Goal: Information Seeking & Learning: Learn about a topic

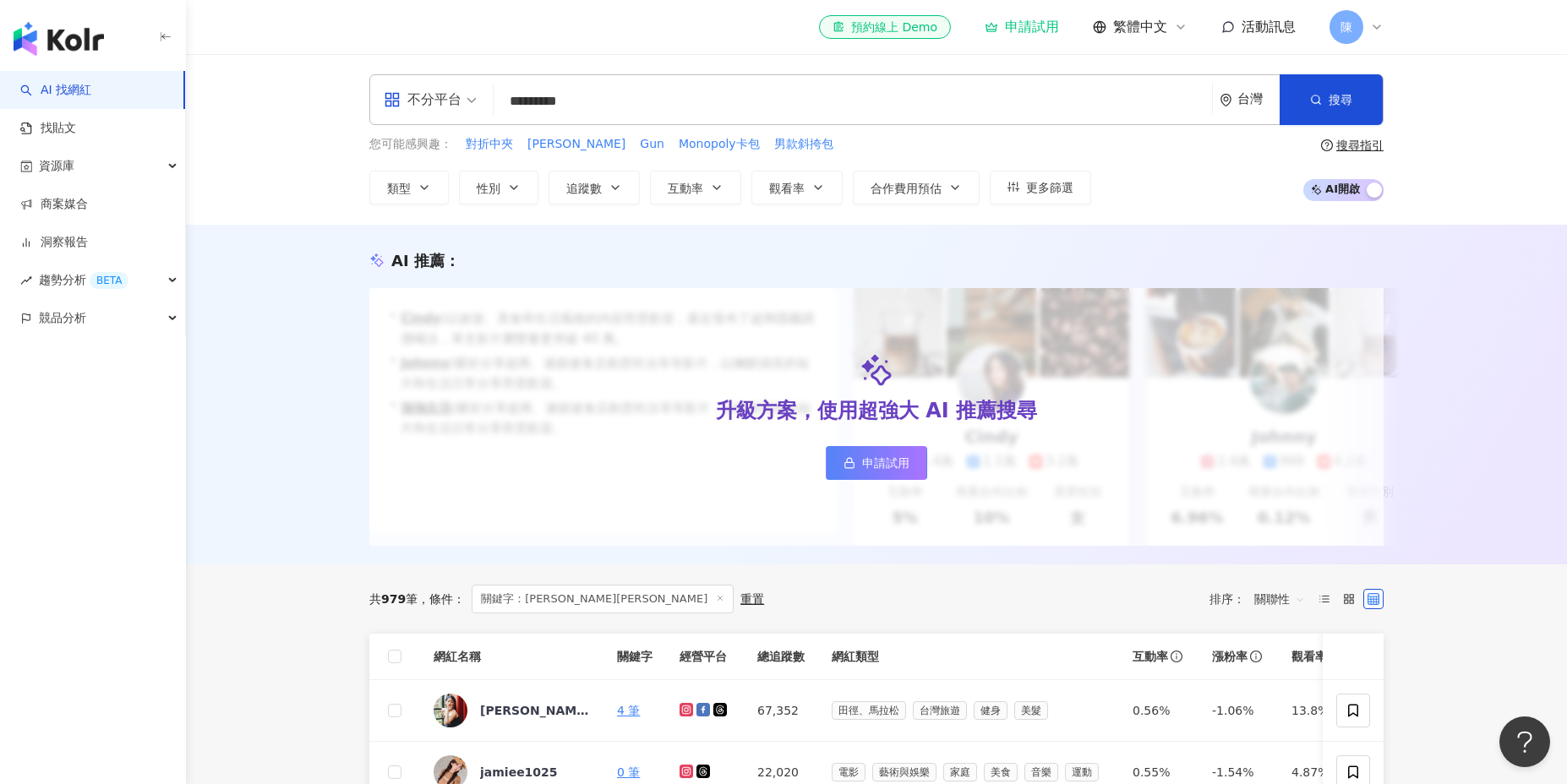
click at [681, 255] on div "AI 推薦 ：" at bounding box center [876, 261] width 1014 height 21
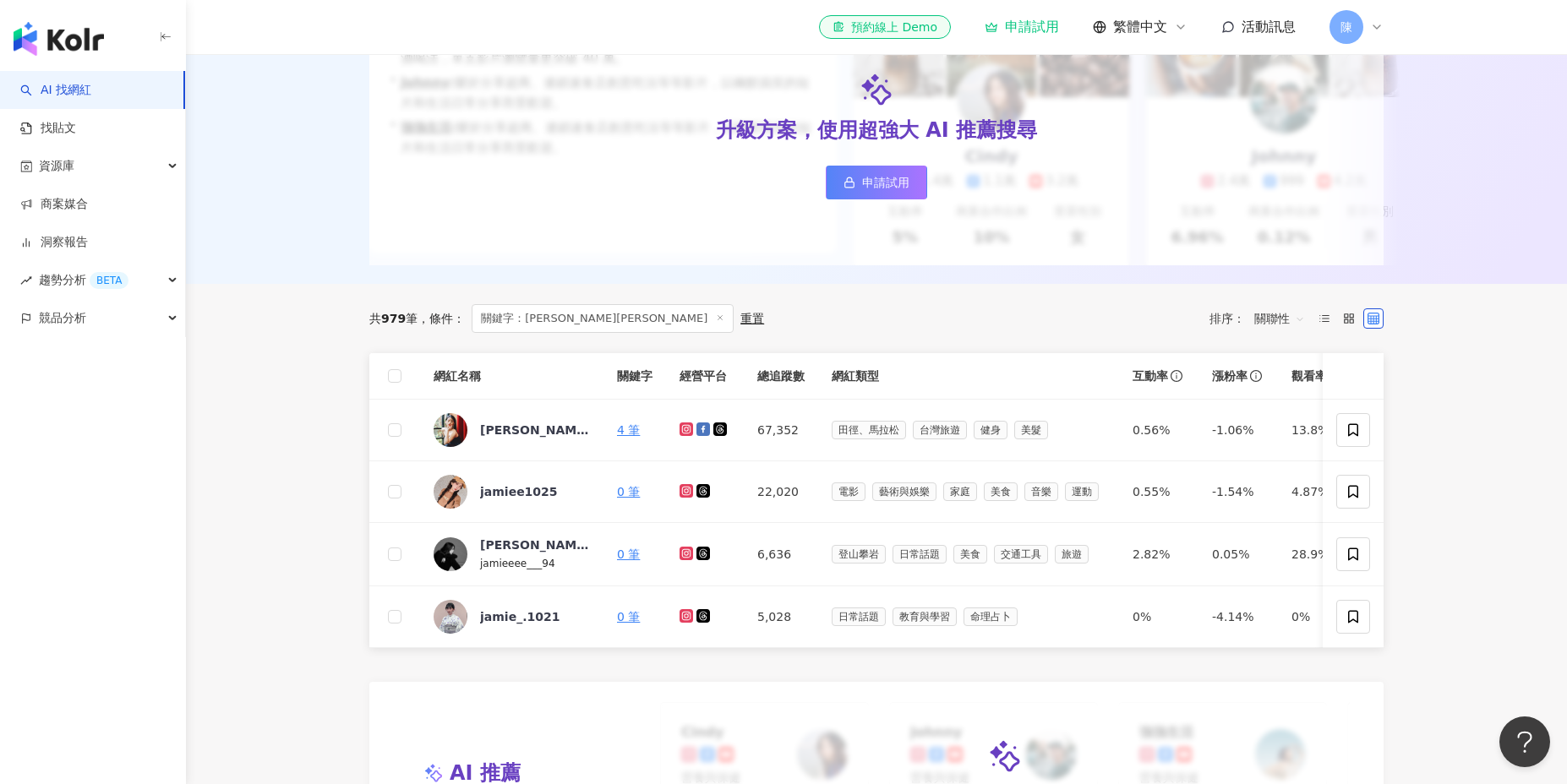
scroll to position [306, 0]
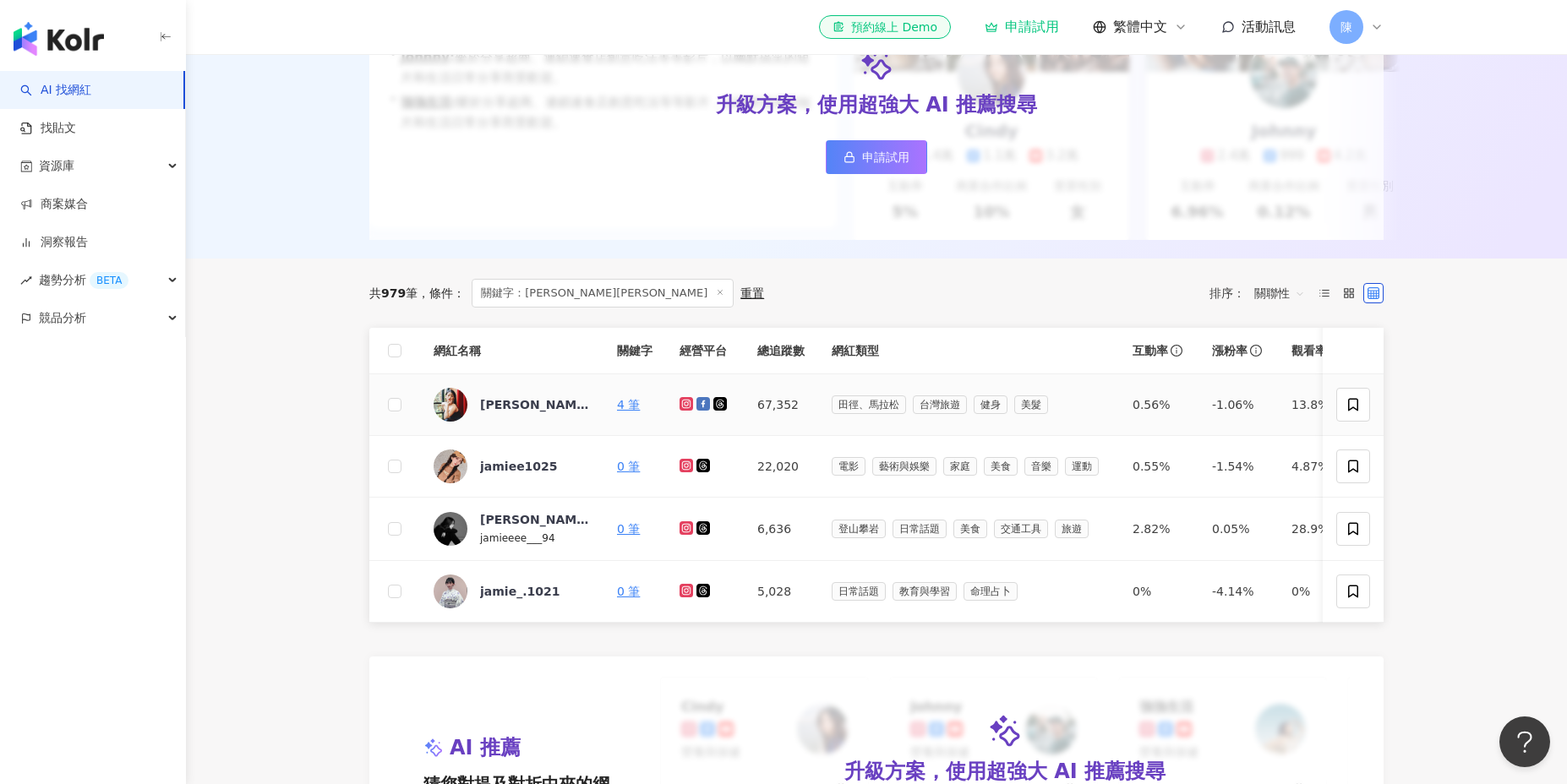
click at [688, 403] on icon at bounding box center [687, 404] width 11 height 11
click at [704, 403] on icon at bounding box center [703, 403] width 13 height 13
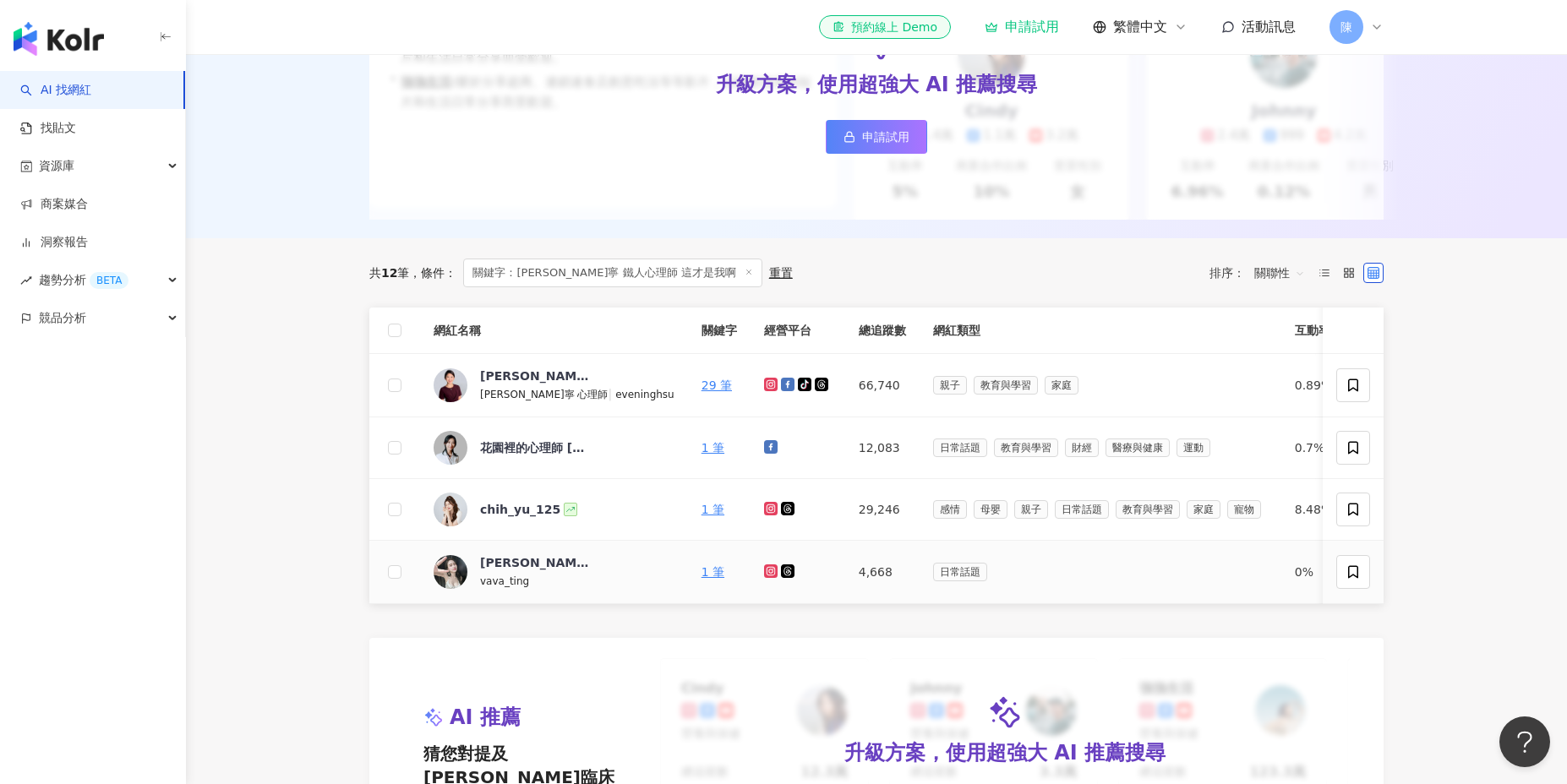
scroll to position [324, 0]
click at [766, 384] on icon at bounding box center [771, 386] width 11 height 11
click at [781, 385] on icon at bounding box center [787, 386] width 13 height 13
click at [766, 387] on icon at bounding box center [771, 386] width 11 height 11
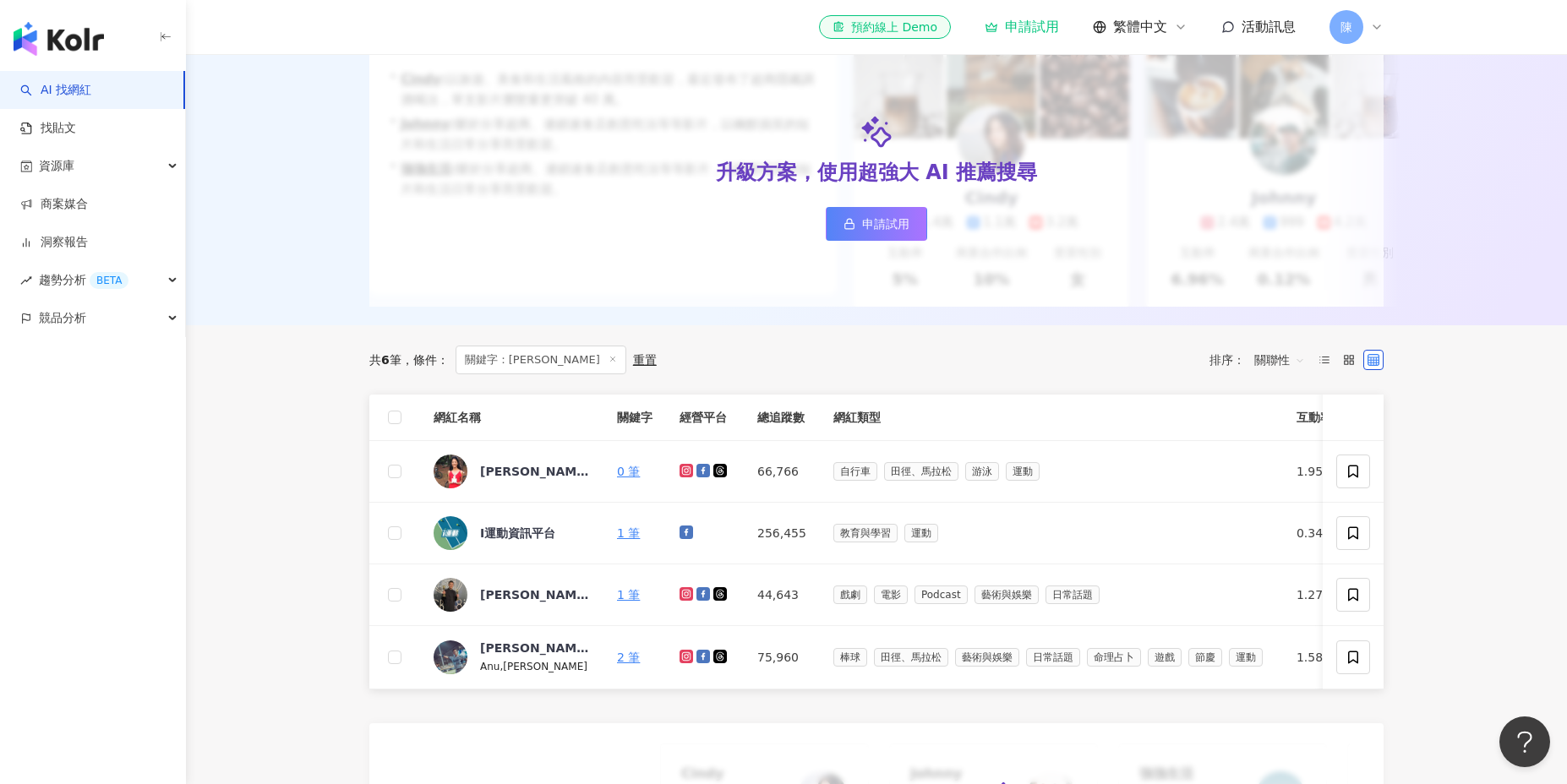
scroll to position [238, 0]
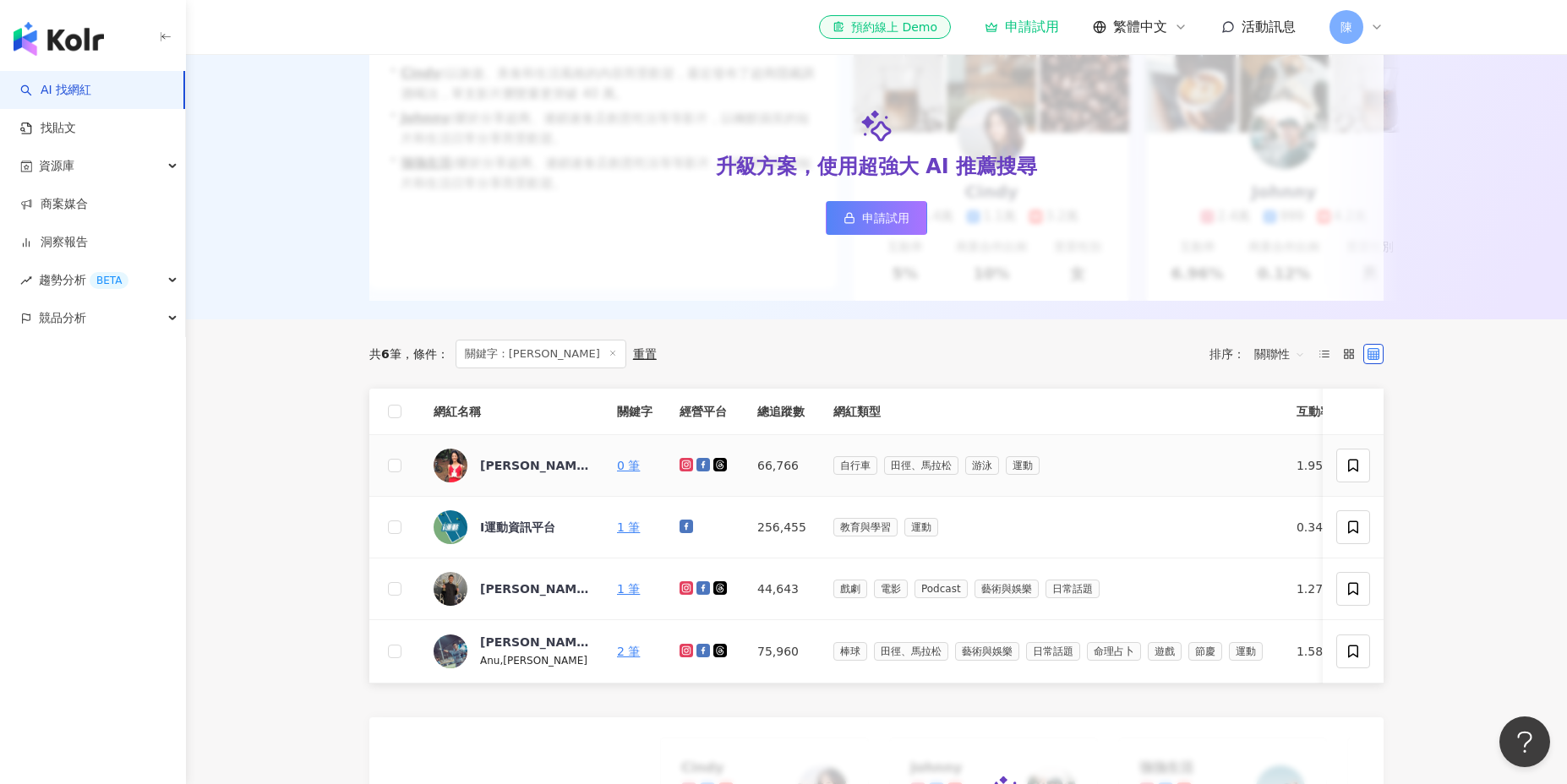
click at [682, 463] on icon at bounding box center [687, 465] width 11 height 11
click at [705, 463] on icon at bounding box center [703, 464] width 13 height 13
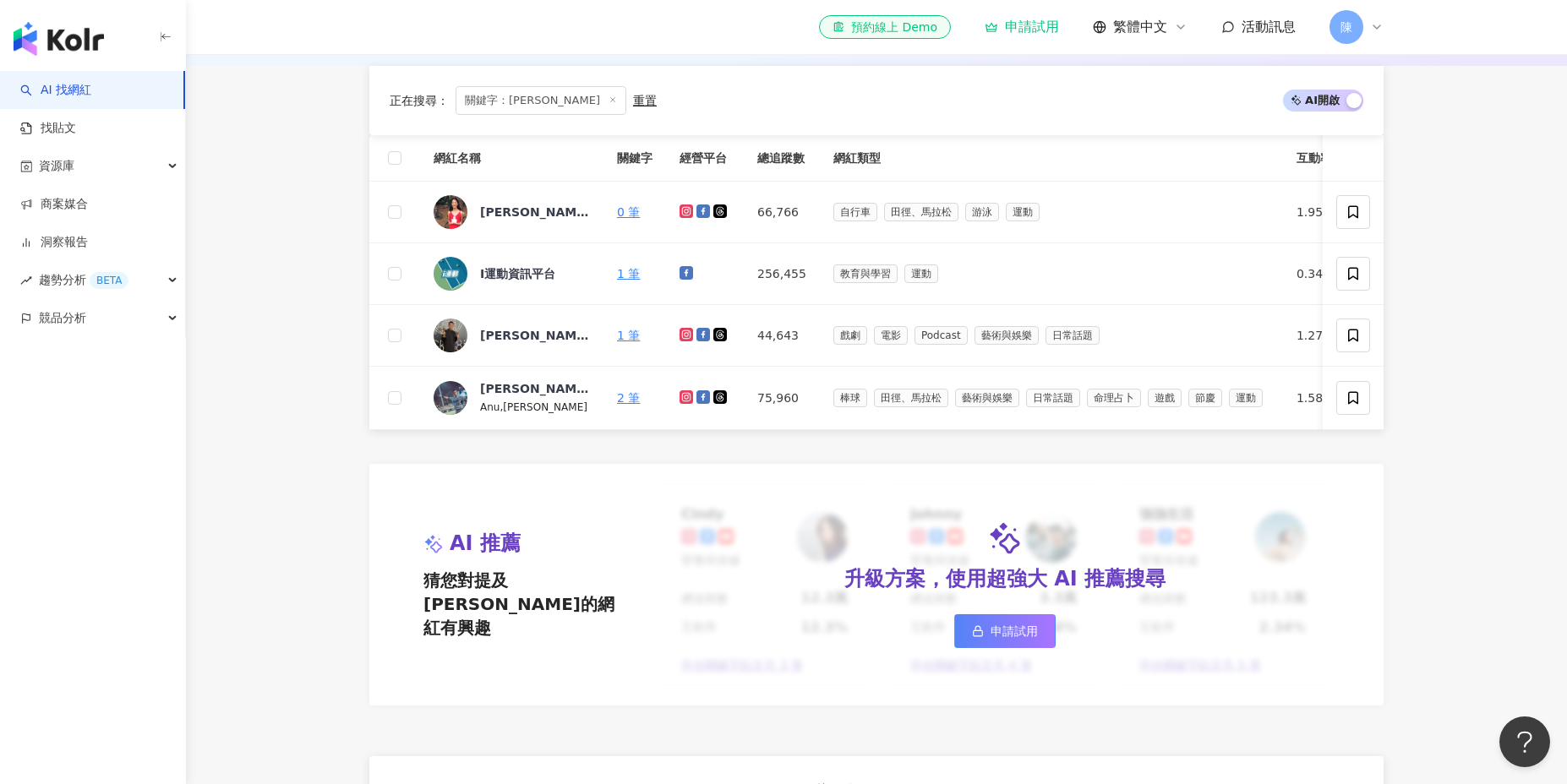
scroll to position [244, 0]
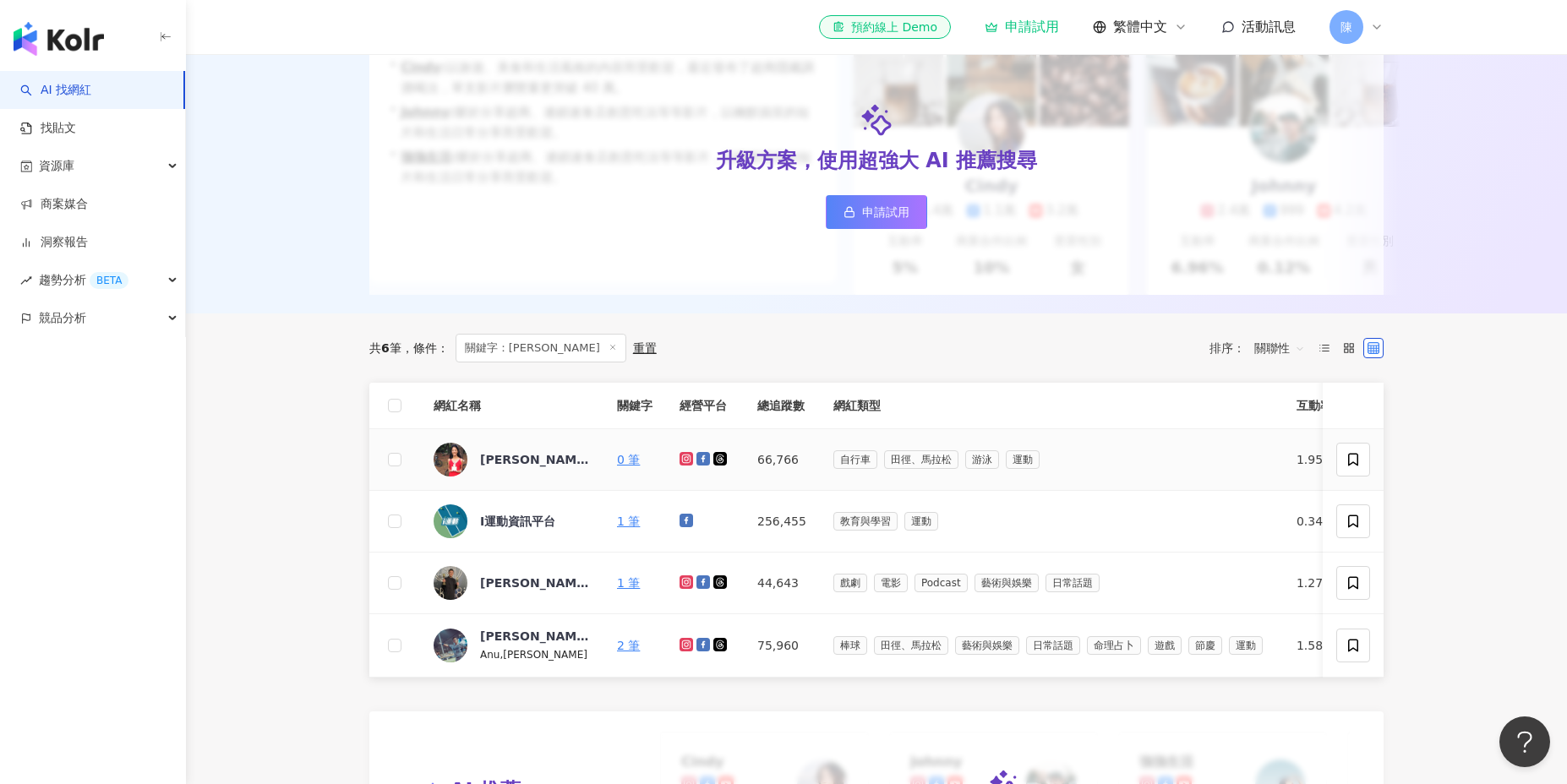
click at [684, 461] on icon at bounding box center [687, 459] width 7 height 7
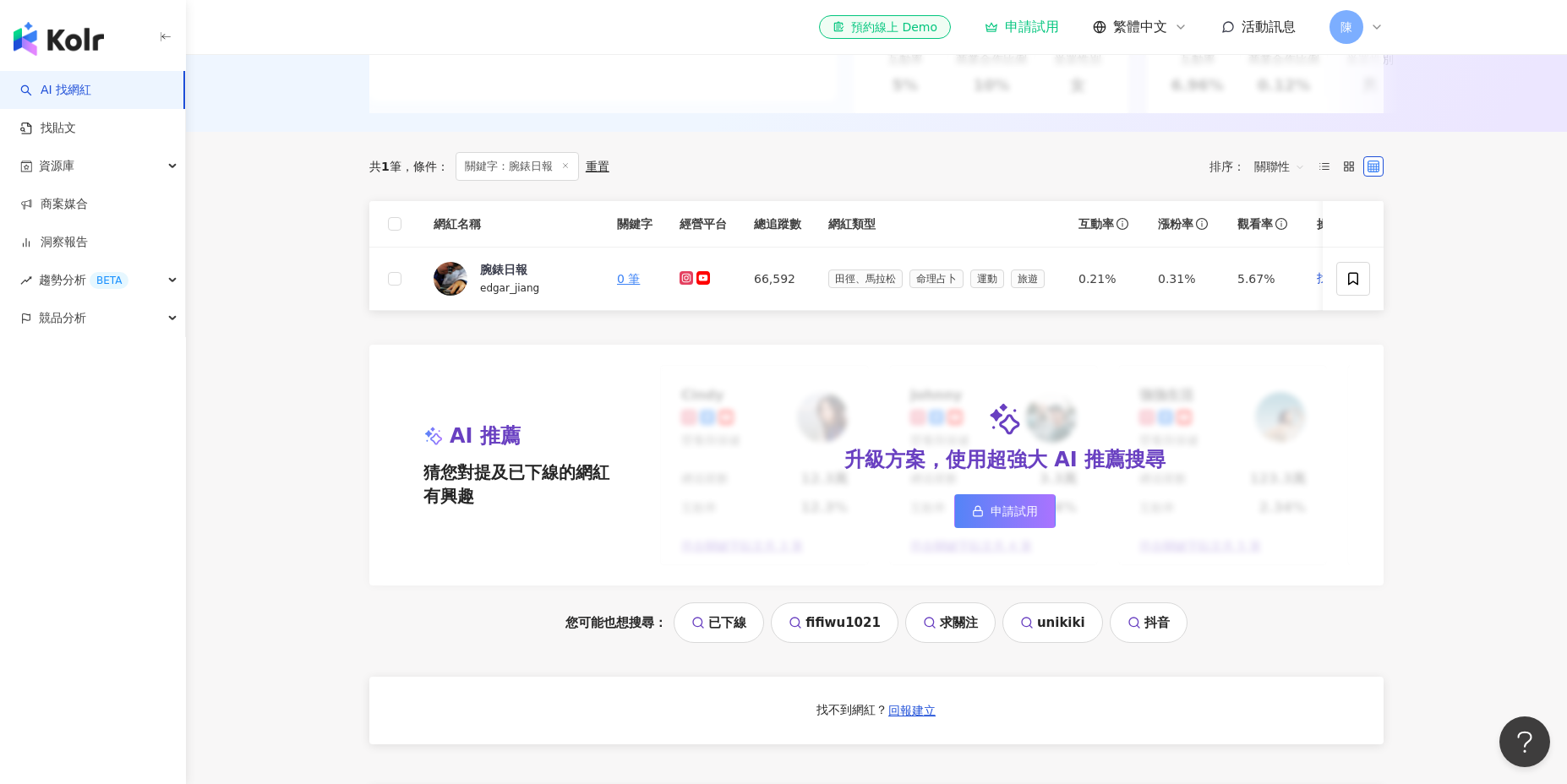
scroll to position [371, 0]
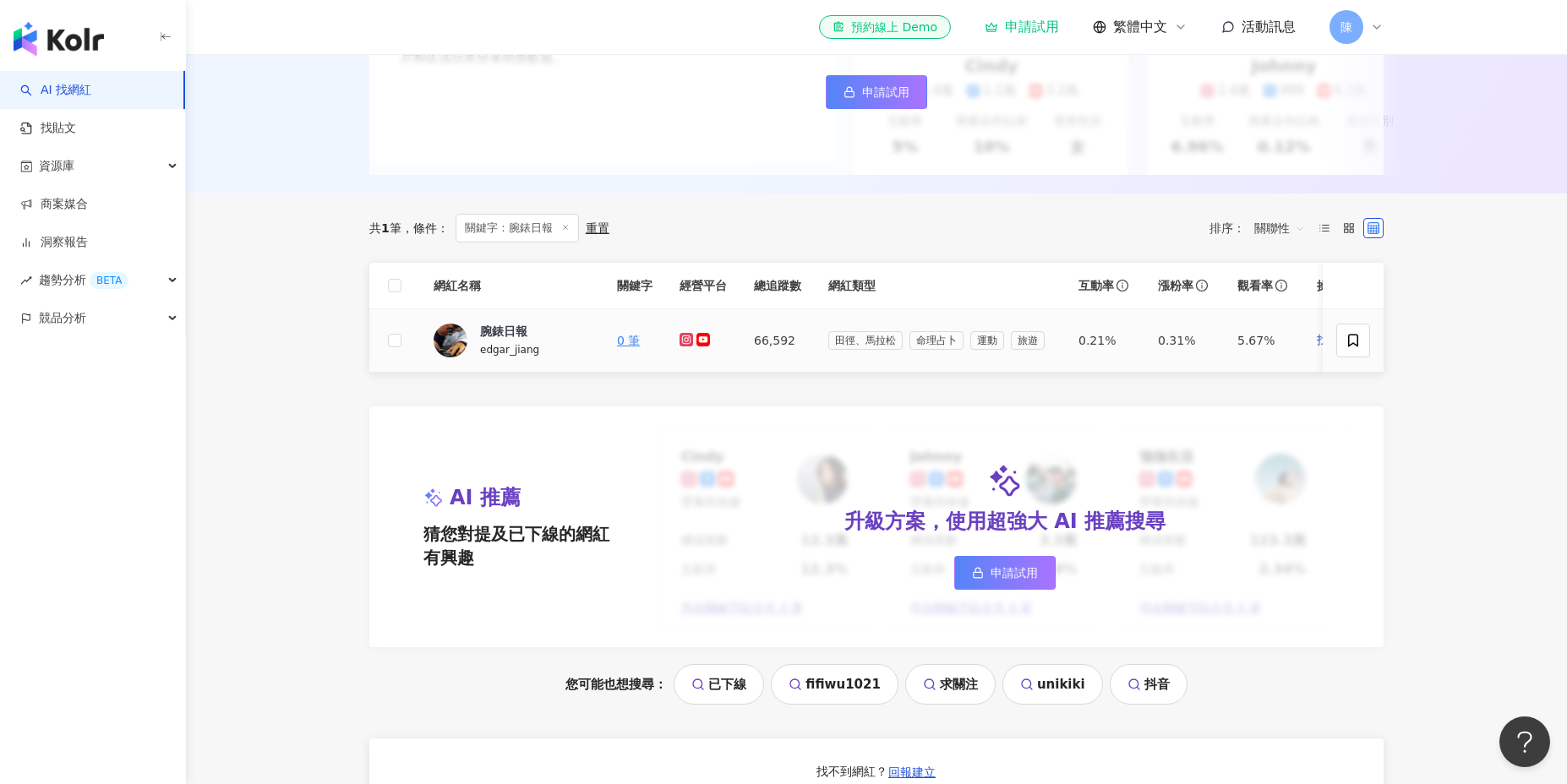
click at [685, 338] on g at bounding box center [686, 339] width 13 height 13
click at [696, 338] on icon at bounding box center [703, 339] width 13 height 13
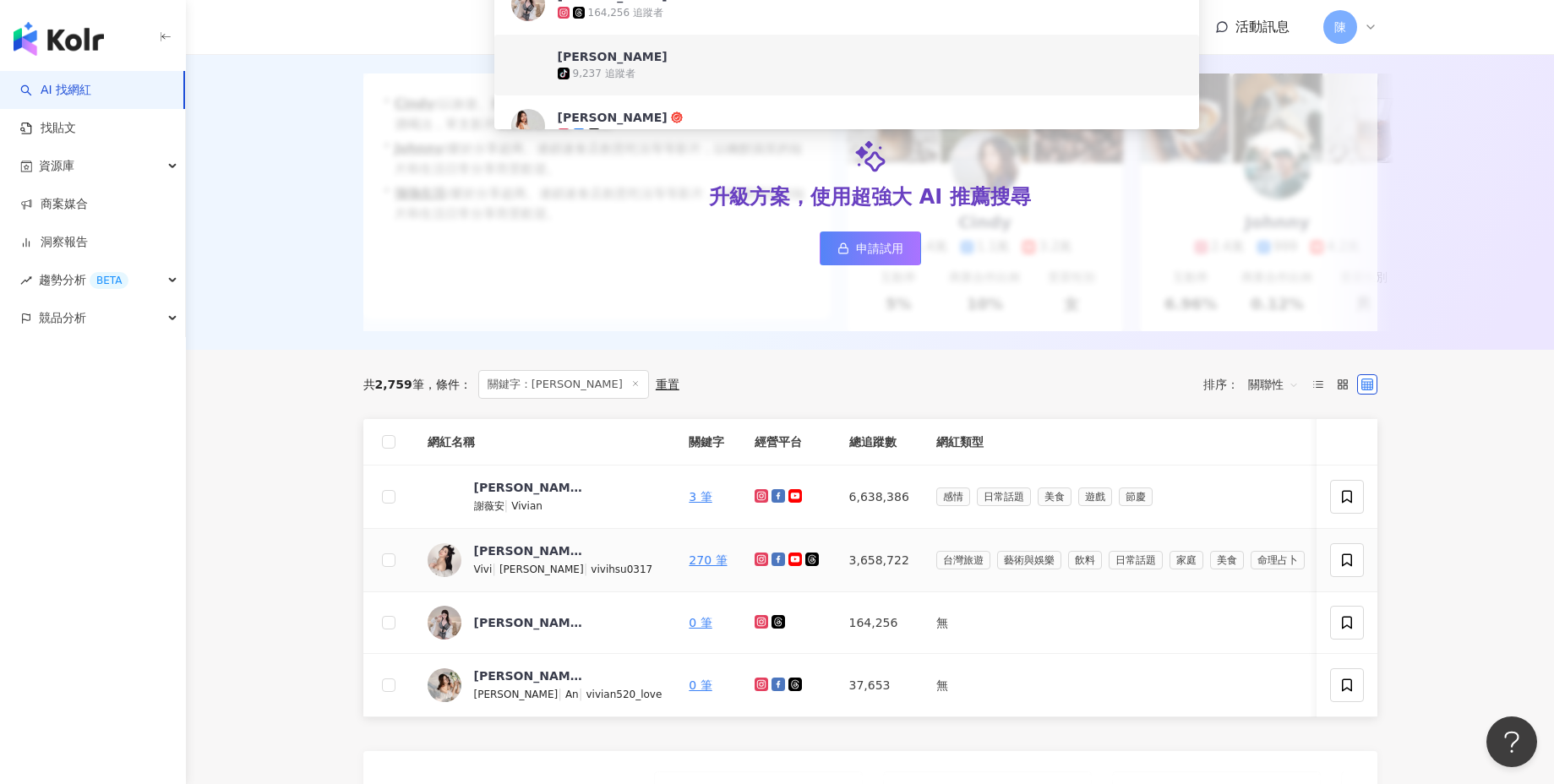
scroll to position [210, 0]
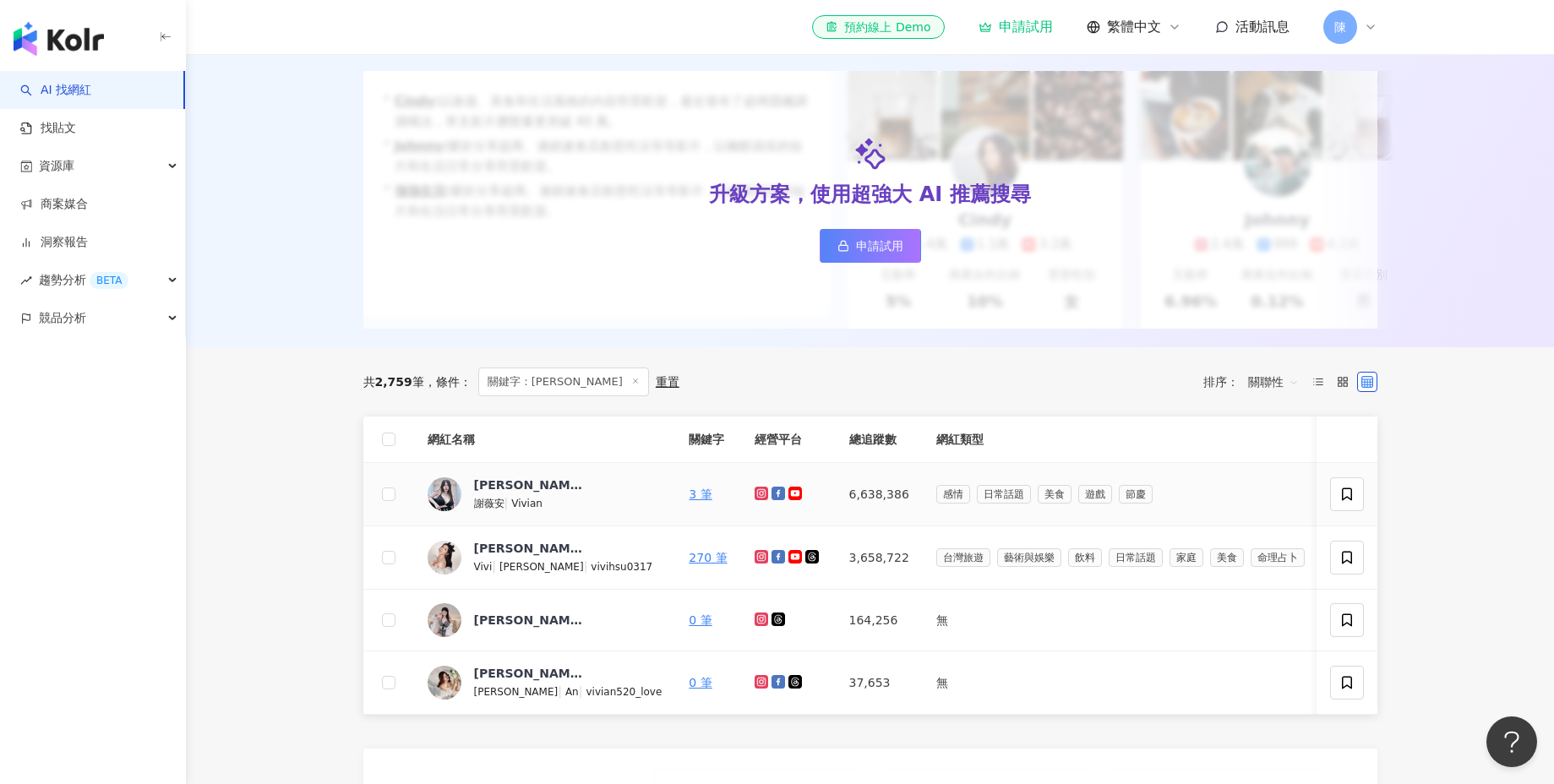
click at [757, 497] on icon at bounding box center [760, 493] width 7 height 7
click at [756, 562] on icon at bounding box center [761, 557] width 11 height 11
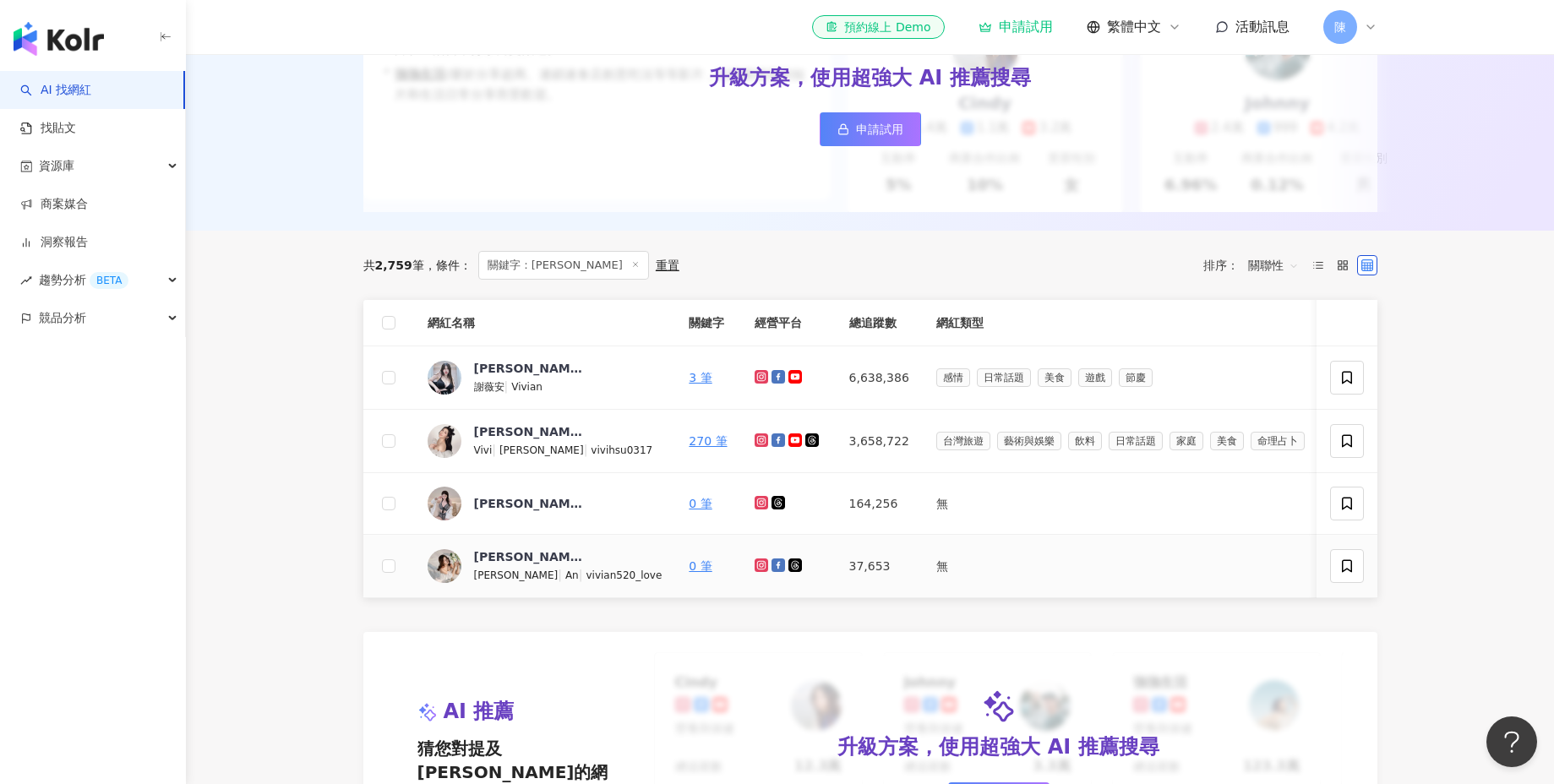
scroll to position [334, 0]
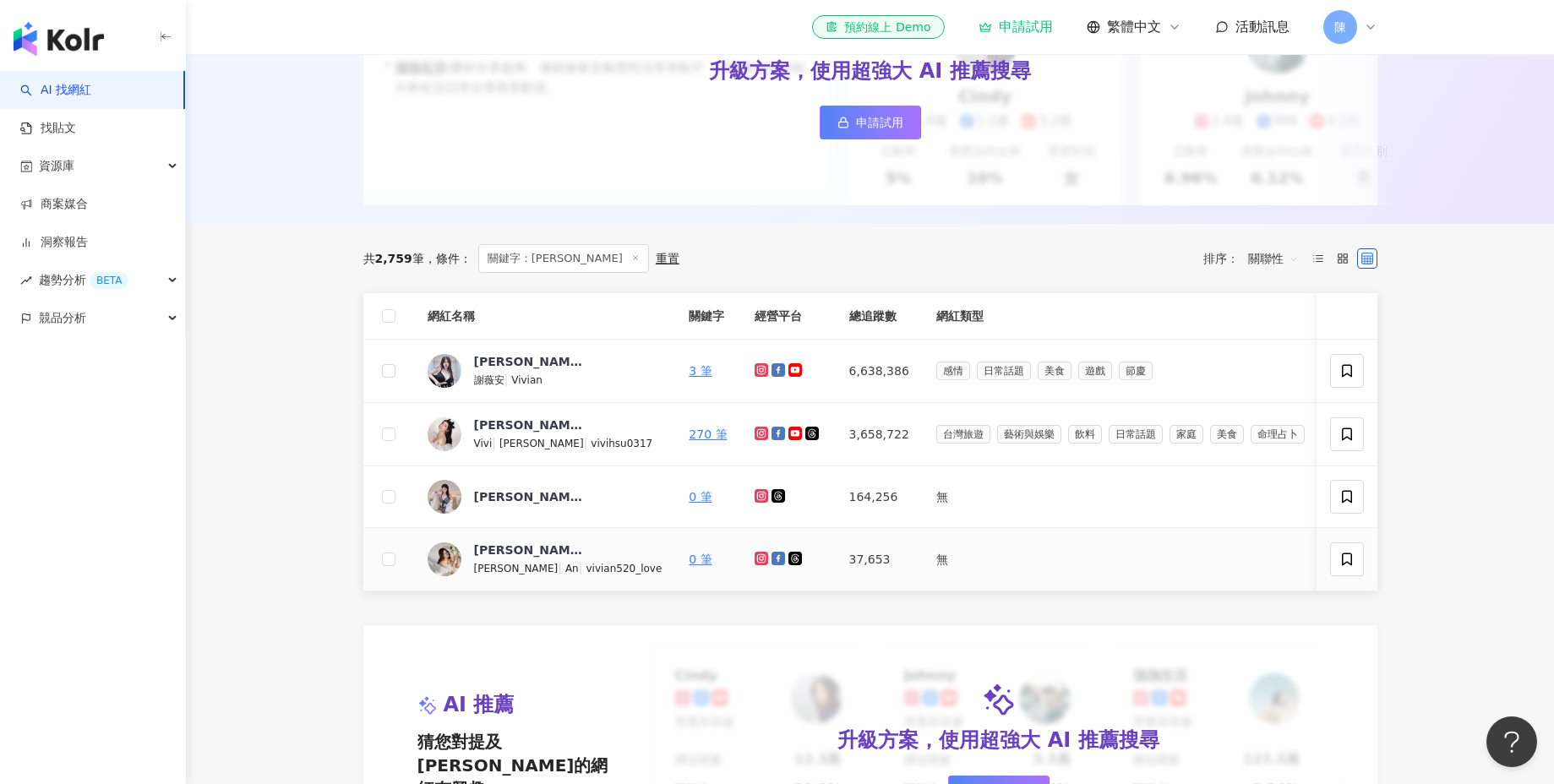
click at [759, 559] on icon at bounding box center [760, 557] width 3 height 3
click at [772, 565] on icon at bounding box center [778, 558] width 13 height 13
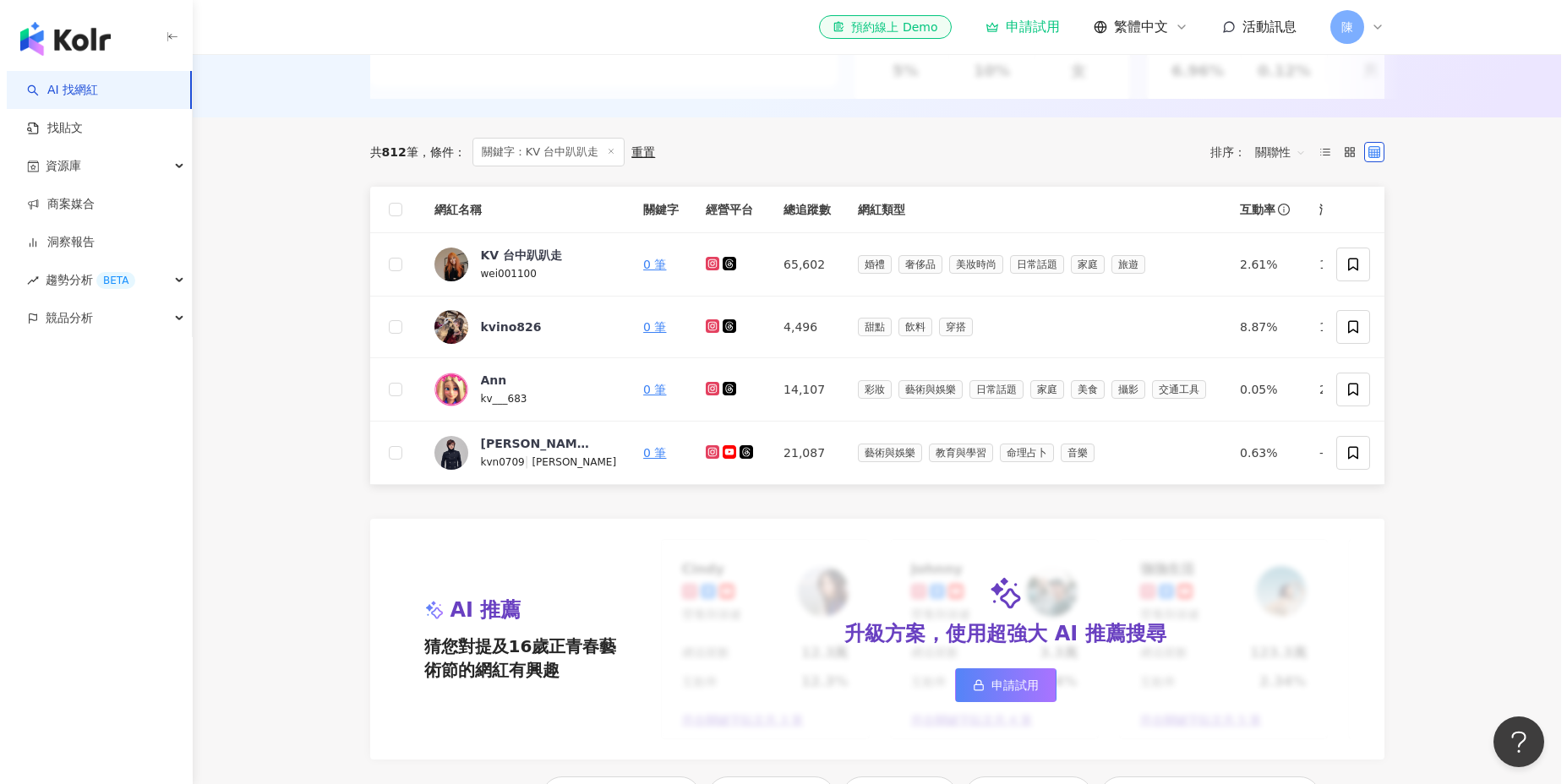
scroll to position [441, 0]
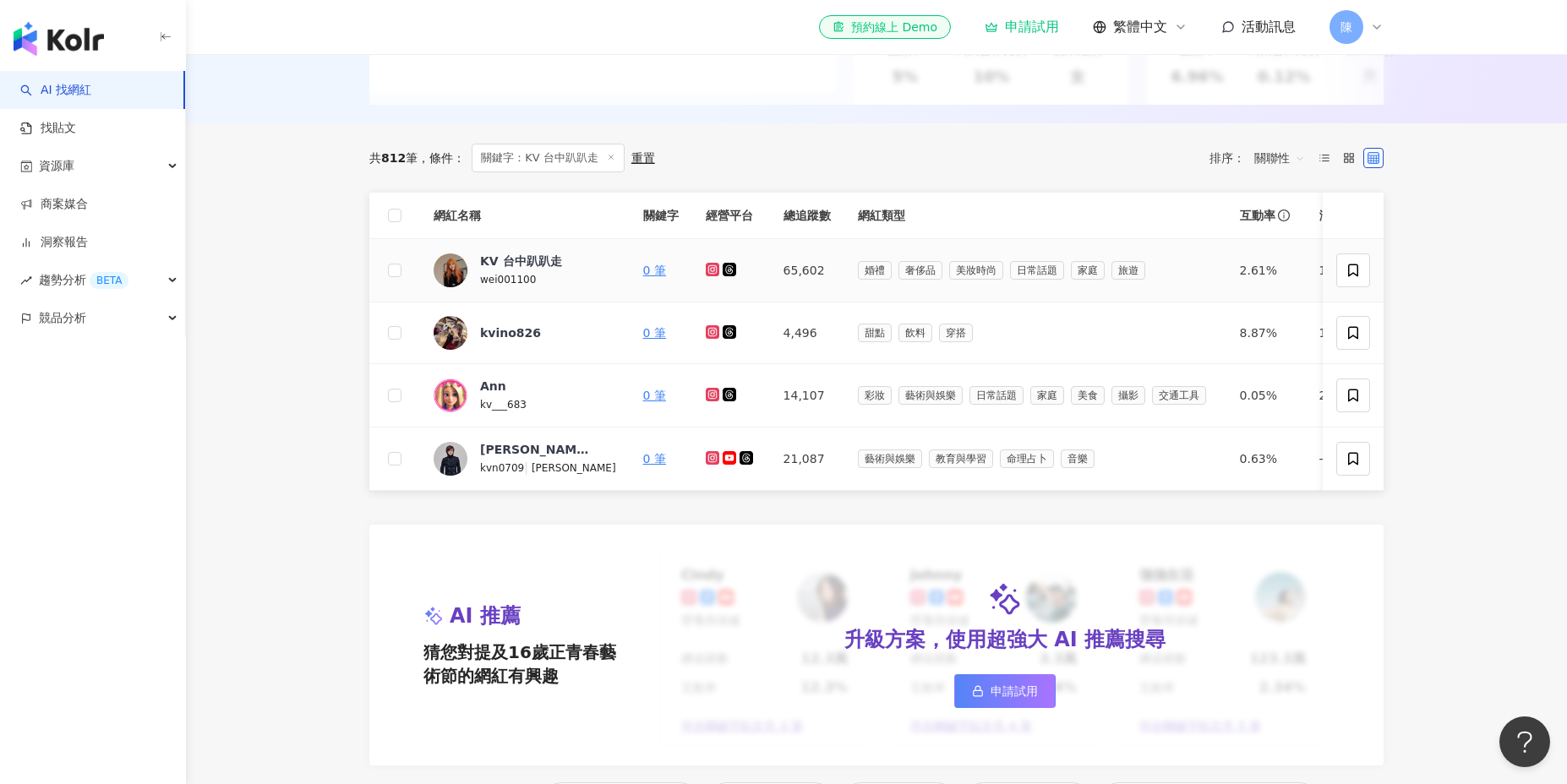
click at [708, 272] on icon at bounding box center [711, 269] width 7 height 7
click at [723, 271] on icon at bounding box center [729, 269] width 13 height 13
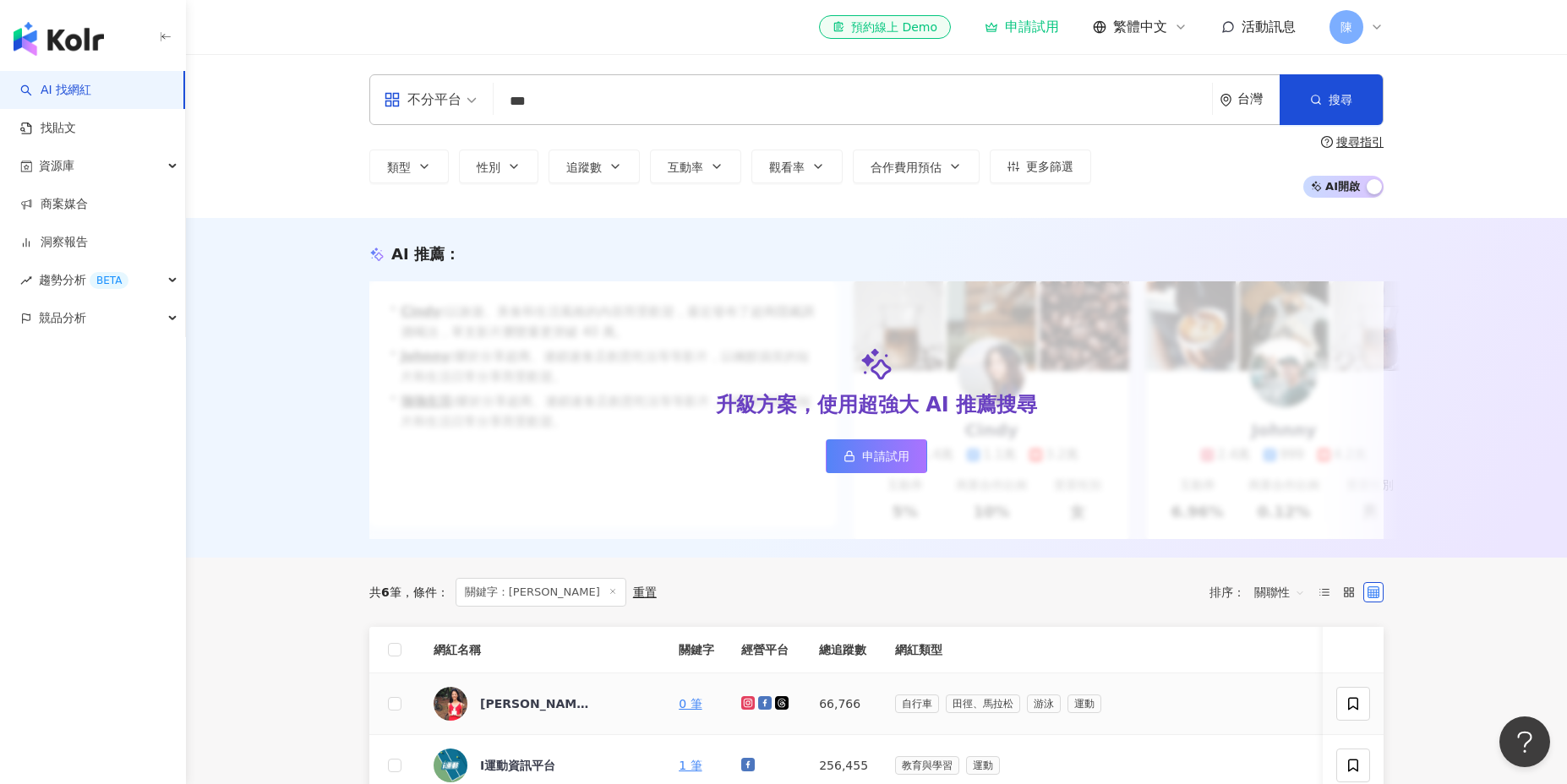
click at [758, 700] on icon at bounding box center [764, 702] width 13 height 13
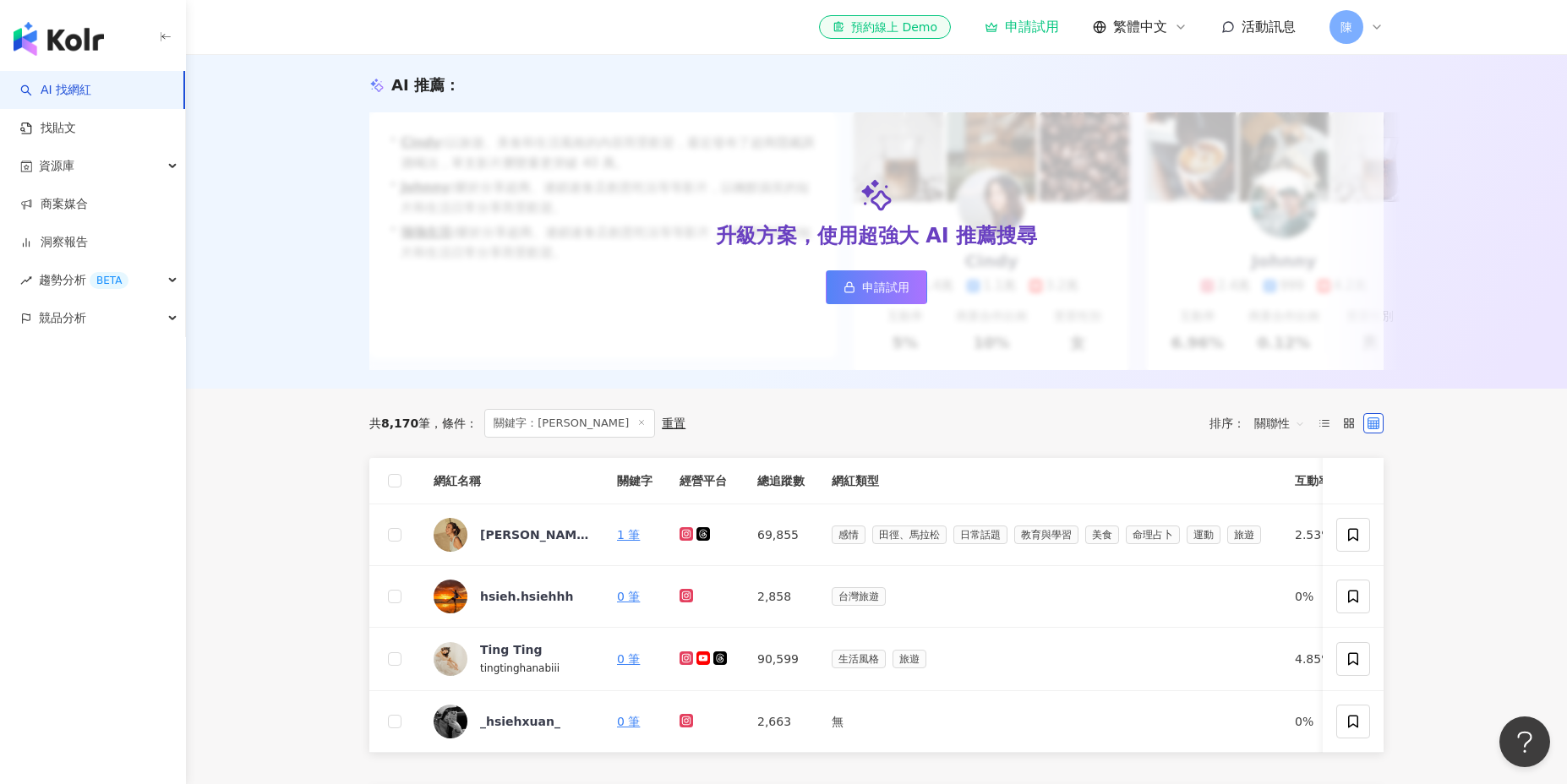
scroll to position [176, 0]
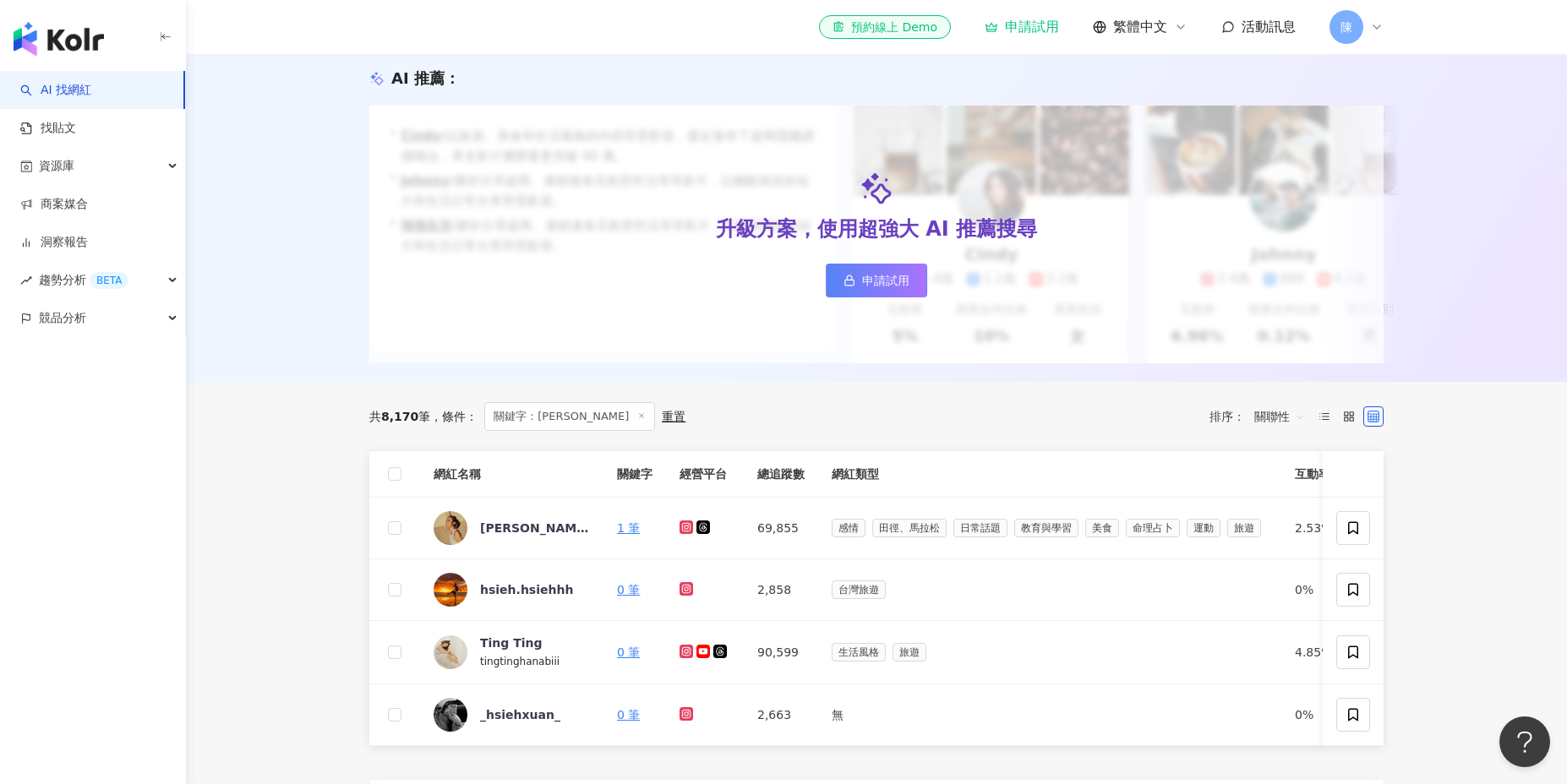
click at [685, 533] on icon at bounding box center [686, 526] width 13 height 13
click at [708, 532] on icon at bounding box center [703, 526] width 13 height 13
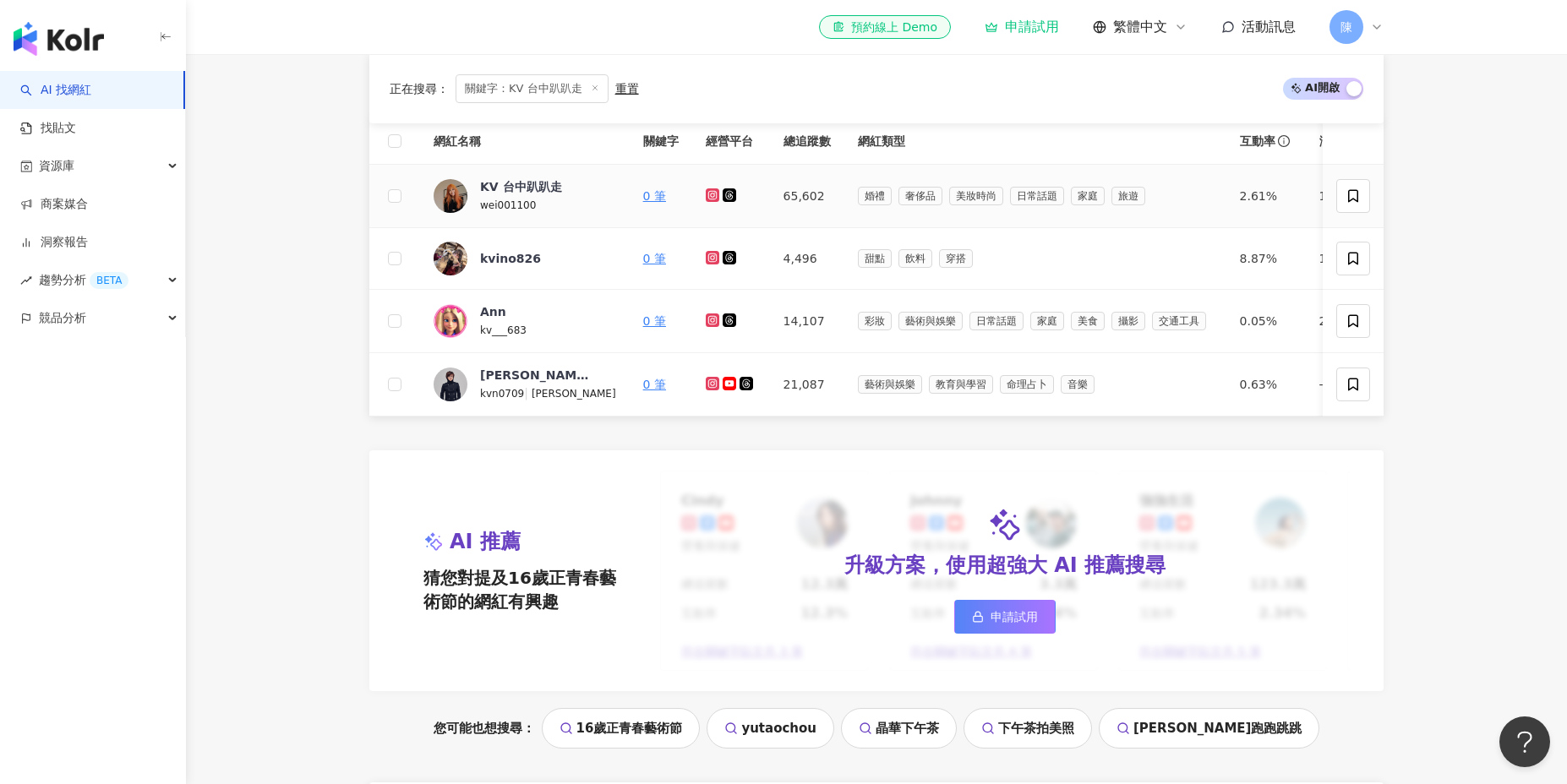
click at [708, 192] on icon at bounding box center [711, 194] width 7 height 7
click at [723, 198] on icon at bounding box center [729, 194] width 13 height 13
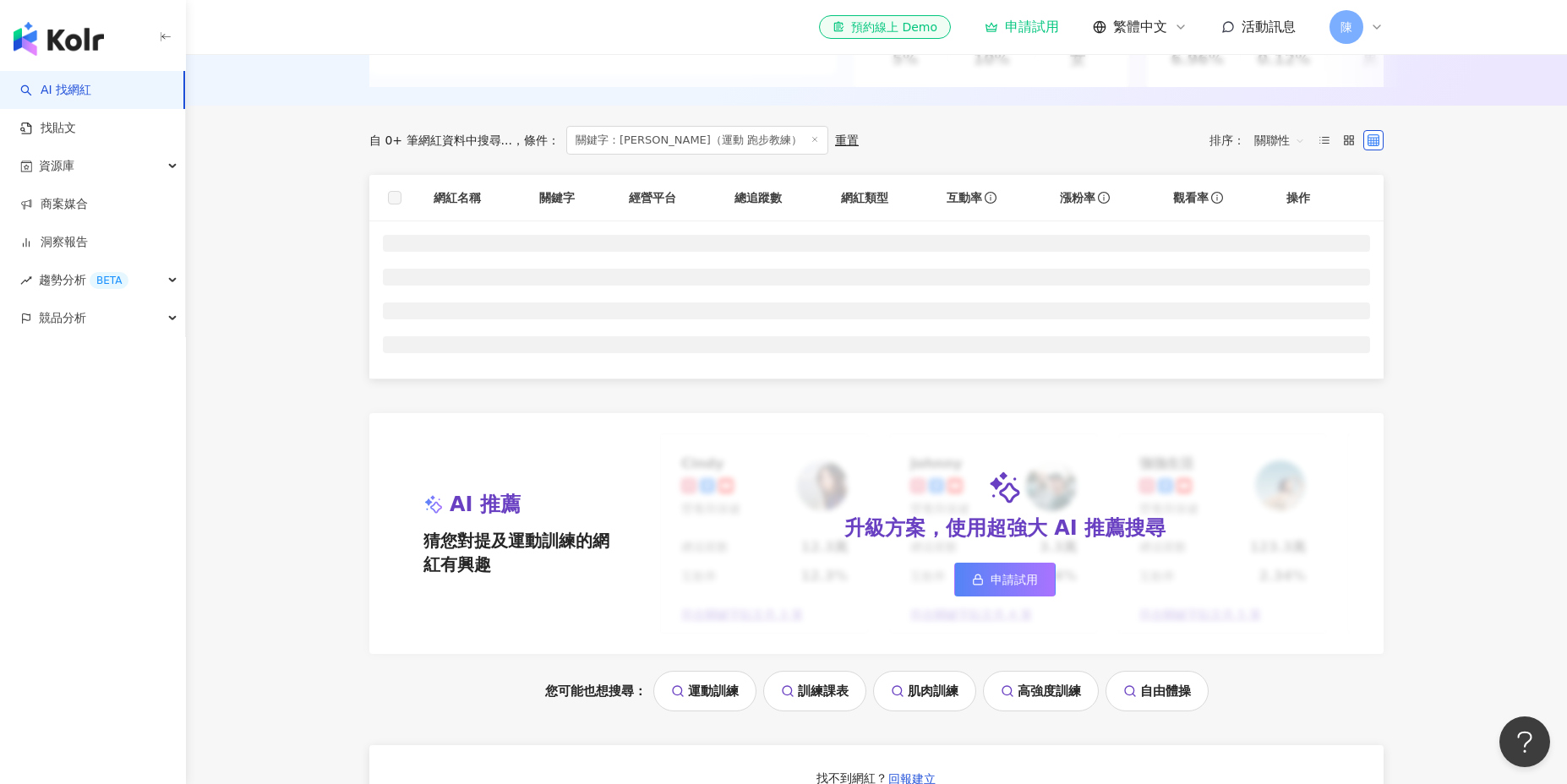
scroll to position [462, 0]
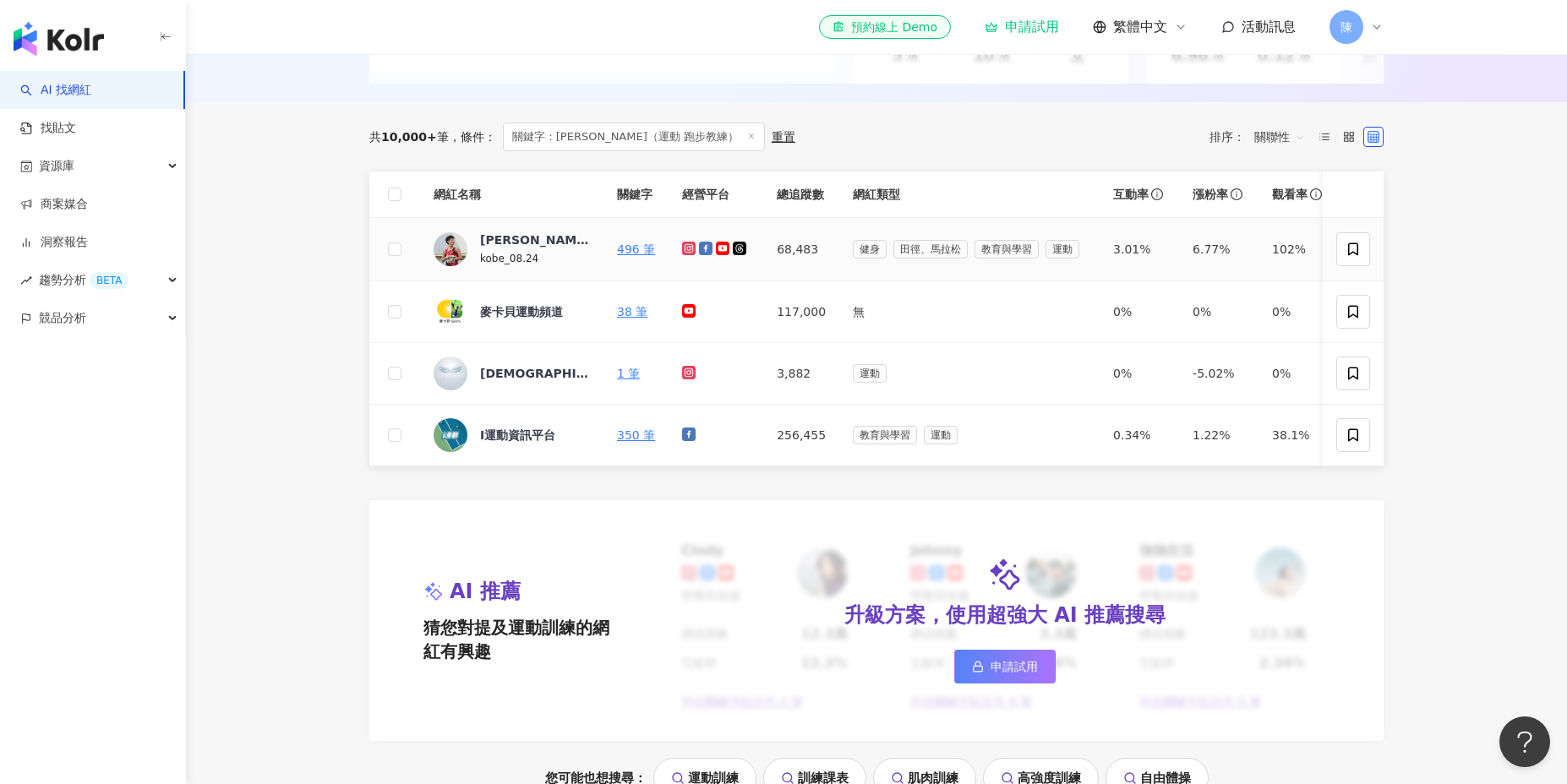
click at [685, 253] on icon at bounding box center [689, 248] width 13 height 13
click at [705, 249] on icon at bounding box center [705, 248] width 13 height 13
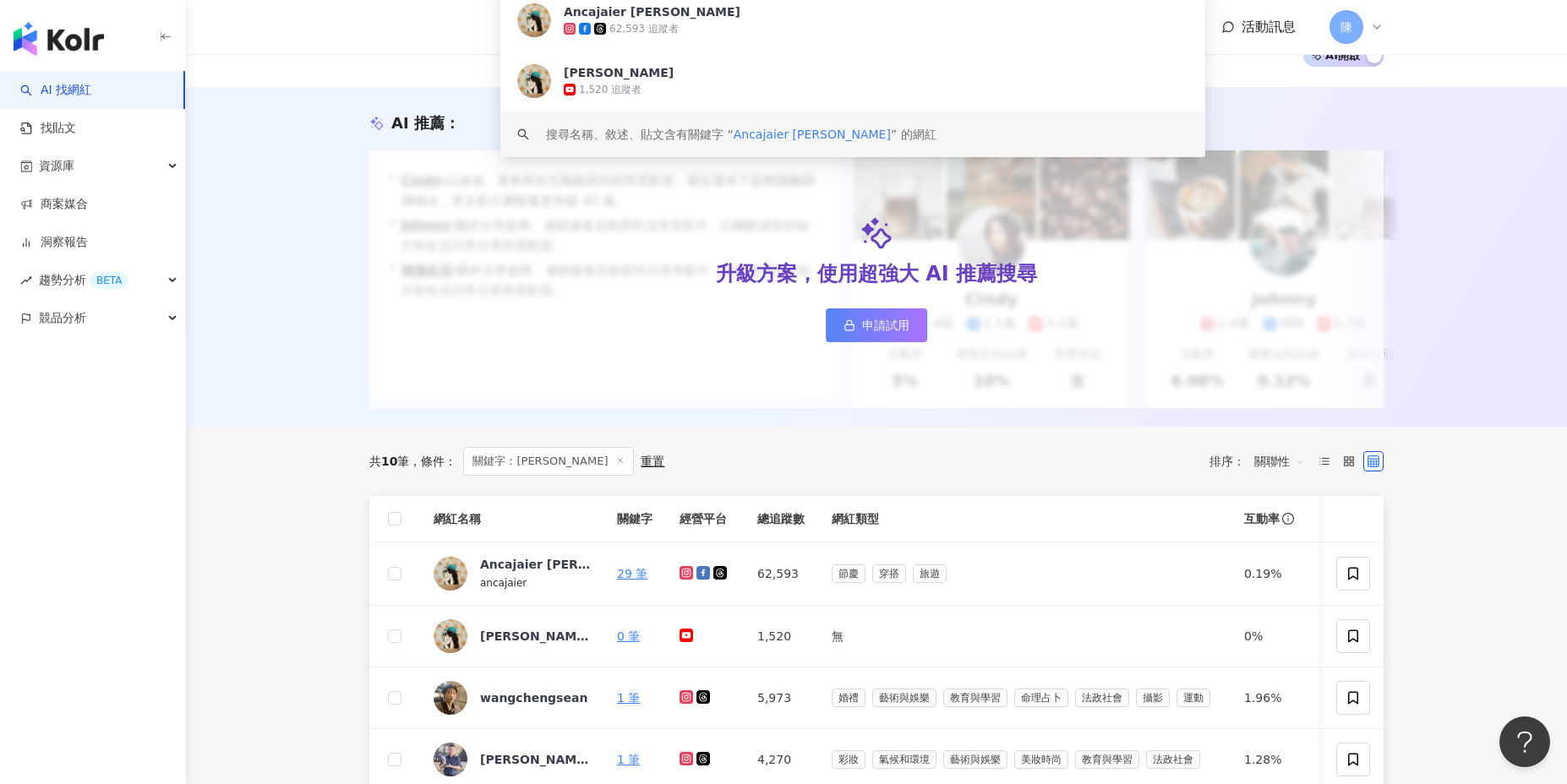
scroll to position [137, 0]
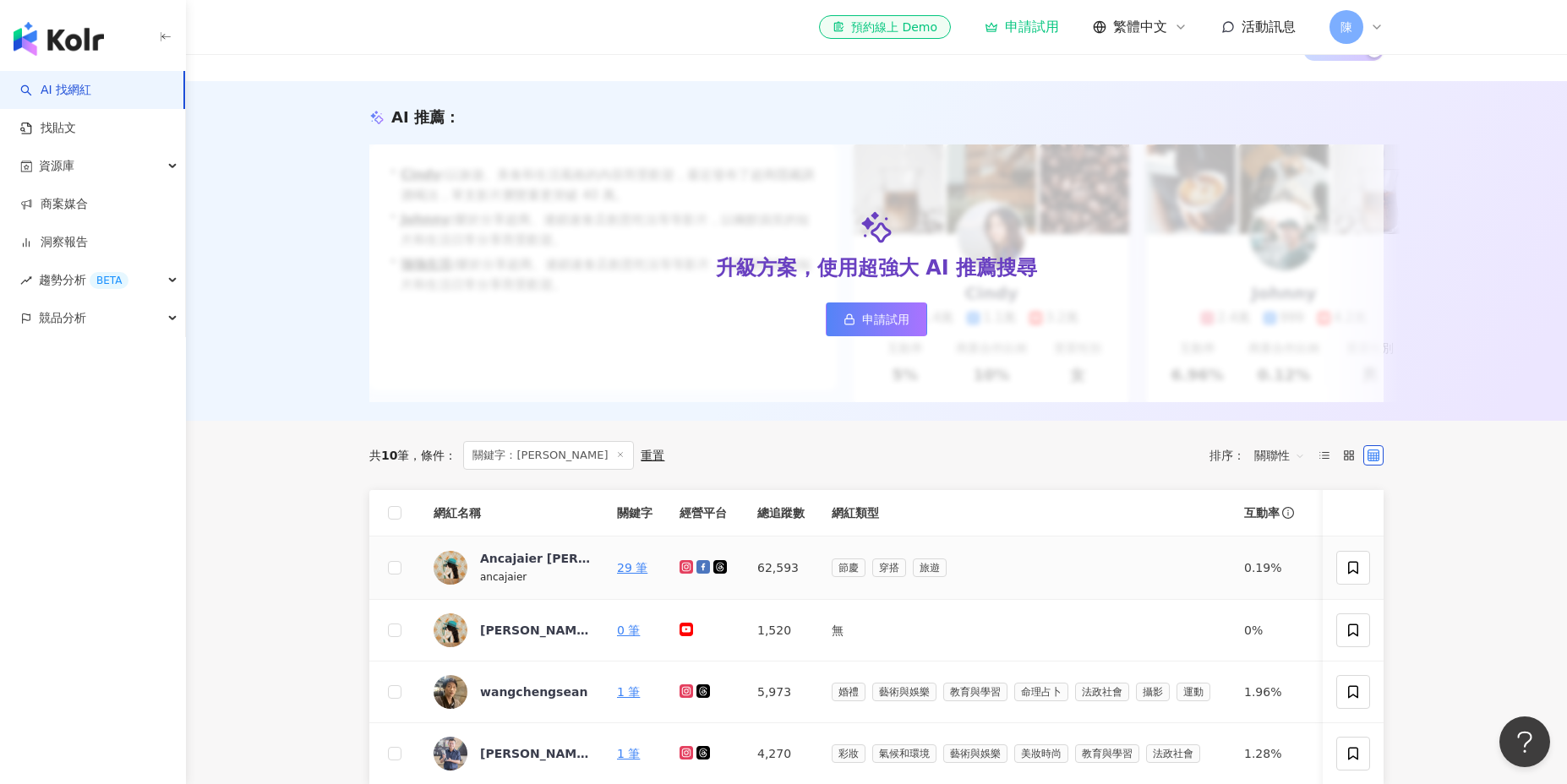
click at [686, 569] on icon at bounding box center [687, 567] width 11 height 11
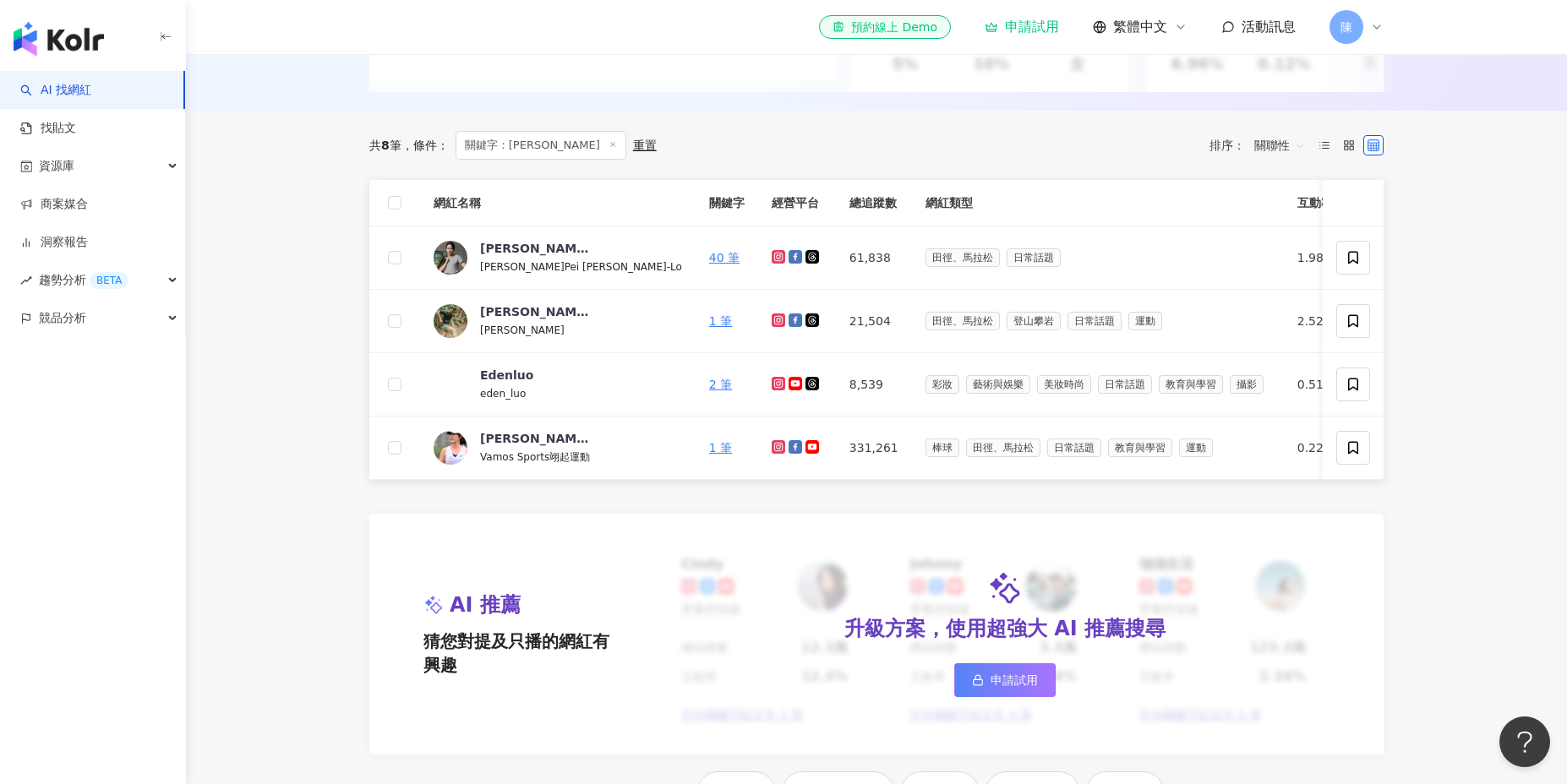
scroll to position [449, 0]
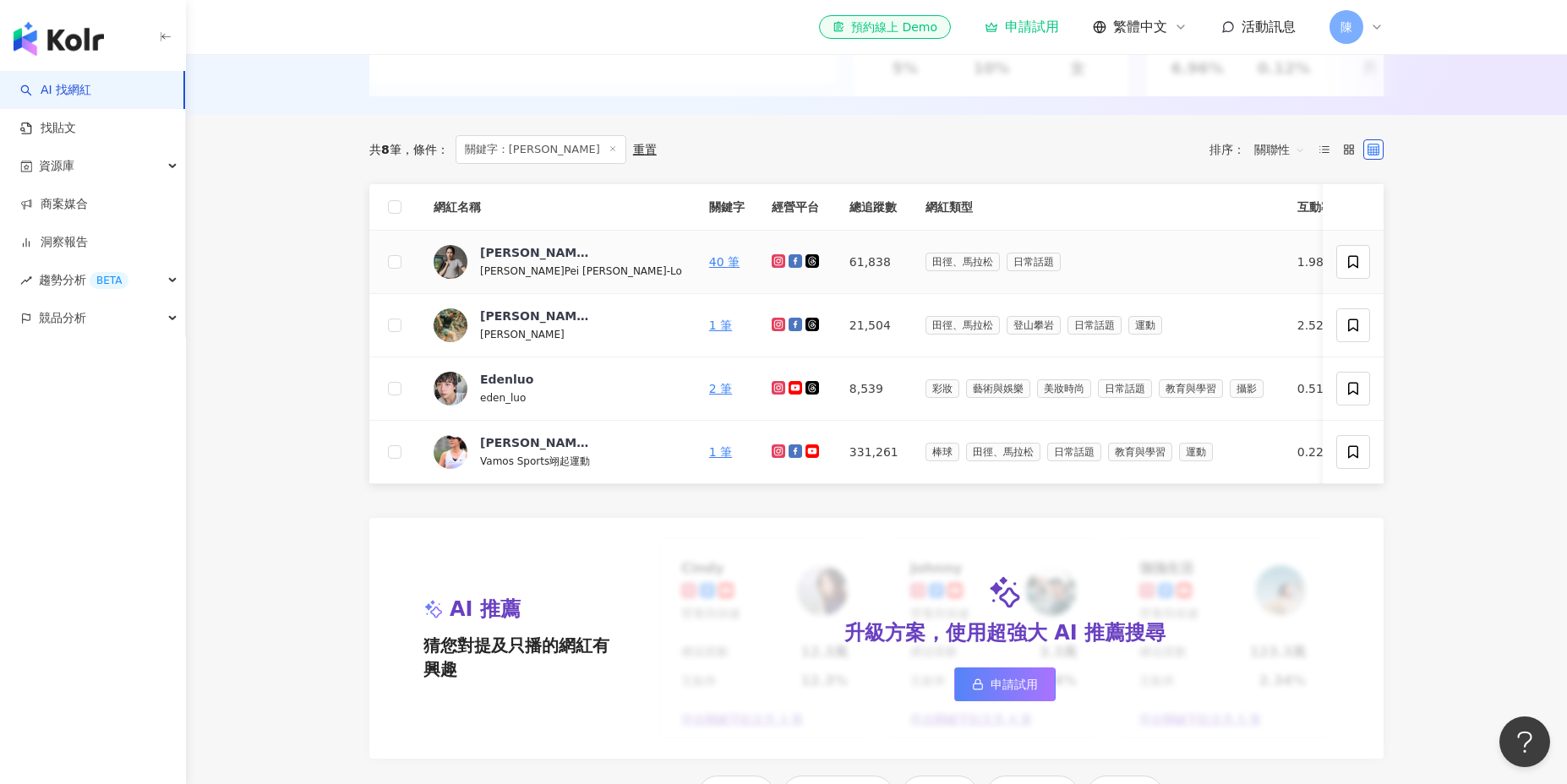
click at [776, 261] on icon at bounding box center [777, 260] width 3 height 3
click at [789, 259] on icon at bounding box center [795, 260] width 13 height 13
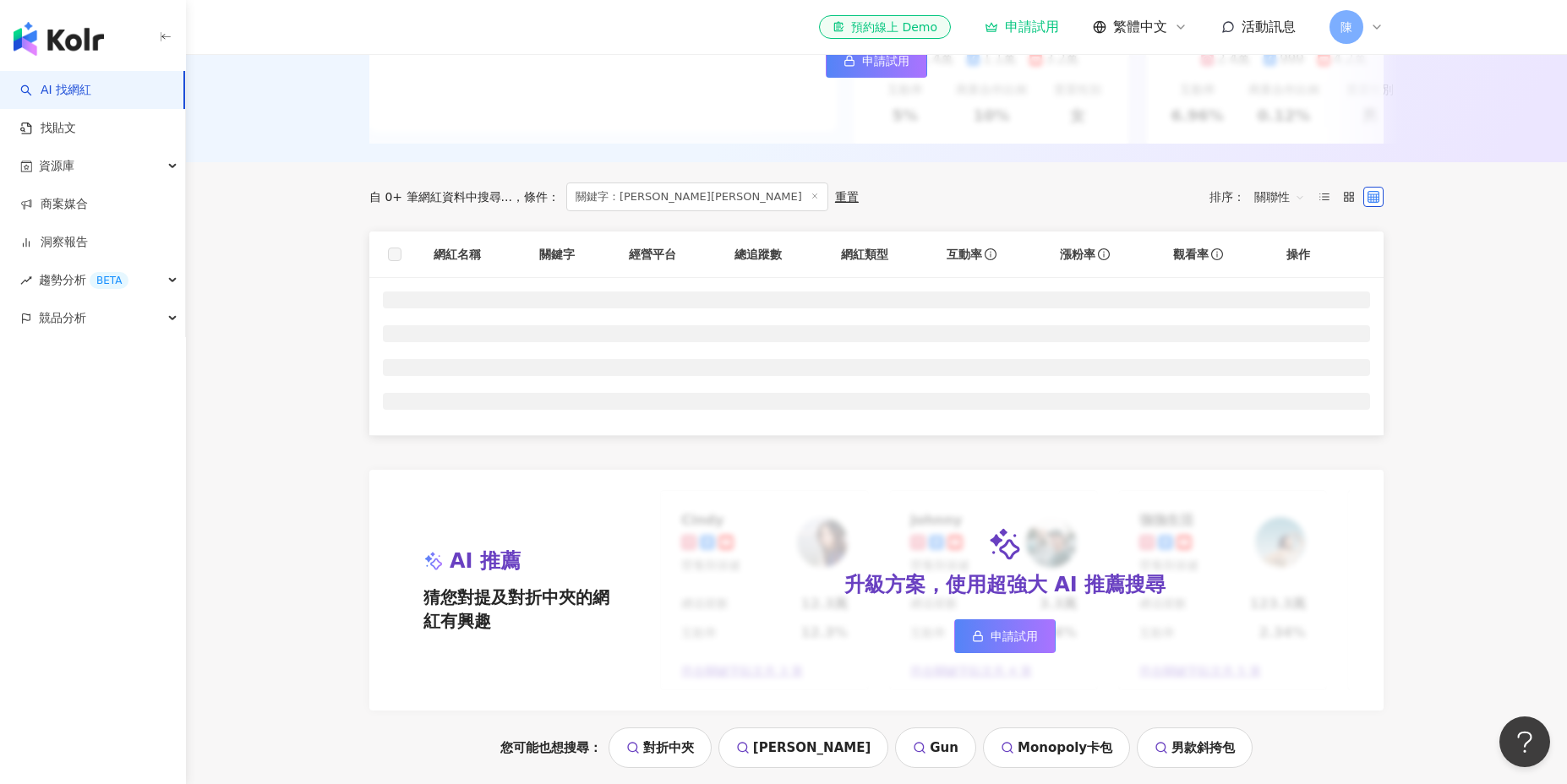
scroll to position [416, 0]
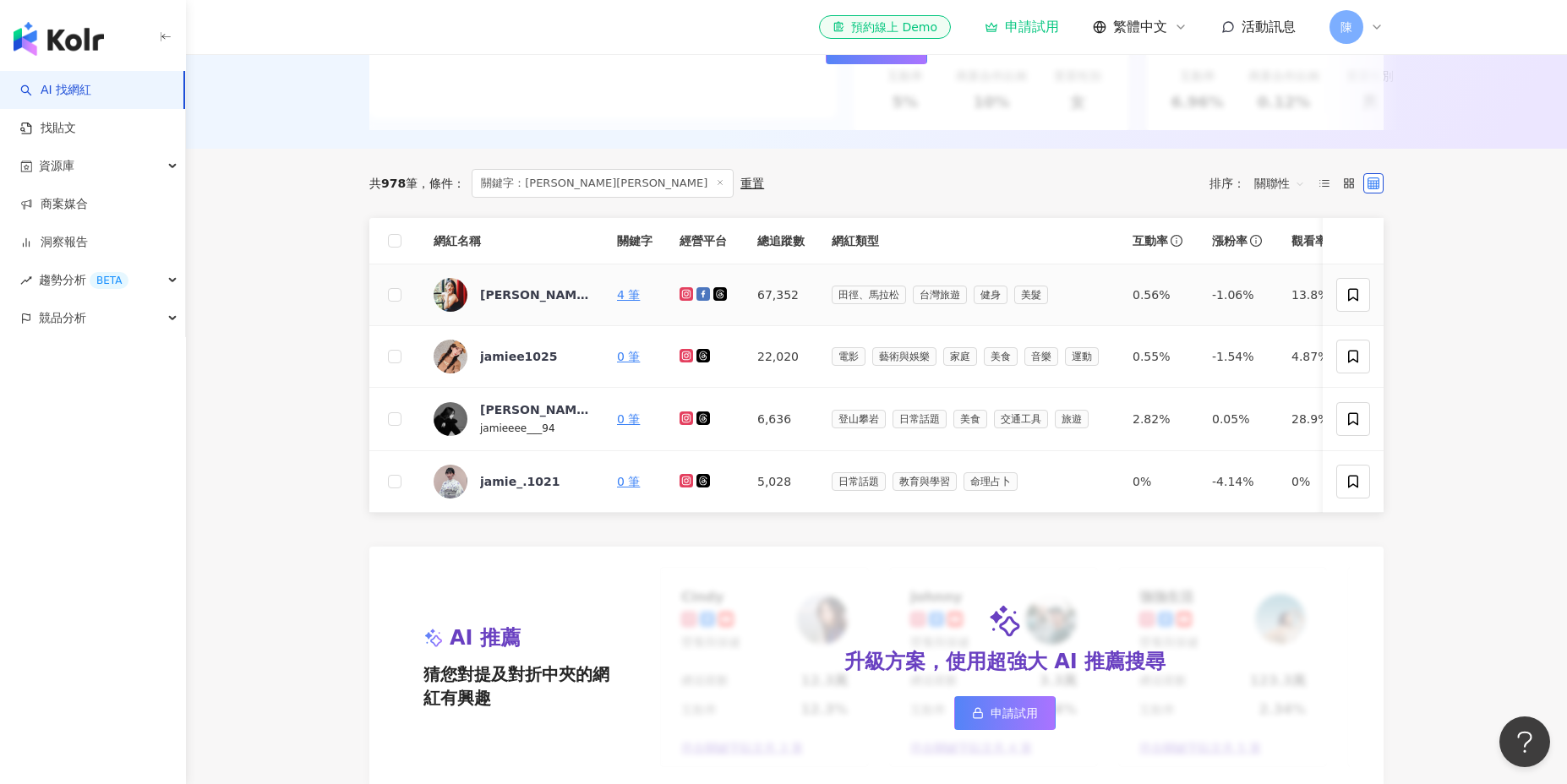
click at [685, 294] on icon at bounding box center [687, 294] width 11 height 11
click at [697, 294] on icon at bounding box center [703, 294] width 13 height 13
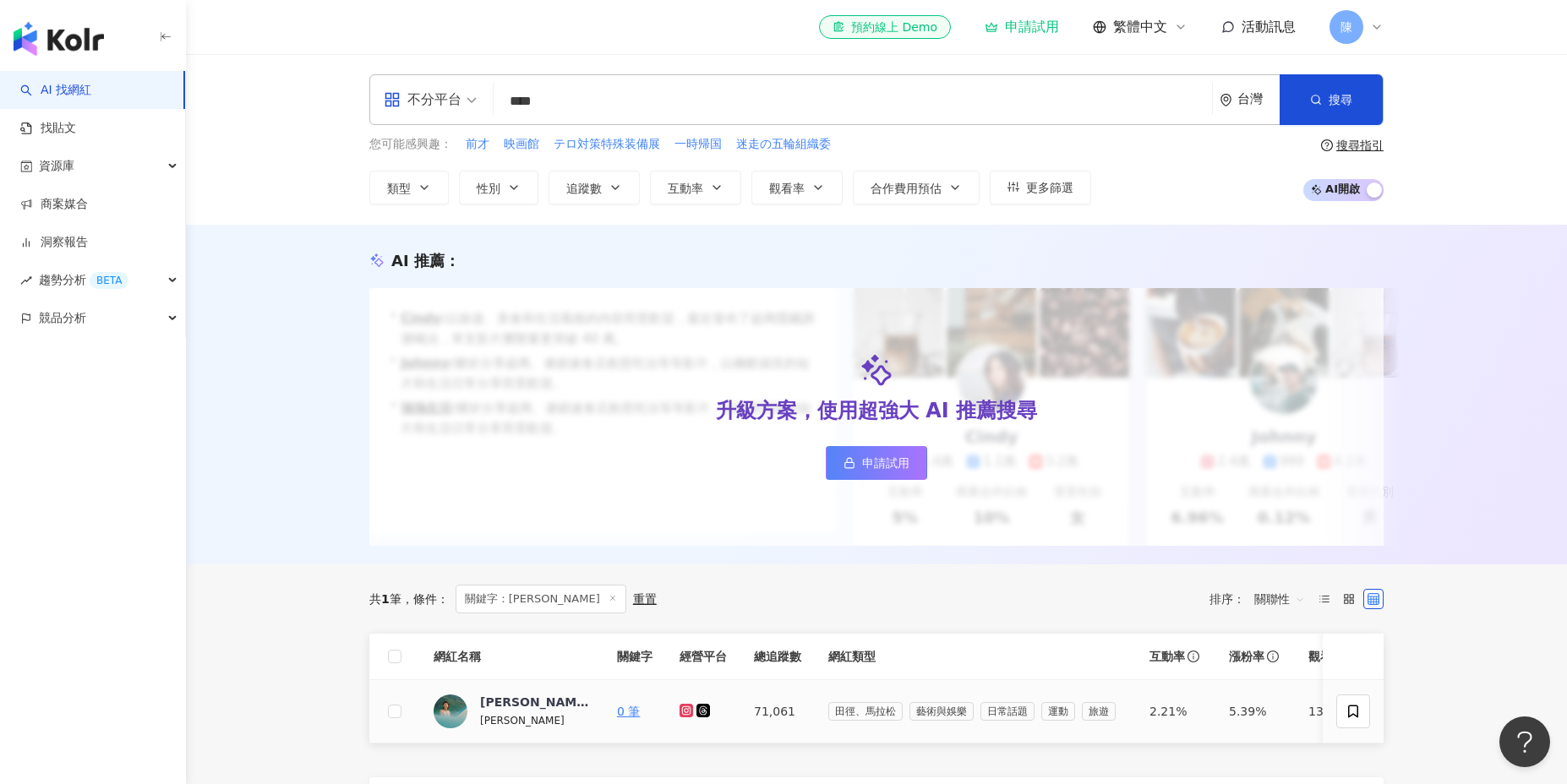
type input "***"
click at [685, 709] on icon at bounding box center [686, 709] width 3 height 3
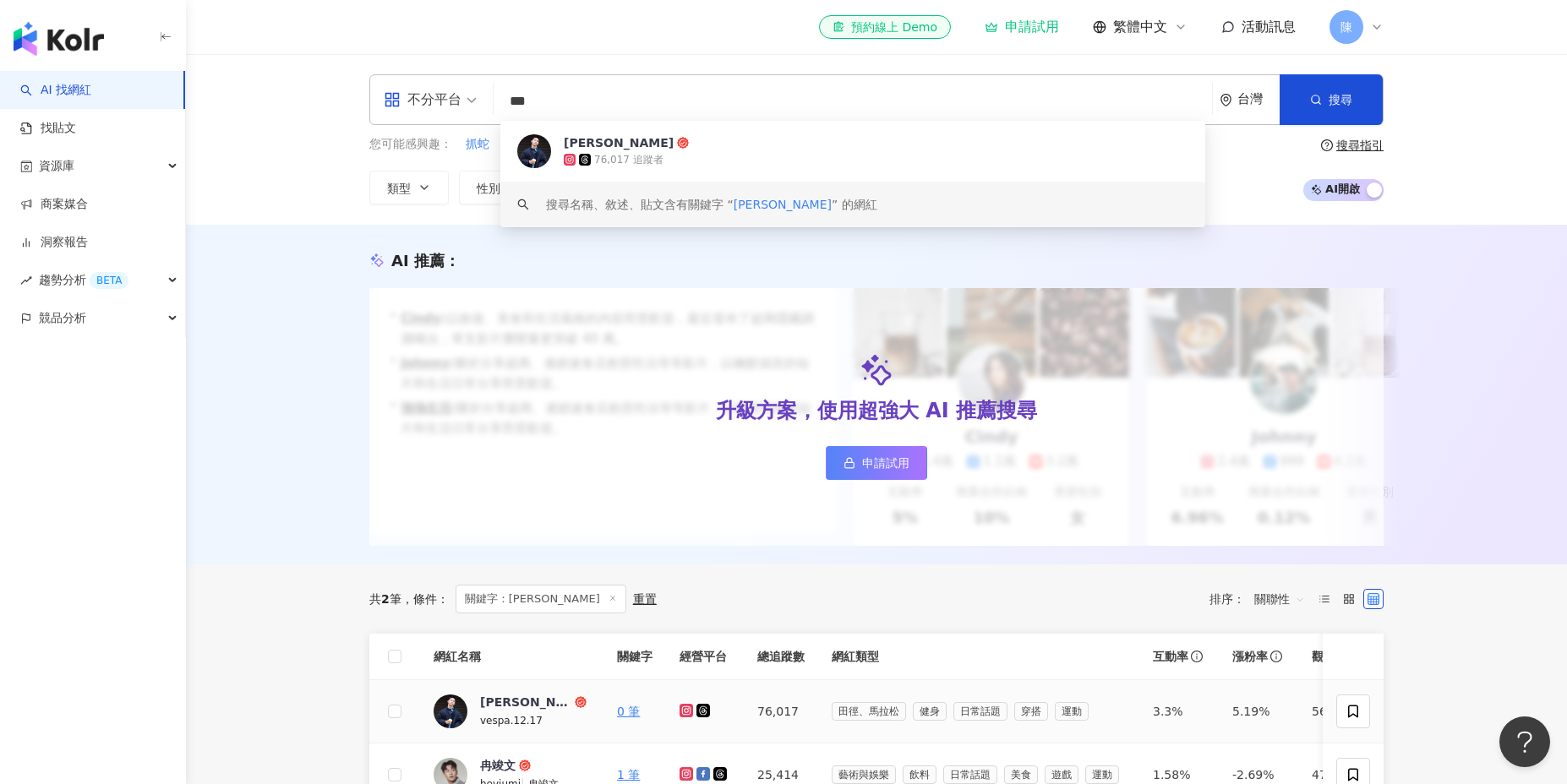
click at [683, 714] on icon at bounding box center [686, 710] width 13 height 13
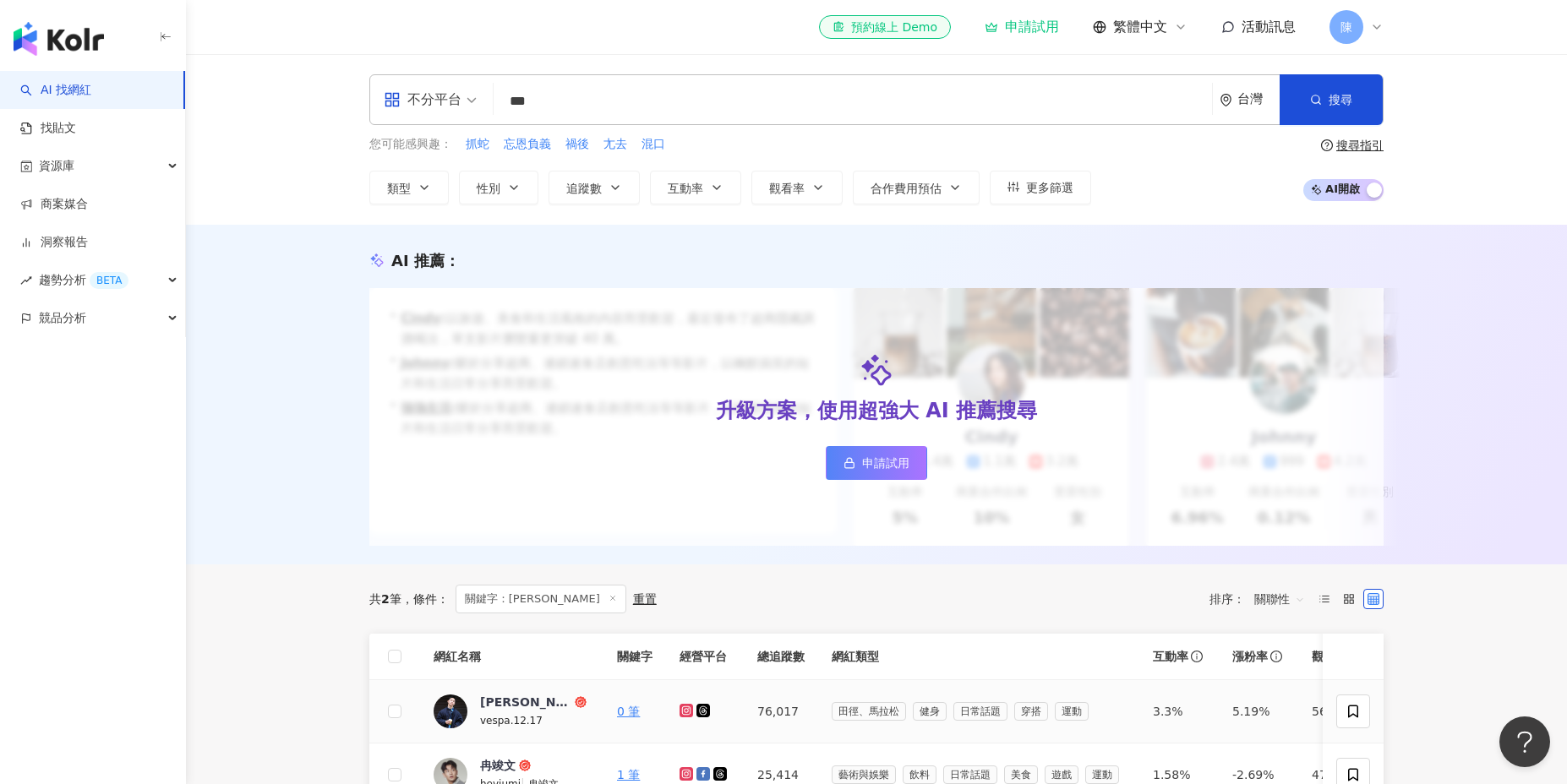
click at [710, 713] on link at bounding box center [704, 711] width 17 height 13
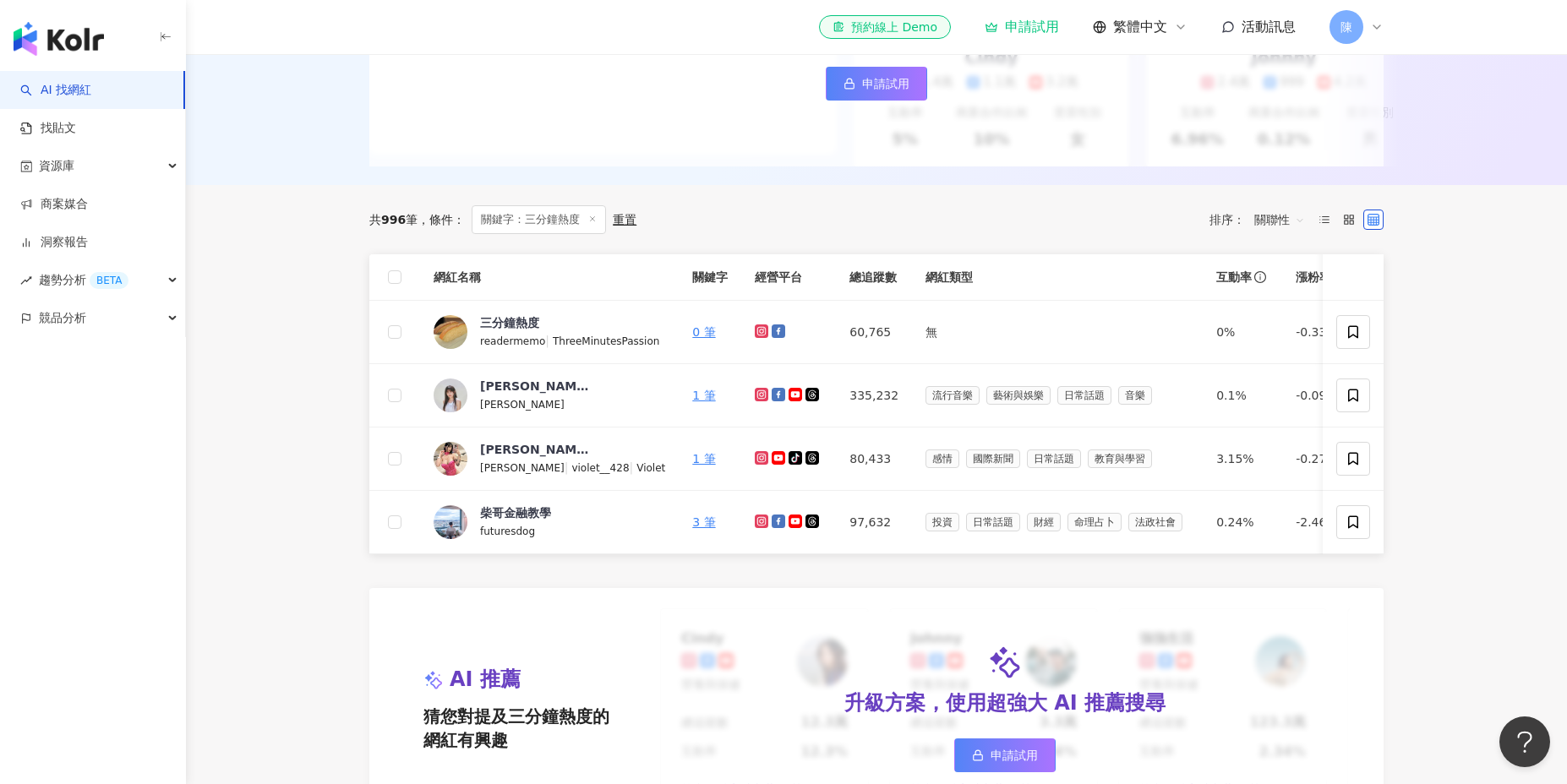
scroll to position [379, 0]
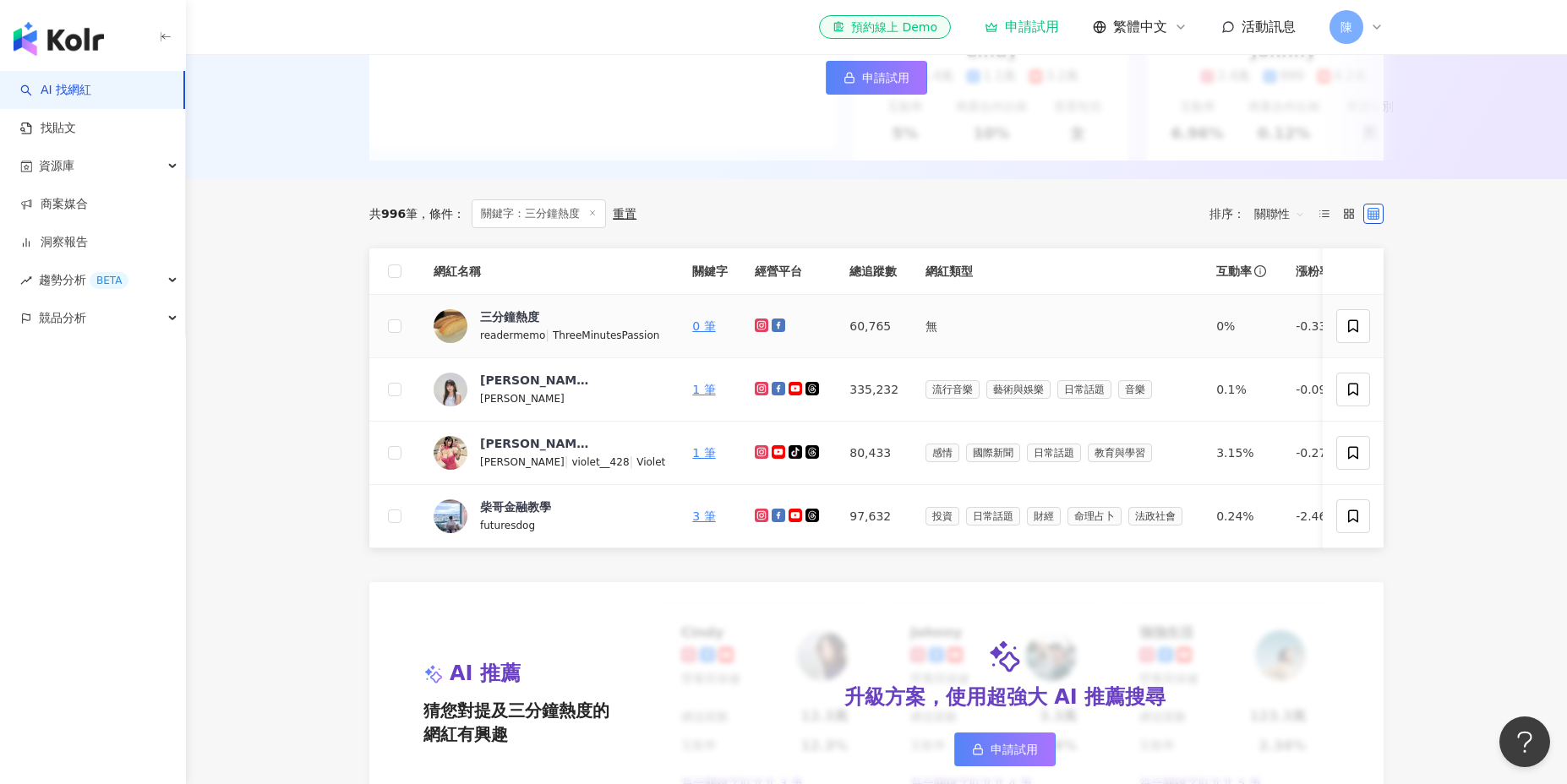
click at [761, 324] on icon at bounding box center [762, 324] width 3 height 3
click at [772, 326] on icon at bounding box center [778, 324] width 13 height 13
click at [758, 451] on icon at bounding box center [762, 452] width 7 height 7
click at [773, 454] on icon at bounding box center [778, 451] width 11 height 8
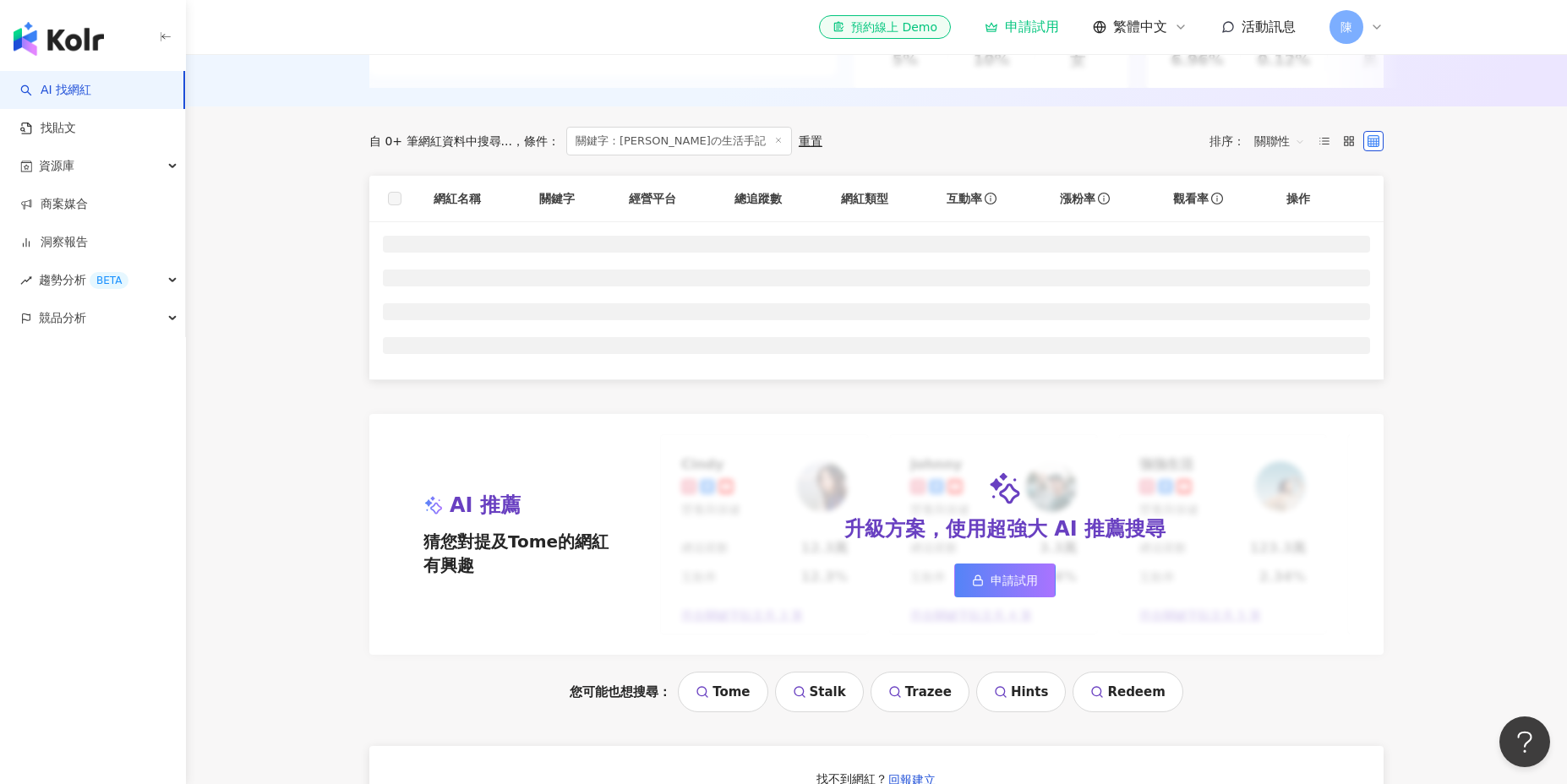
scroll to position [465, 0]
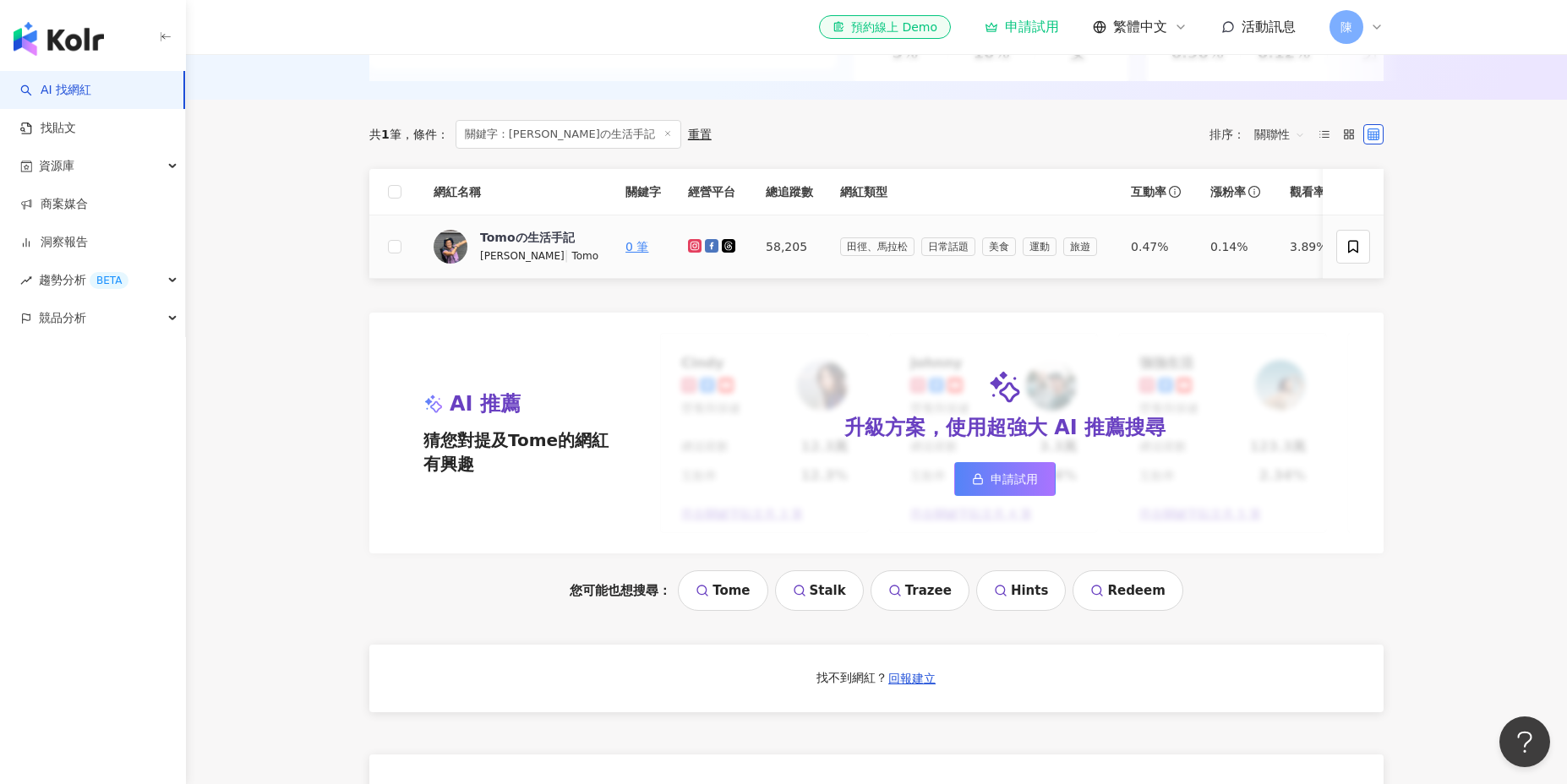
click at [688, 253] on div at bounding box center [713, 246] width 51 height 18
click at [691, 248] on icon at bounding box center [695, 245] width 7 height 7
click at [705, 239] on icon at bounding box center [711, 245] width 13 height 13
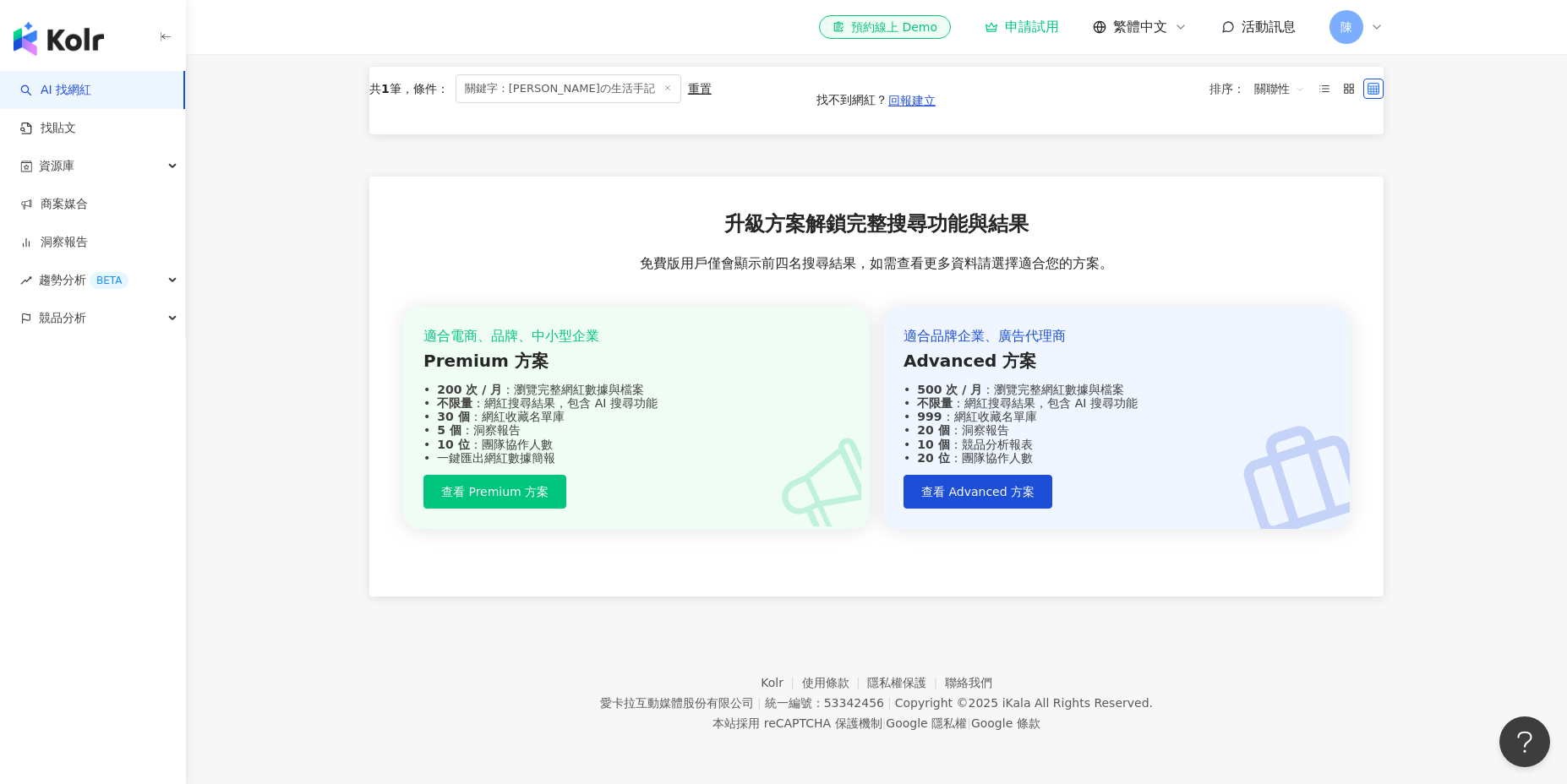
click at [681, 239] on div "共 1 筆 條件 ： 關鍵字：Tomoの生活手記 重置 排序： 關聯性 網紅名稱 關鍵字 經營平台 總追蹤數 網紅類型 互動率 漲粉率 觀看率 操作 Tomo…" at bounding box center [877, 59] width 1082 height 1075
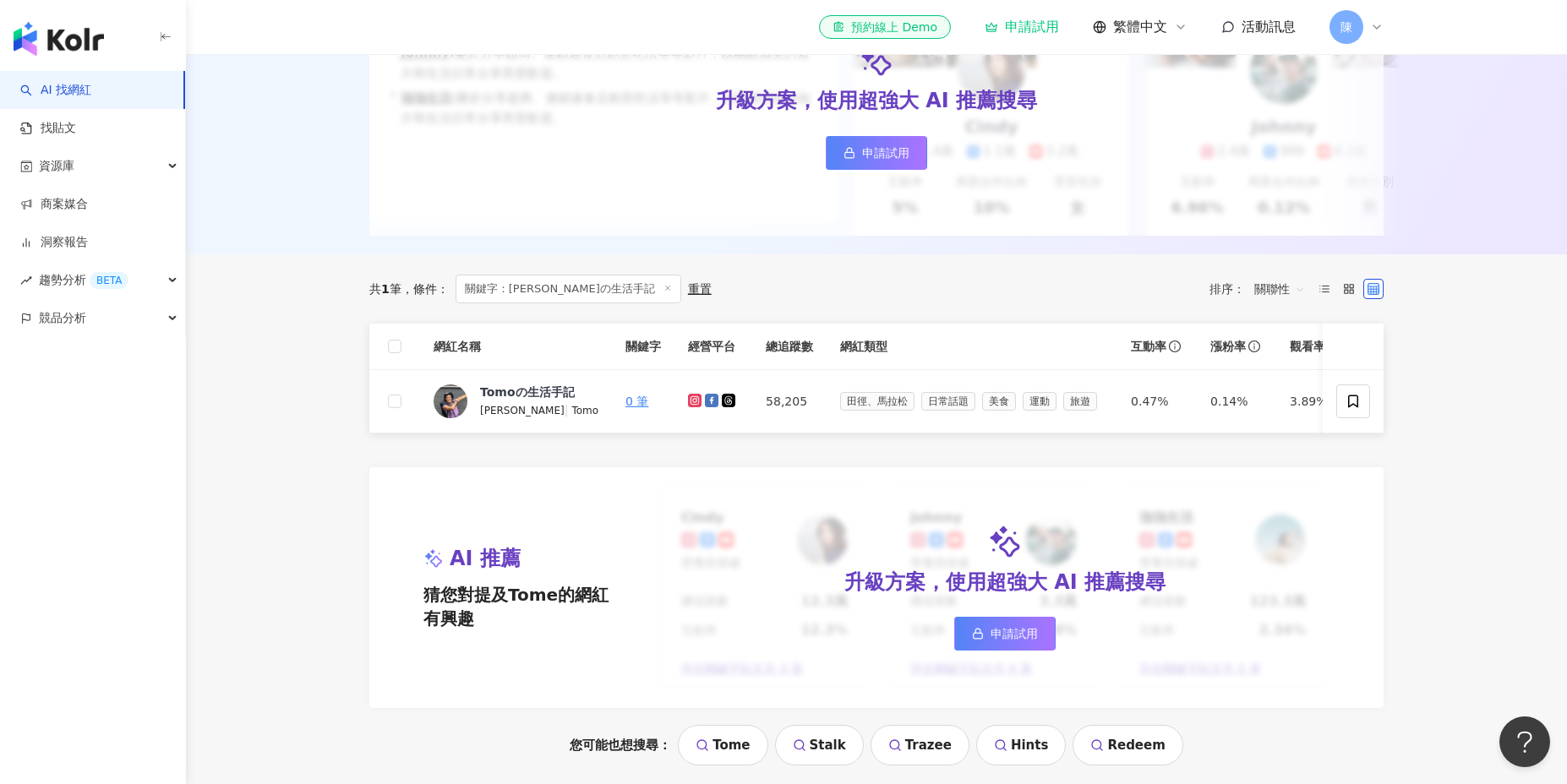
scroll to position [187, 0]
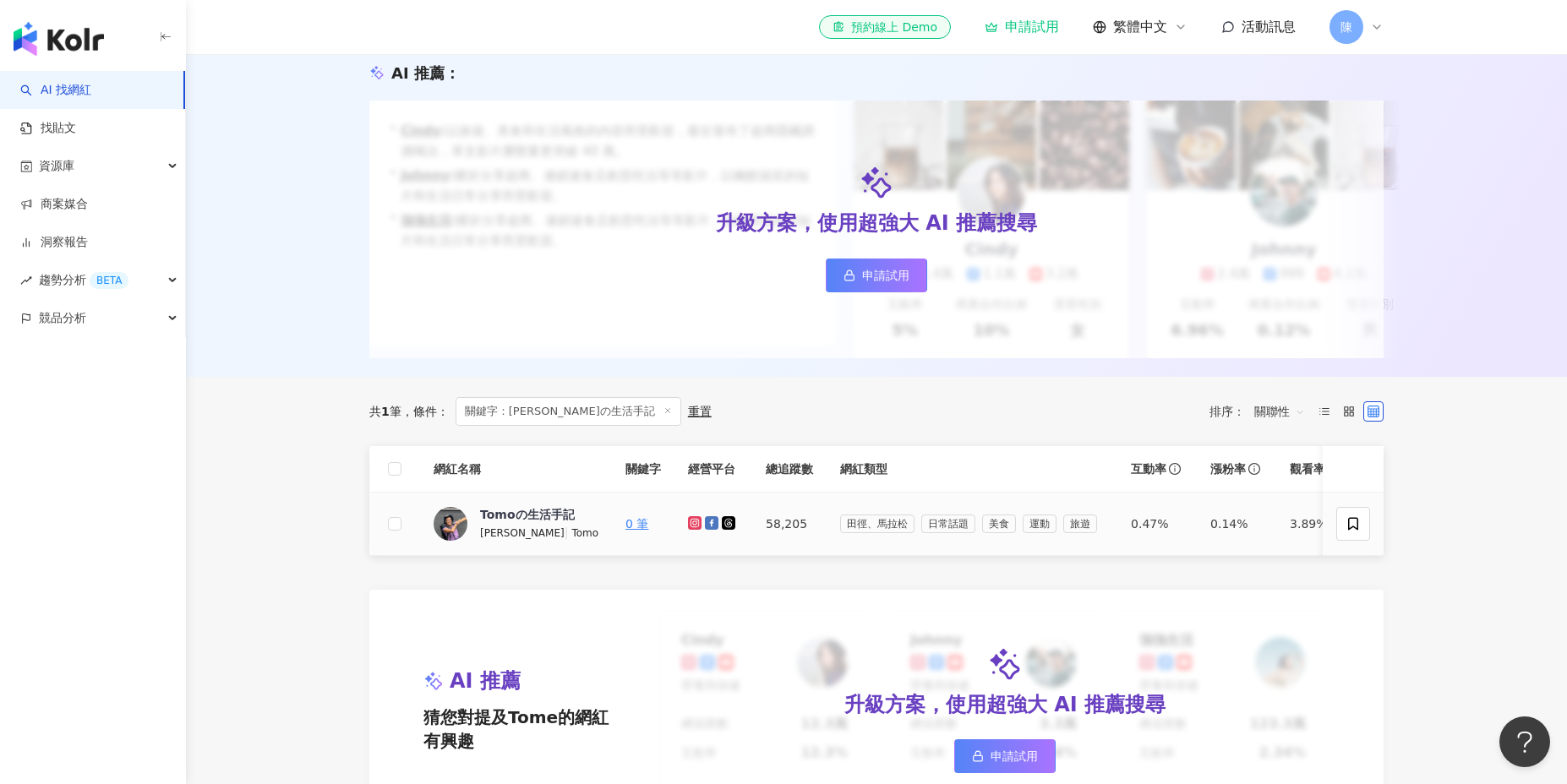
click at [691, 525] on icon at bounding box center [695, 522] width 7 height 7
click at [705, 525] on icon at bounding box center [711, 522] width 13 height 13
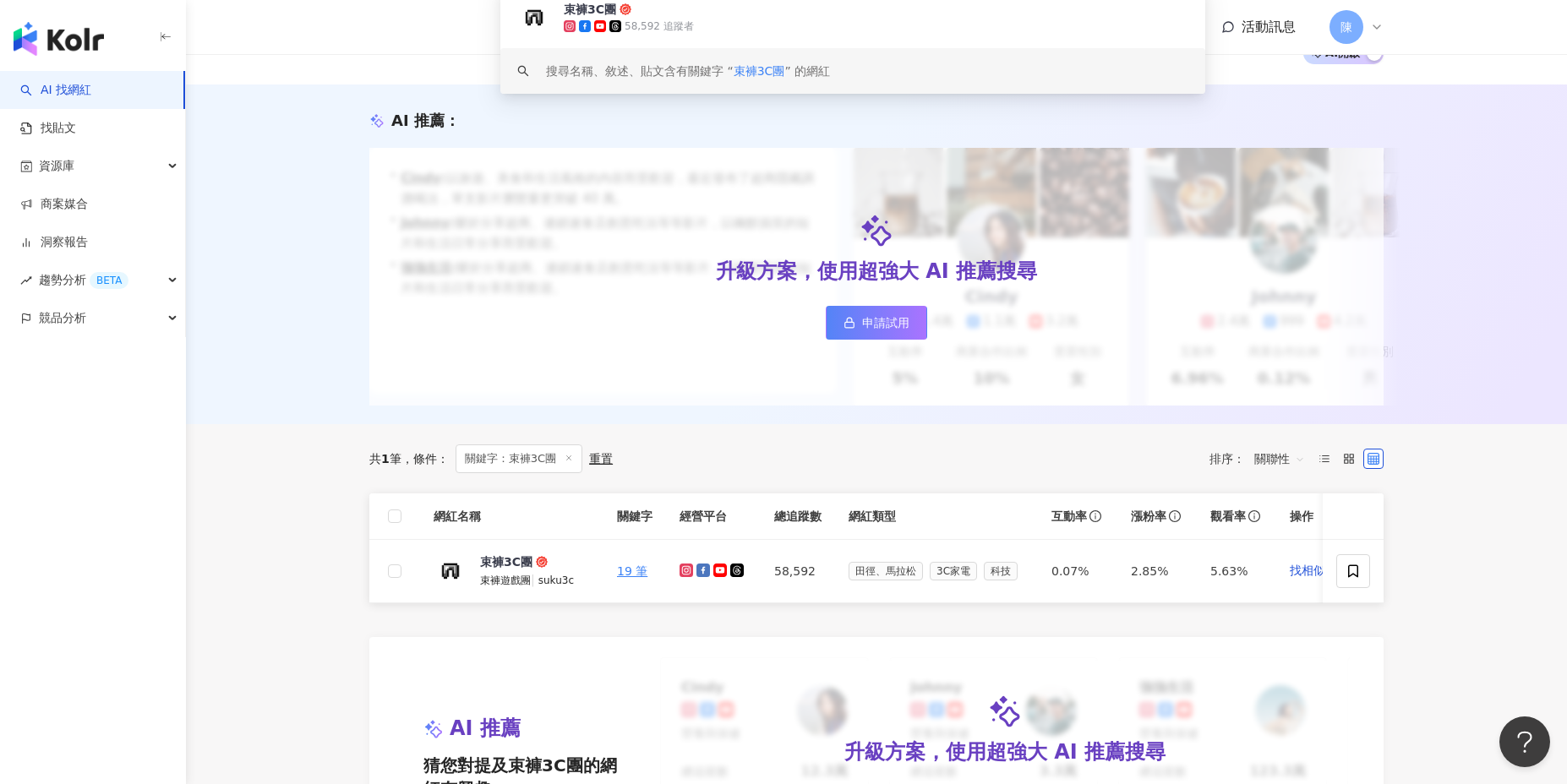
scroll to position [130, 0]
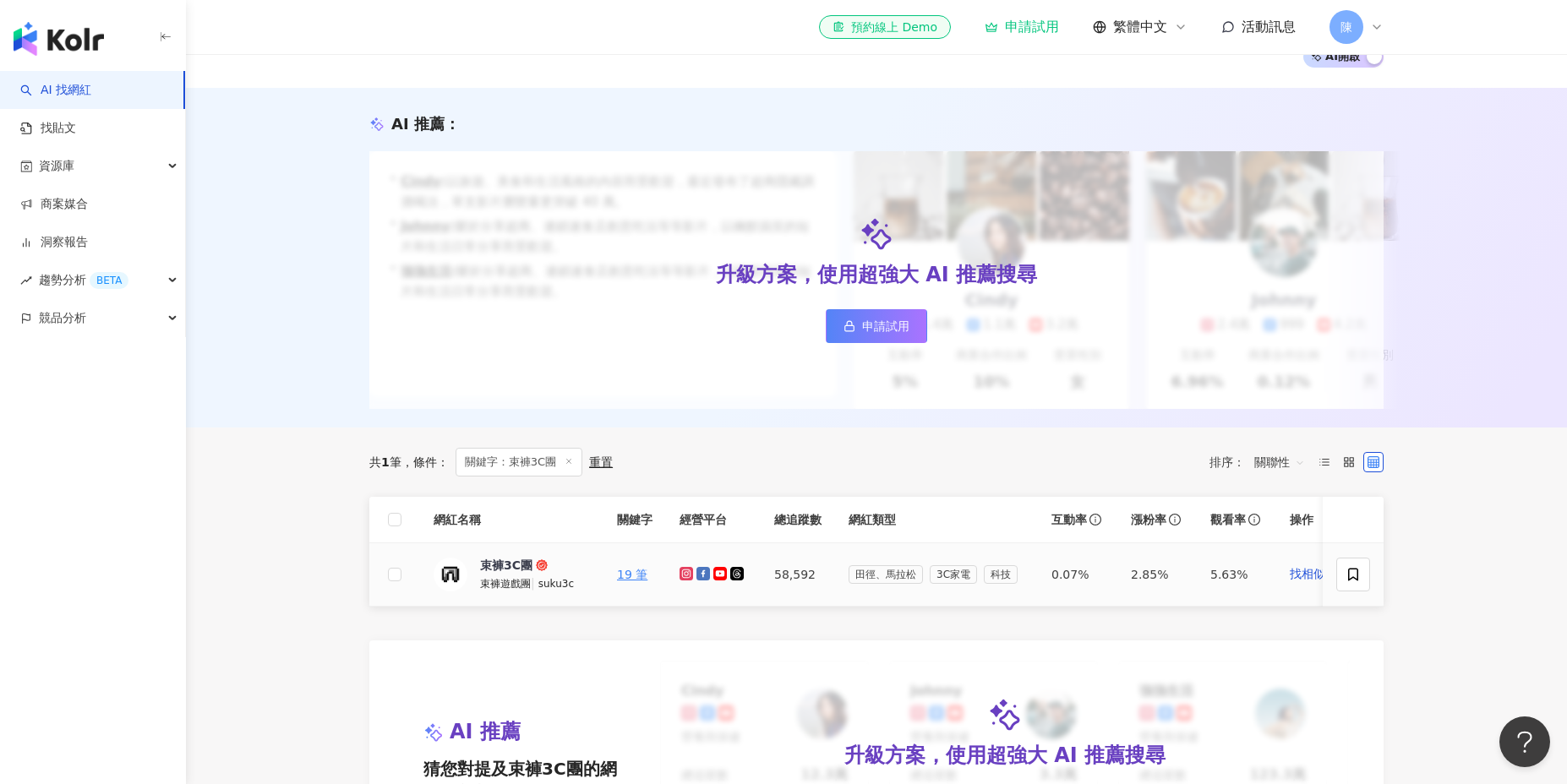
click at [689, 574] on icon at bounding box center [687, 574] width 7 height 7
click at [702, 577] on icon at bounding box center [703, 573] width 13 height 13
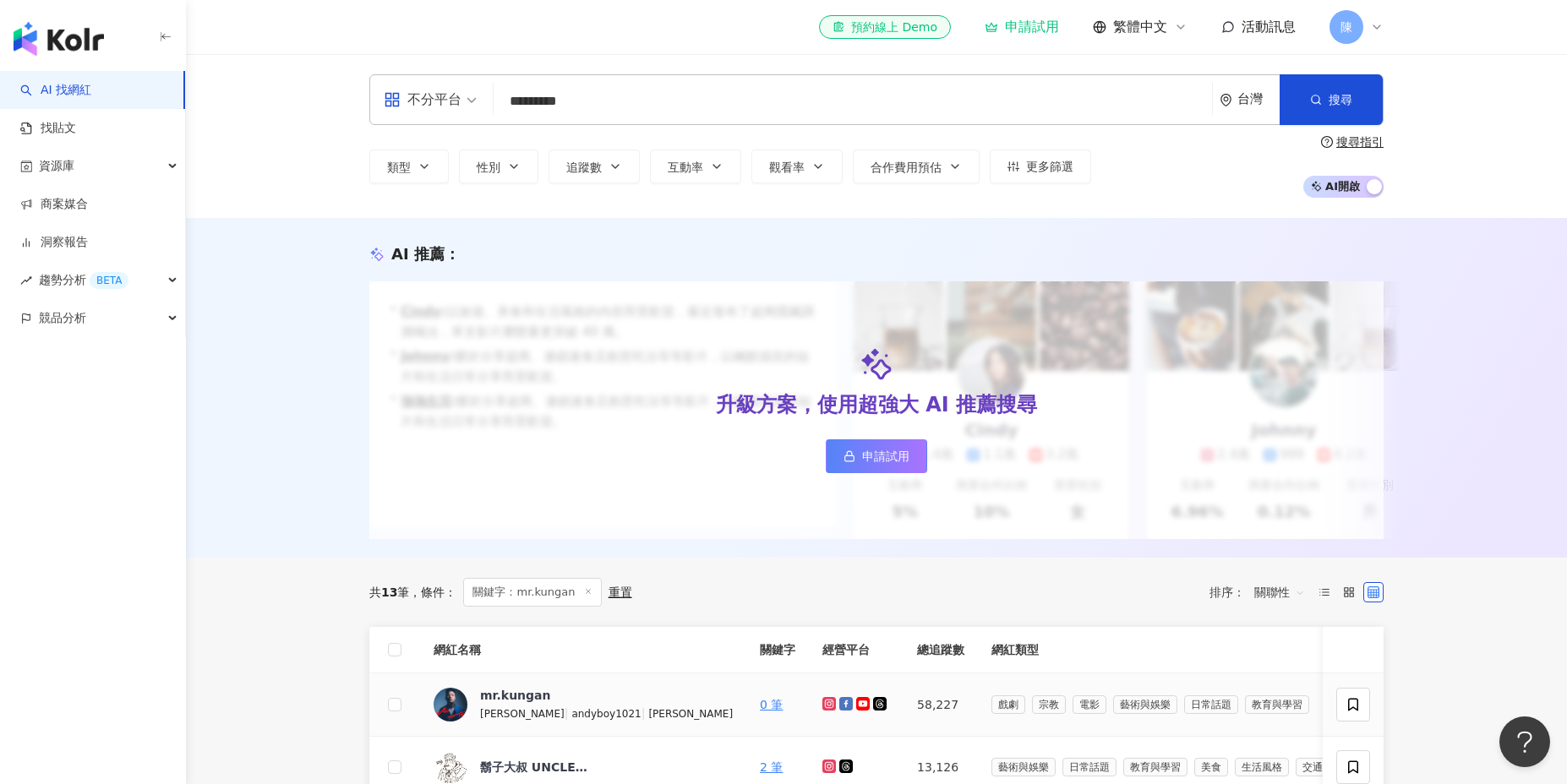
click at [824, 701] on icon at bounding box center [829, 704] width 11 height 11
click at [839, 697] on icon at bounding box center [845, 703] width 13 height 13
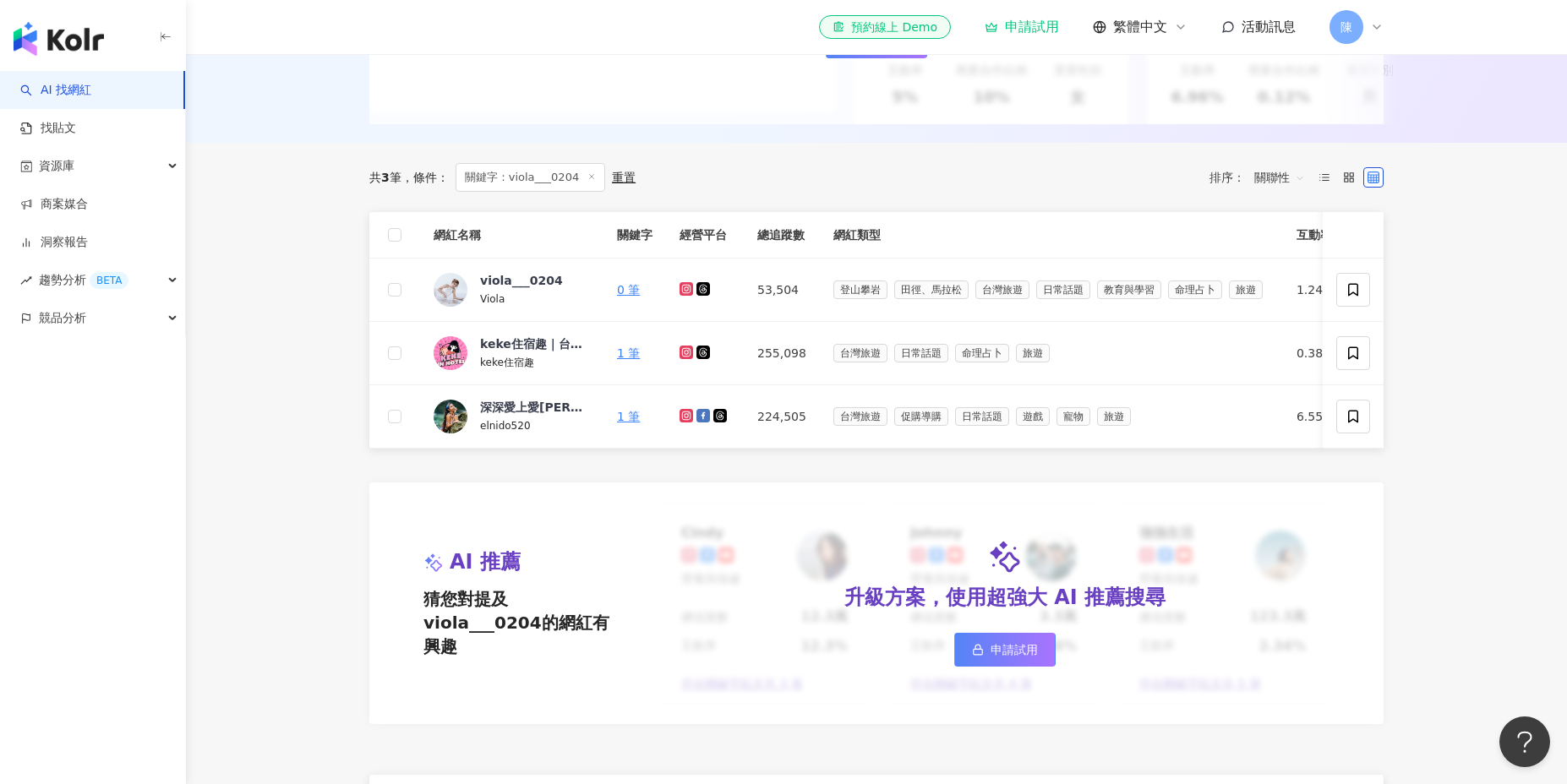
scroll to position [437, 0]
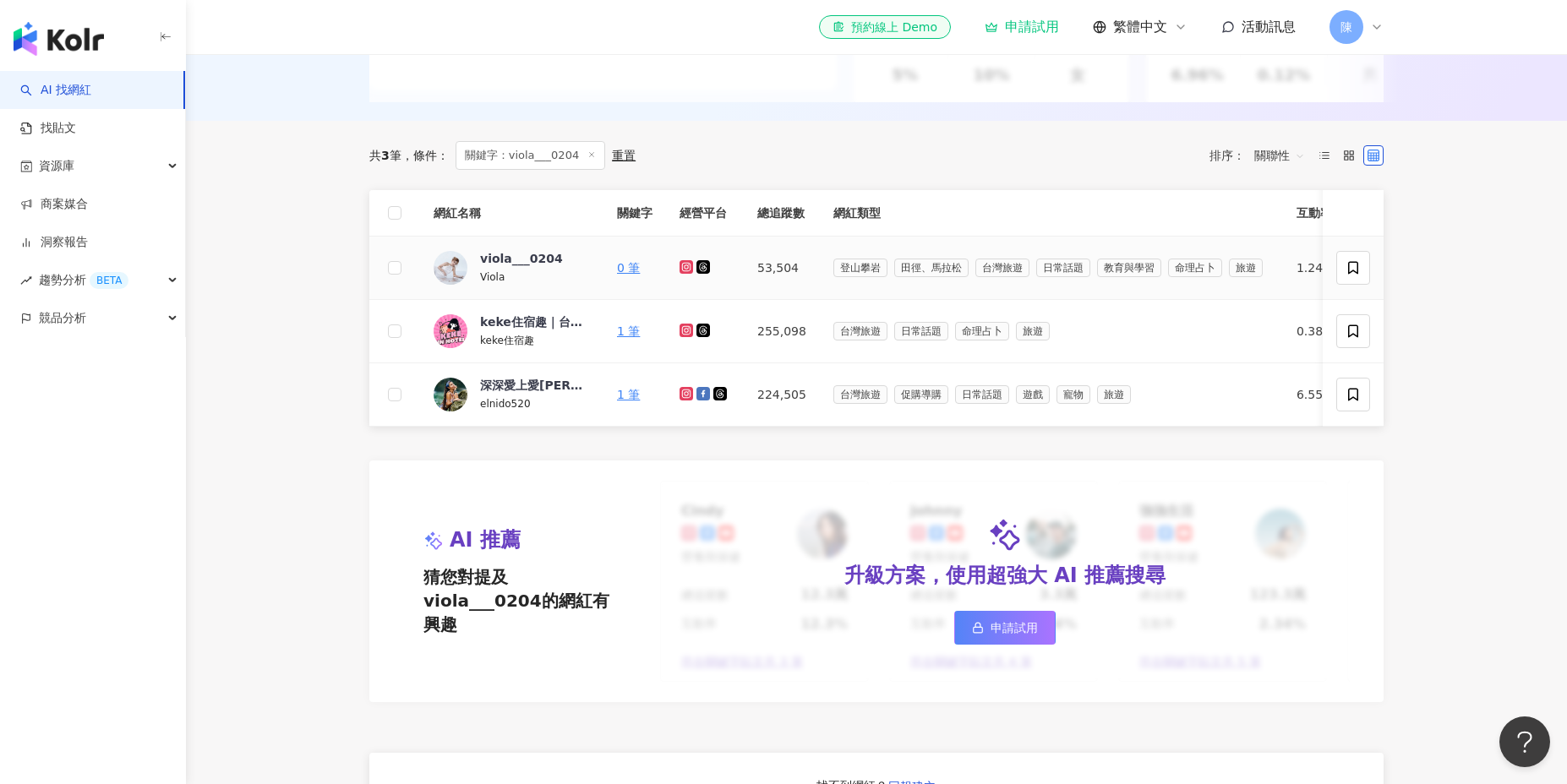
click at [689, 270] on icon at bounding box center [687, 267] width 7 height 7
click at [703, 270] on icon at bounding box center [703, 266] width 13 height 13
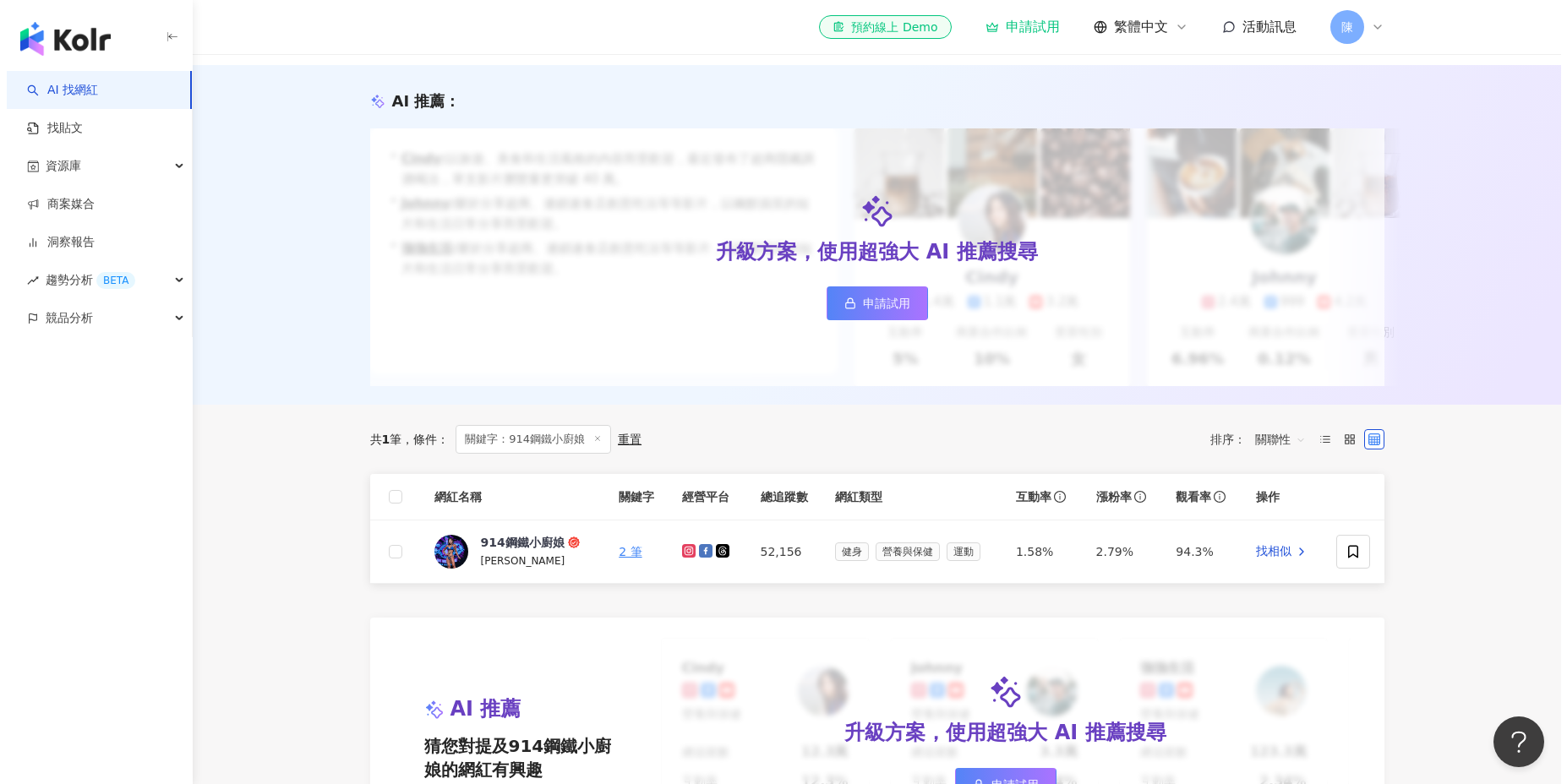
scroll to position [163, 0]
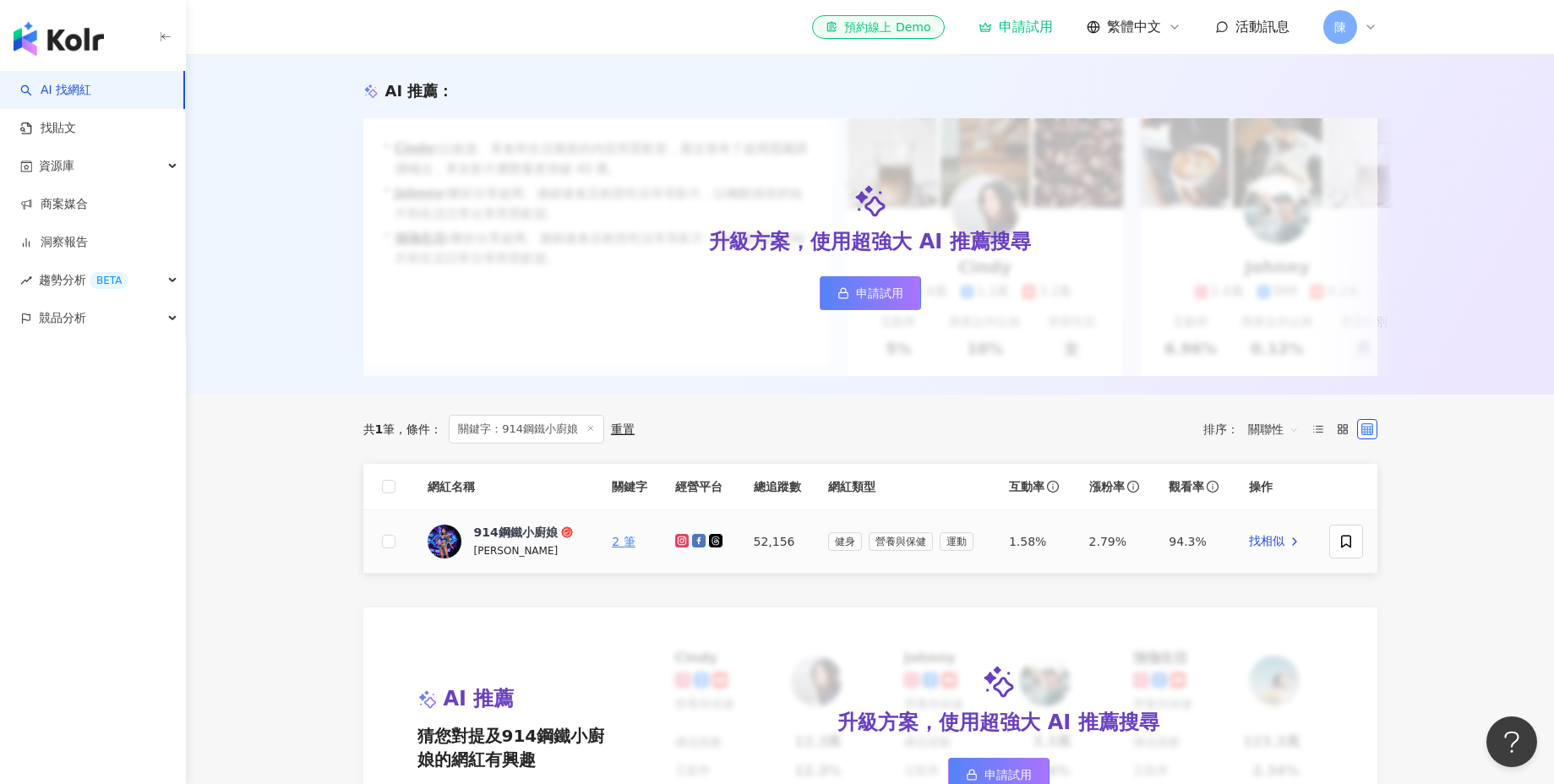
click at [679, 544] on icon at bounding box center [682, 541] width 7 height 7
click at [694, 548] on icon at bounding box center [698, 540] width 13 height 13
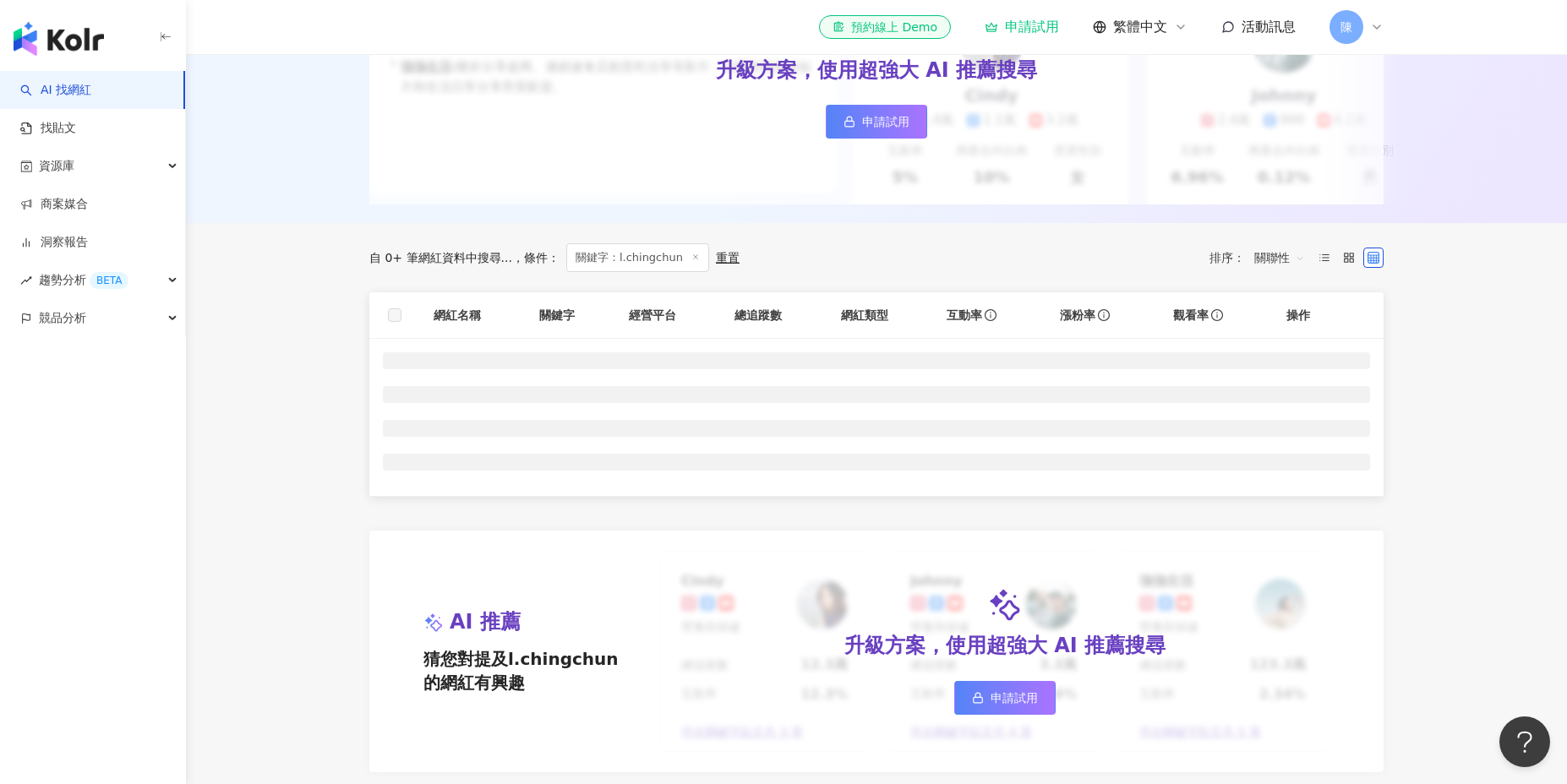
scroll to position [352, 0]
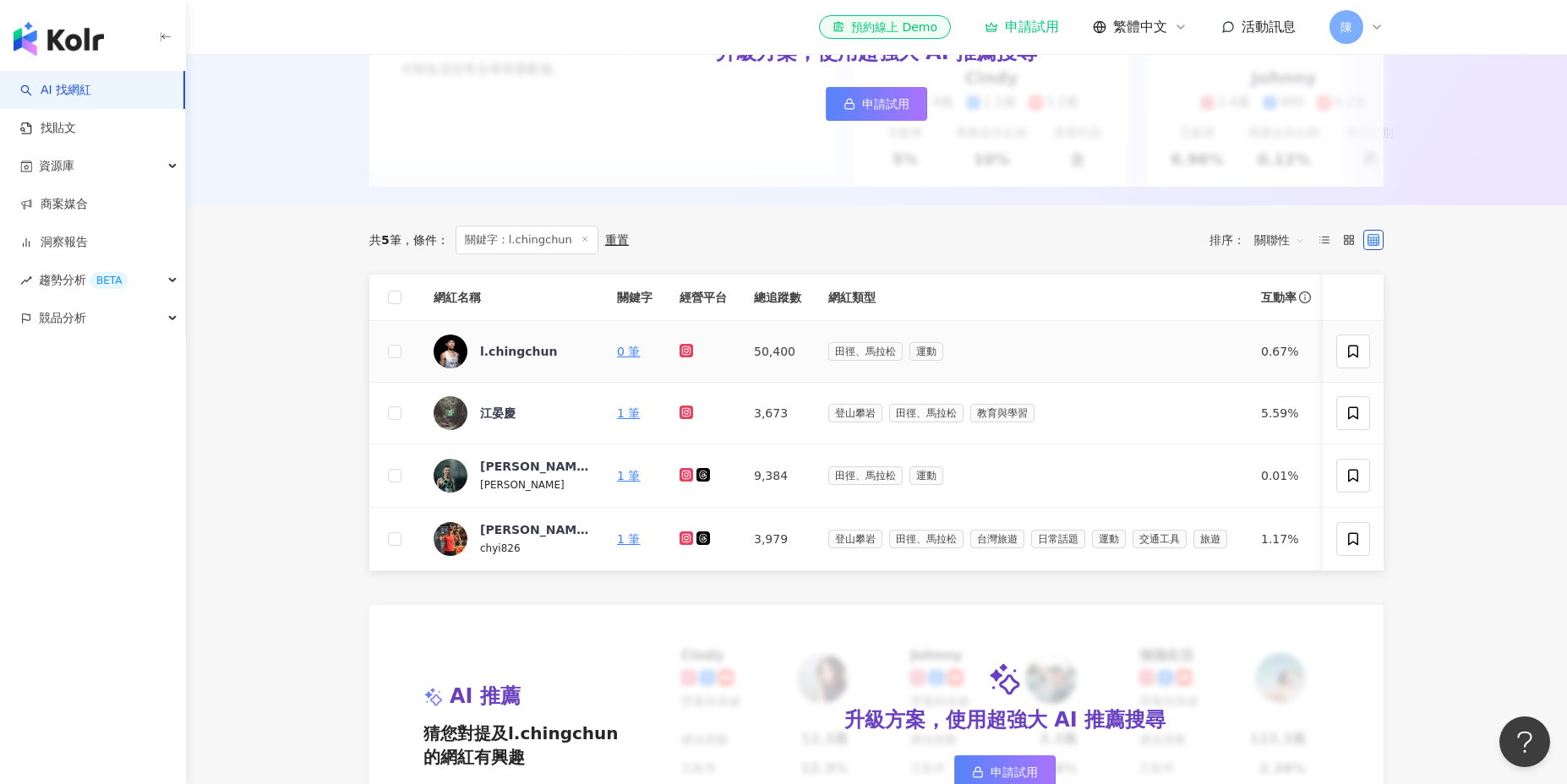
click at [691, 353] on icon at bounding box center [686, 350] width 13 height 13
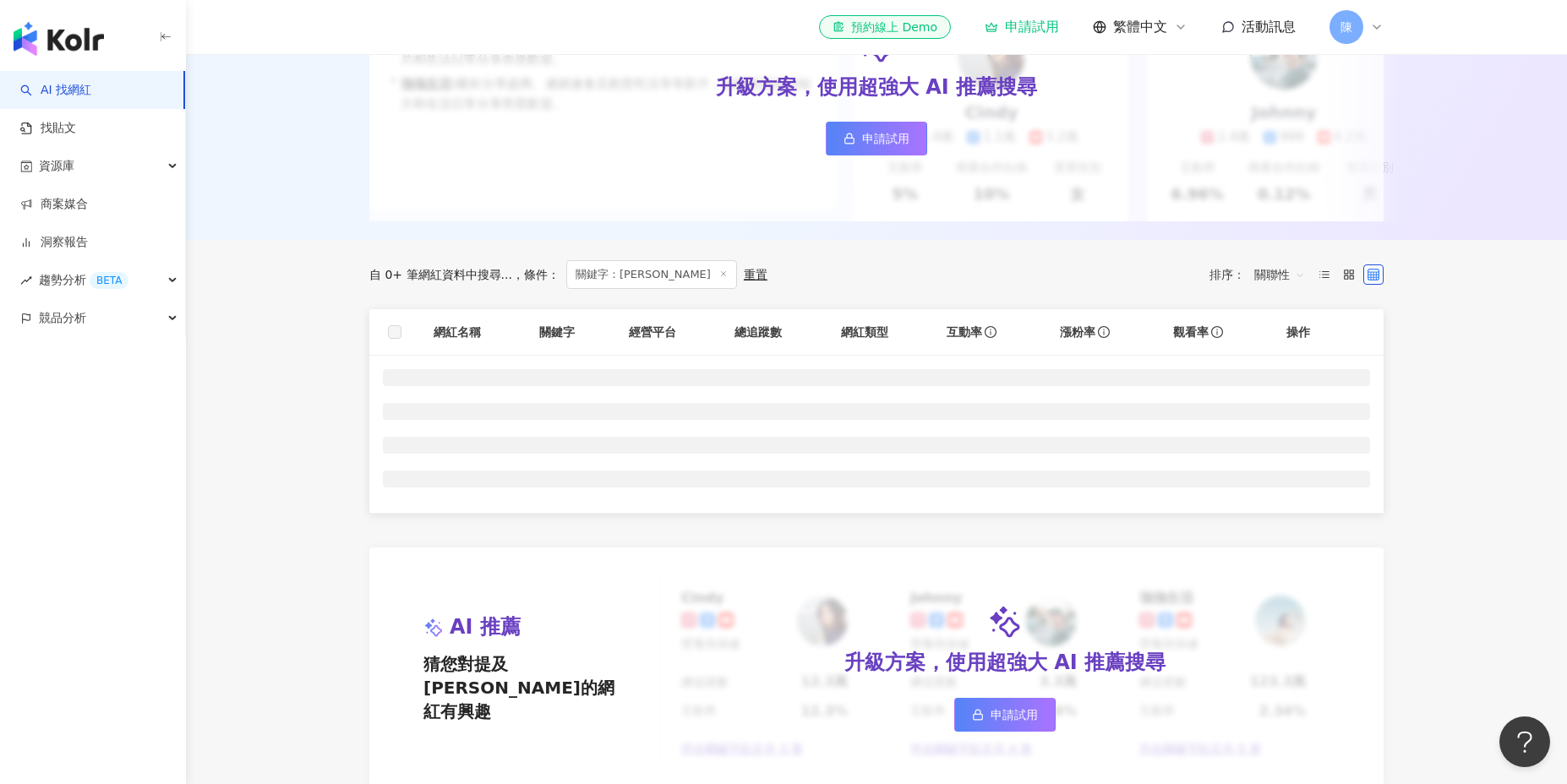
scroll to position [334, 0]
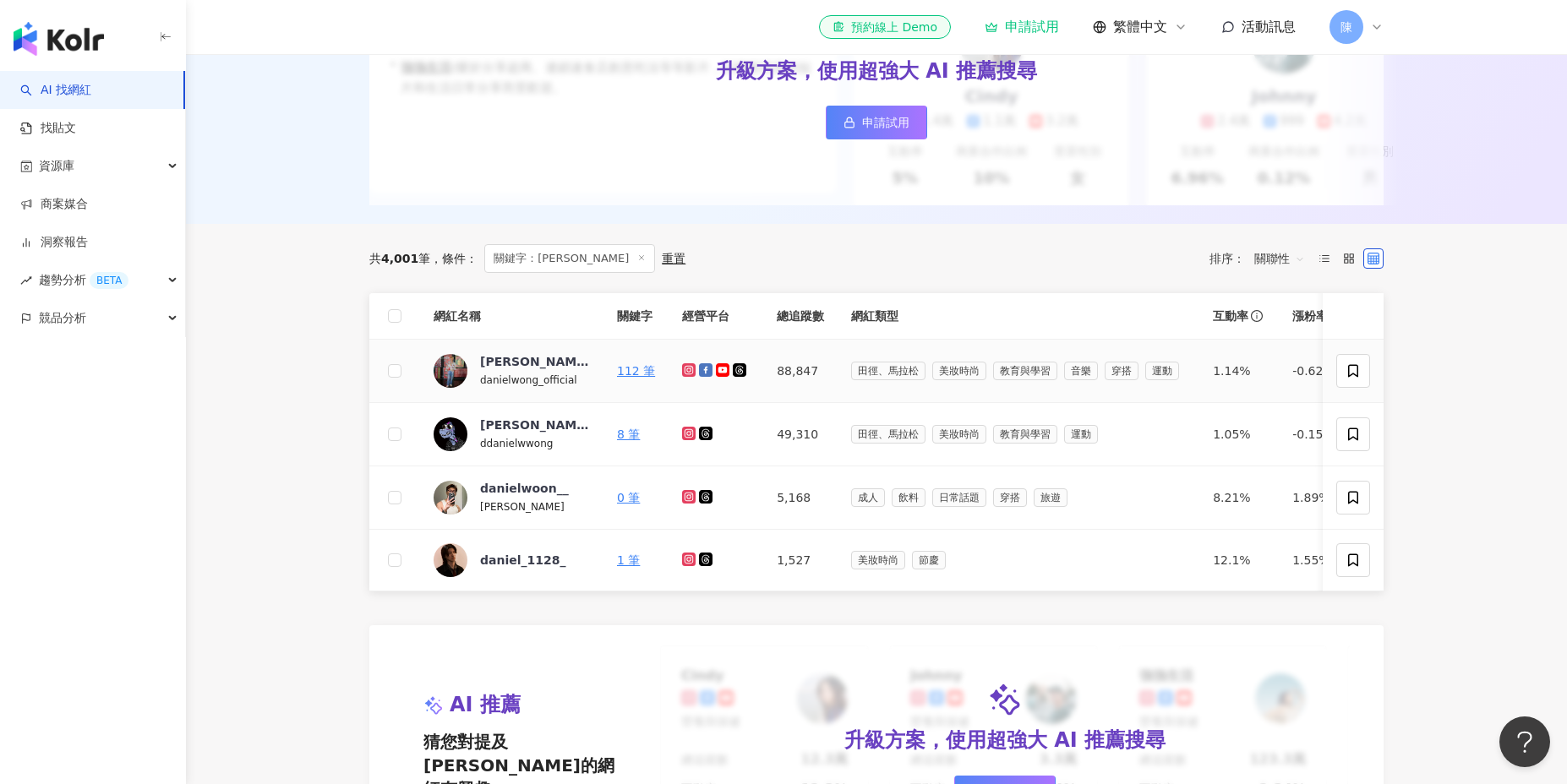
click at [689, 369] on icon at bounding box center [689, 370] width 11 height 11
click at [703, 369] on icon at bounding box center [706, 370] width 10 height 10
click at [721, 372] on icon at bounding box center [723, 369] width 11 height 8
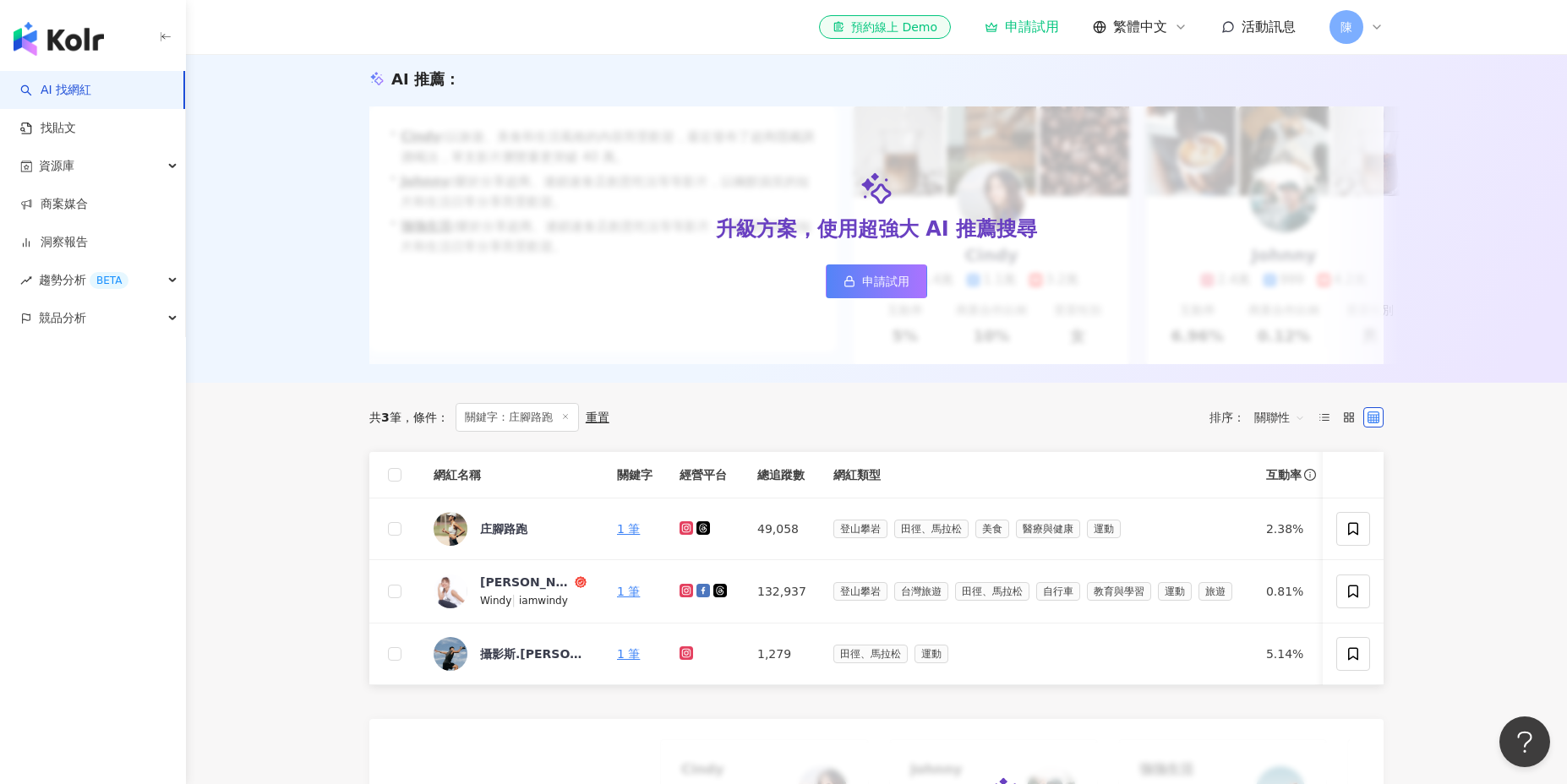
scroll to position [250, 0]
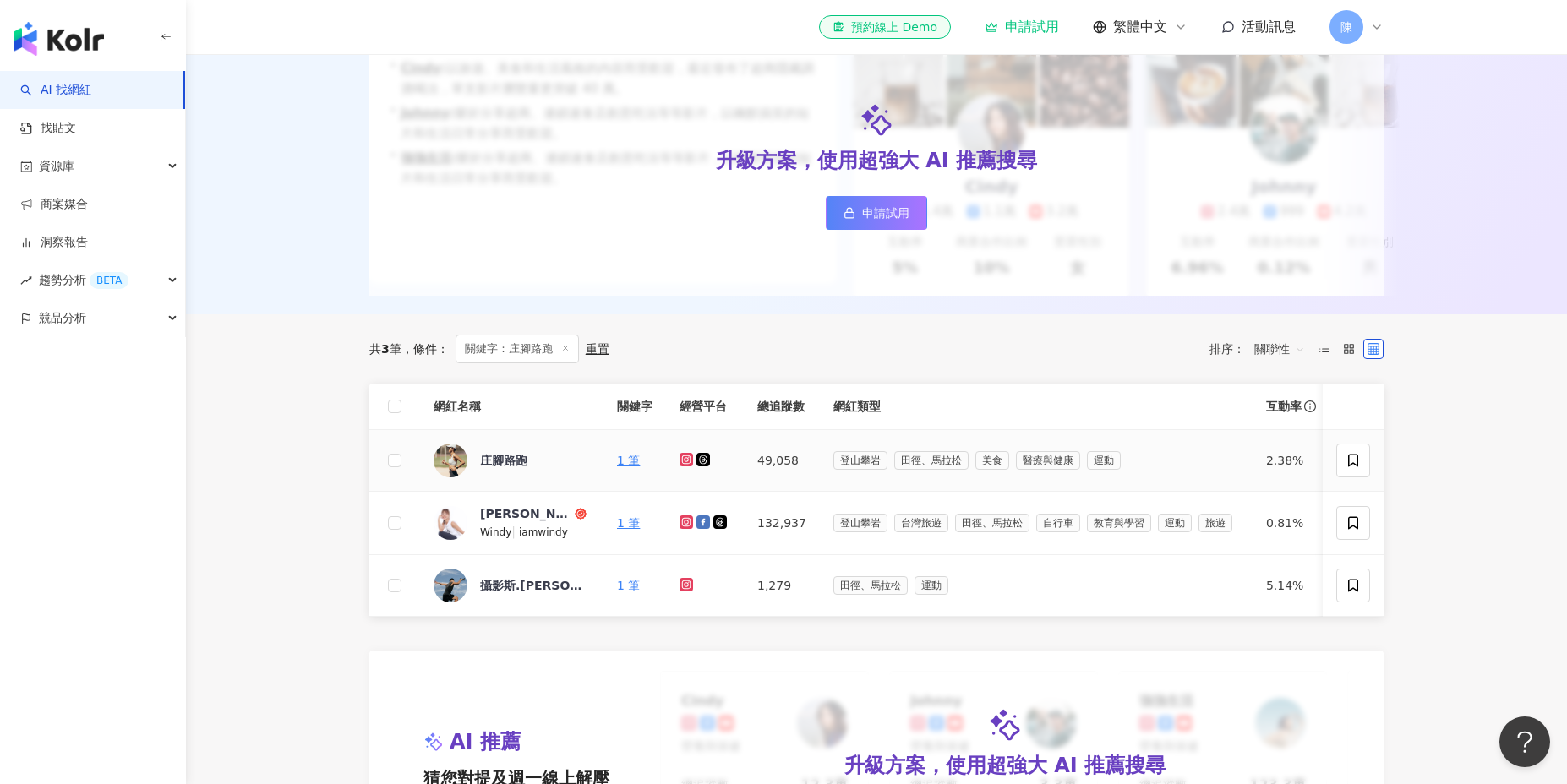
click at [686, 463] on icon at bounding box center [686, 459] width 13 height 13
click at [699, 461] on icon at bounding box center [703, 459] width 10 height 10
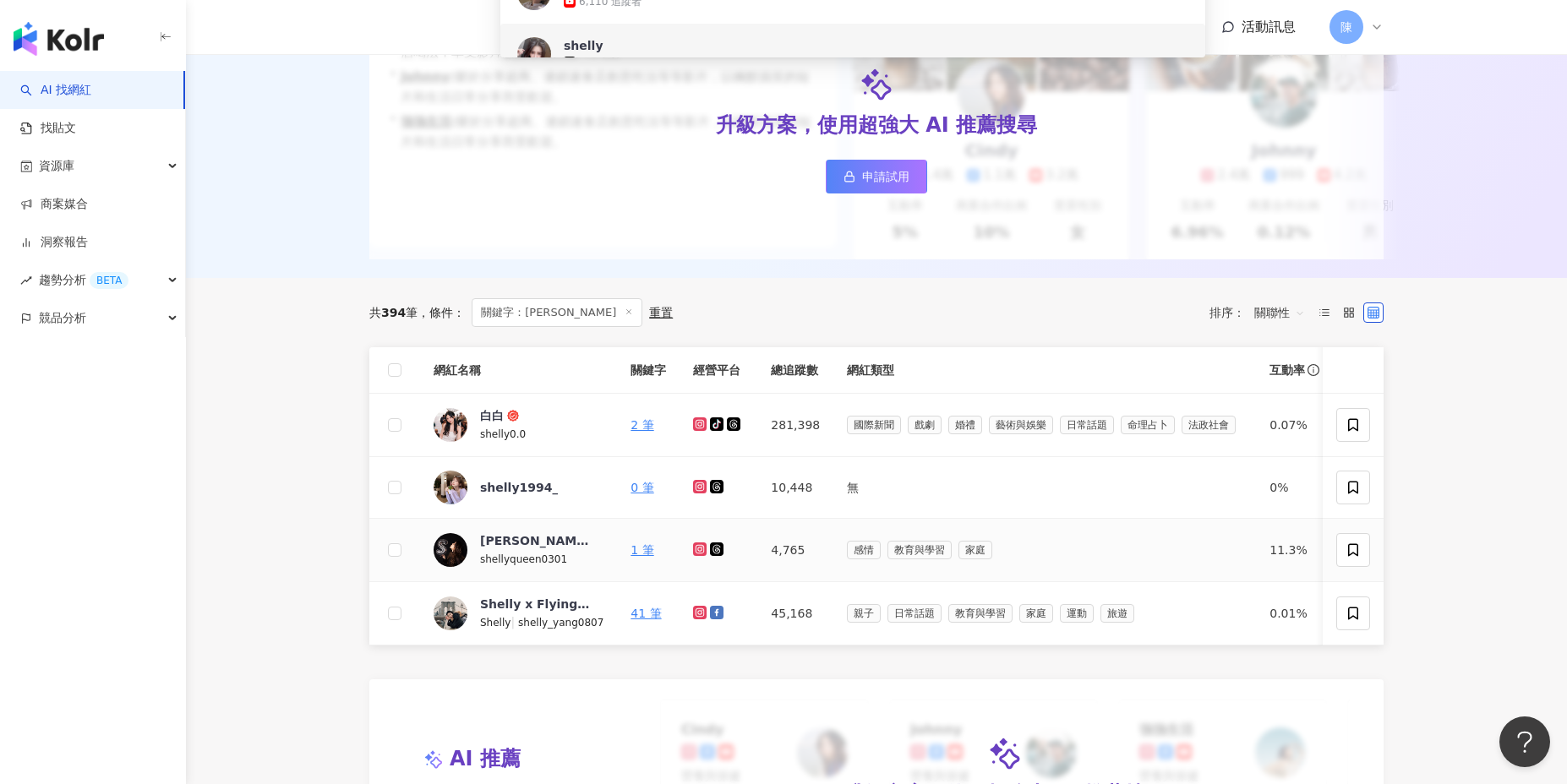
scroll to position [280, 0]
click at [732, 495] on div at bounding box center [718, 486] width 51 height 18
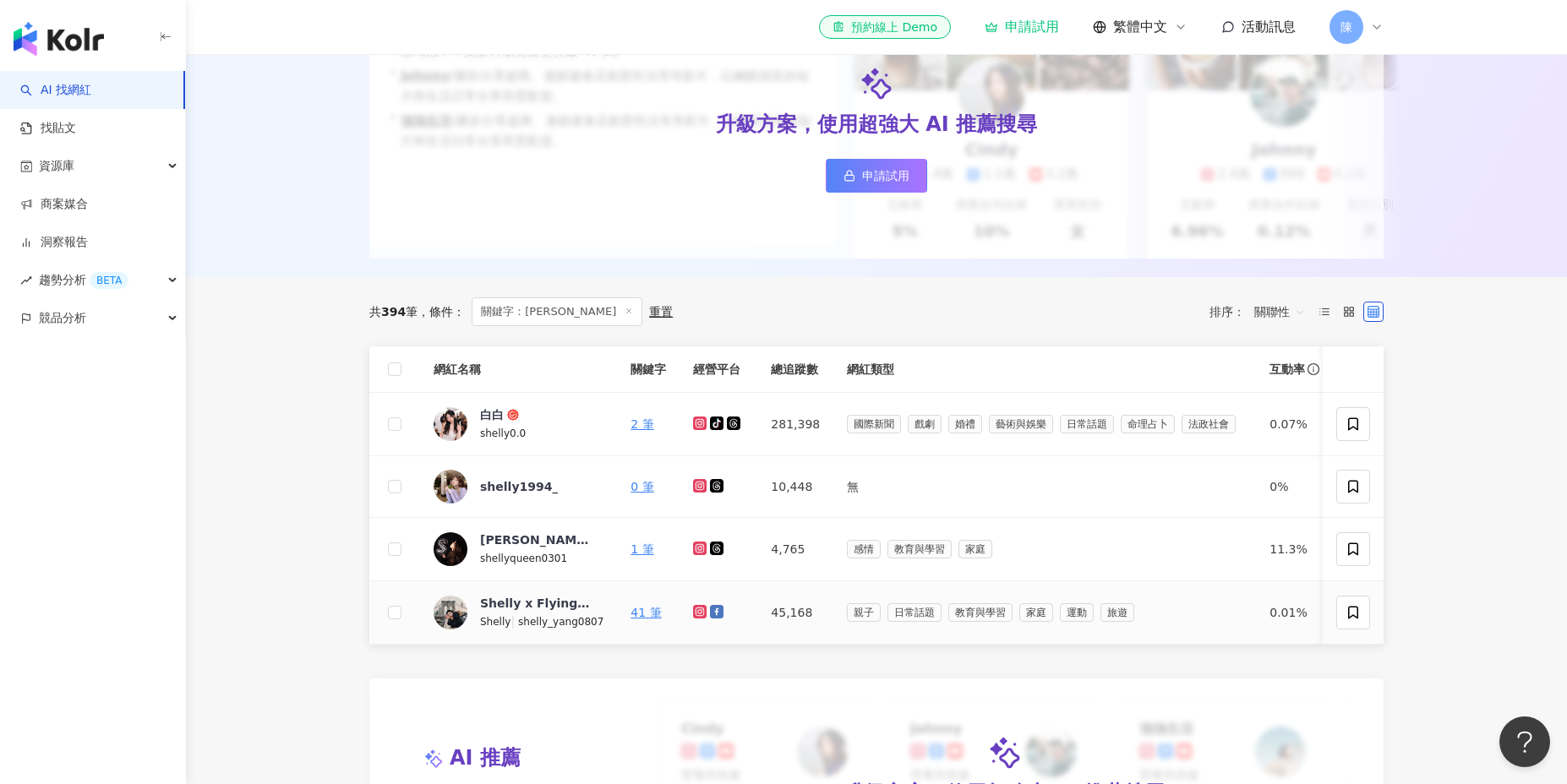
click at [696, 607] on icon at bounding box center [700, 612] width 11 height 11
click at [712, 613] on icon at bounding box center [717, 612] width 10 height 10
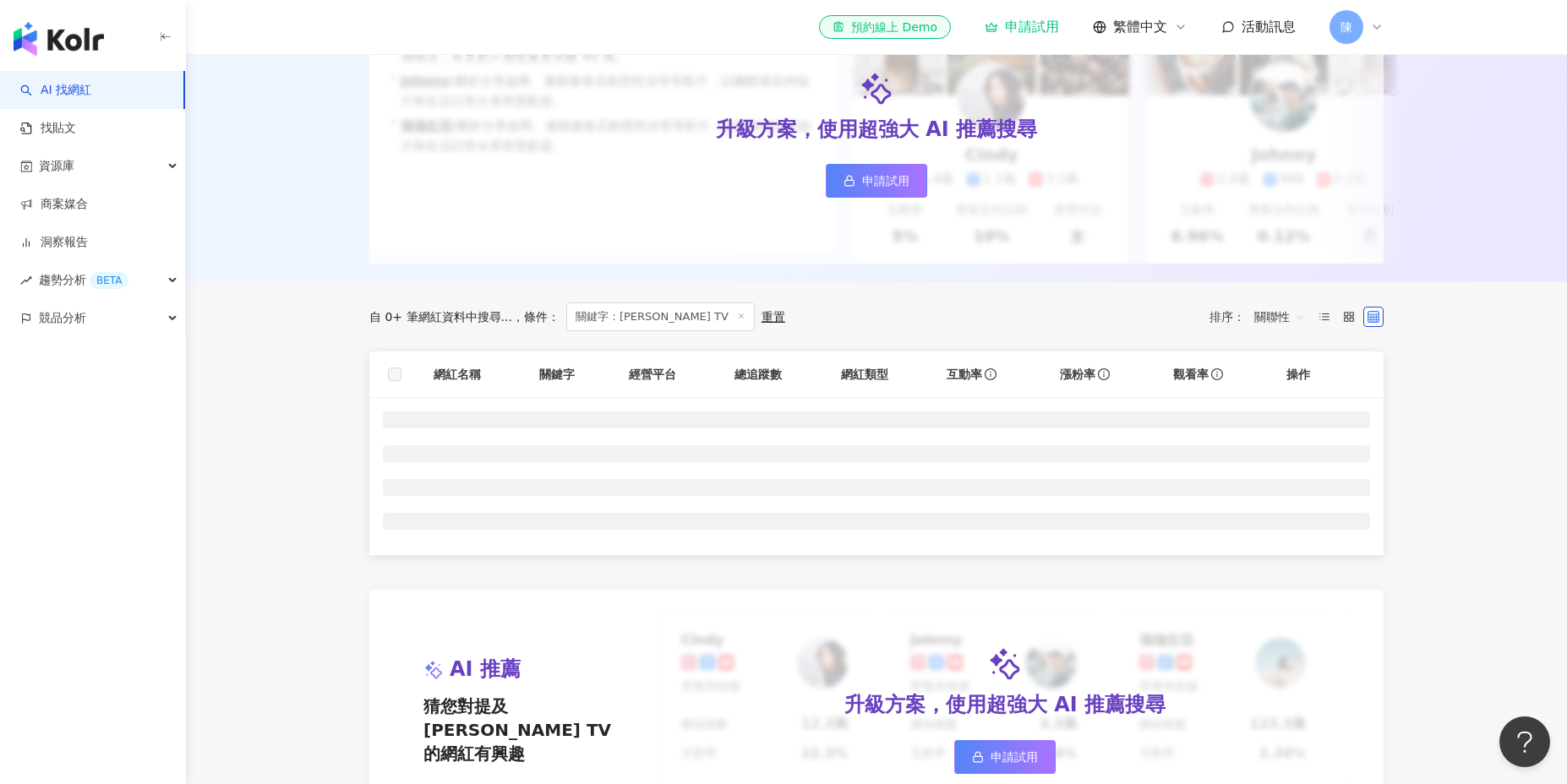
scroll to position [276, 0]
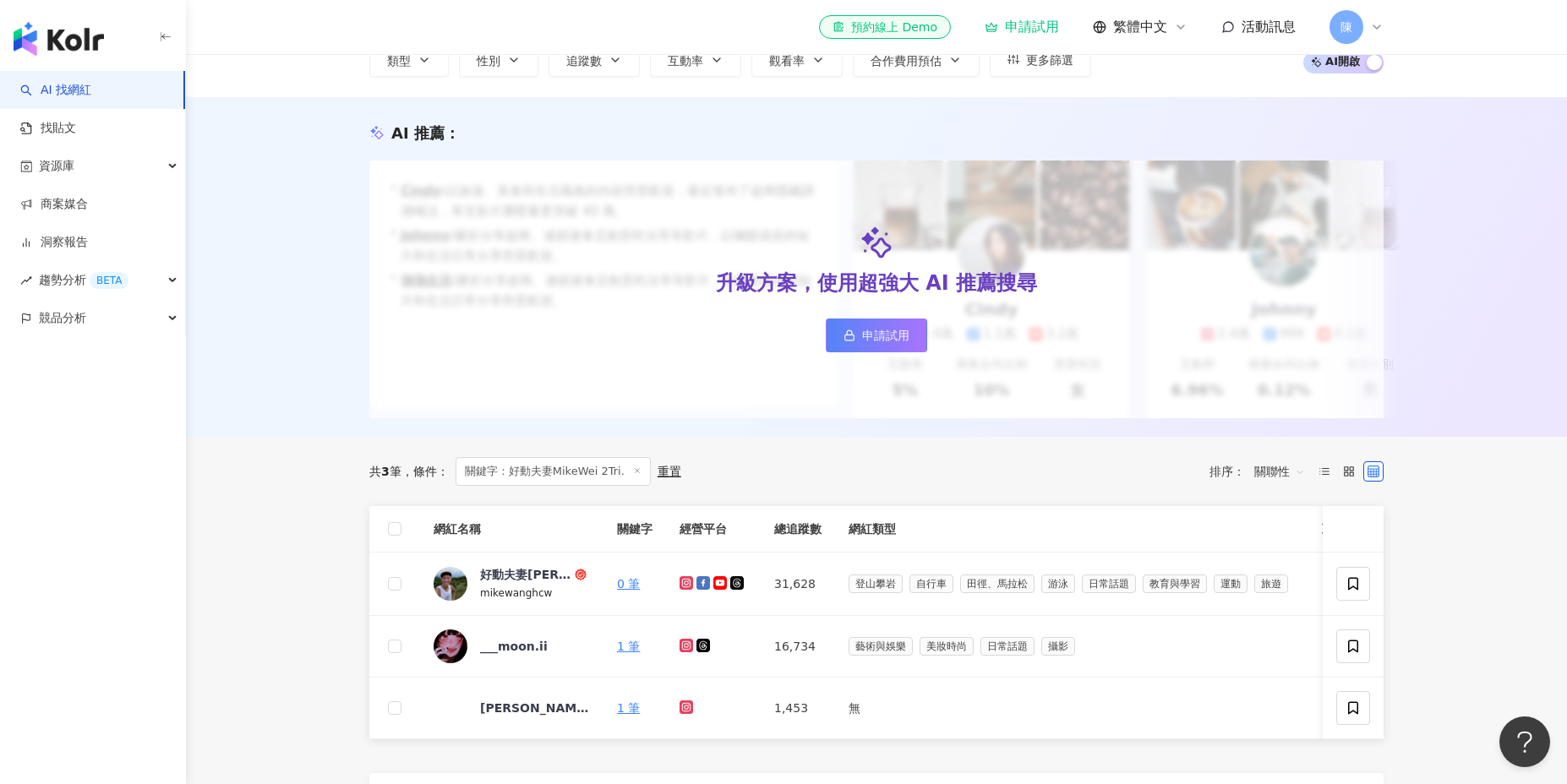
scroll to position [144, 0]
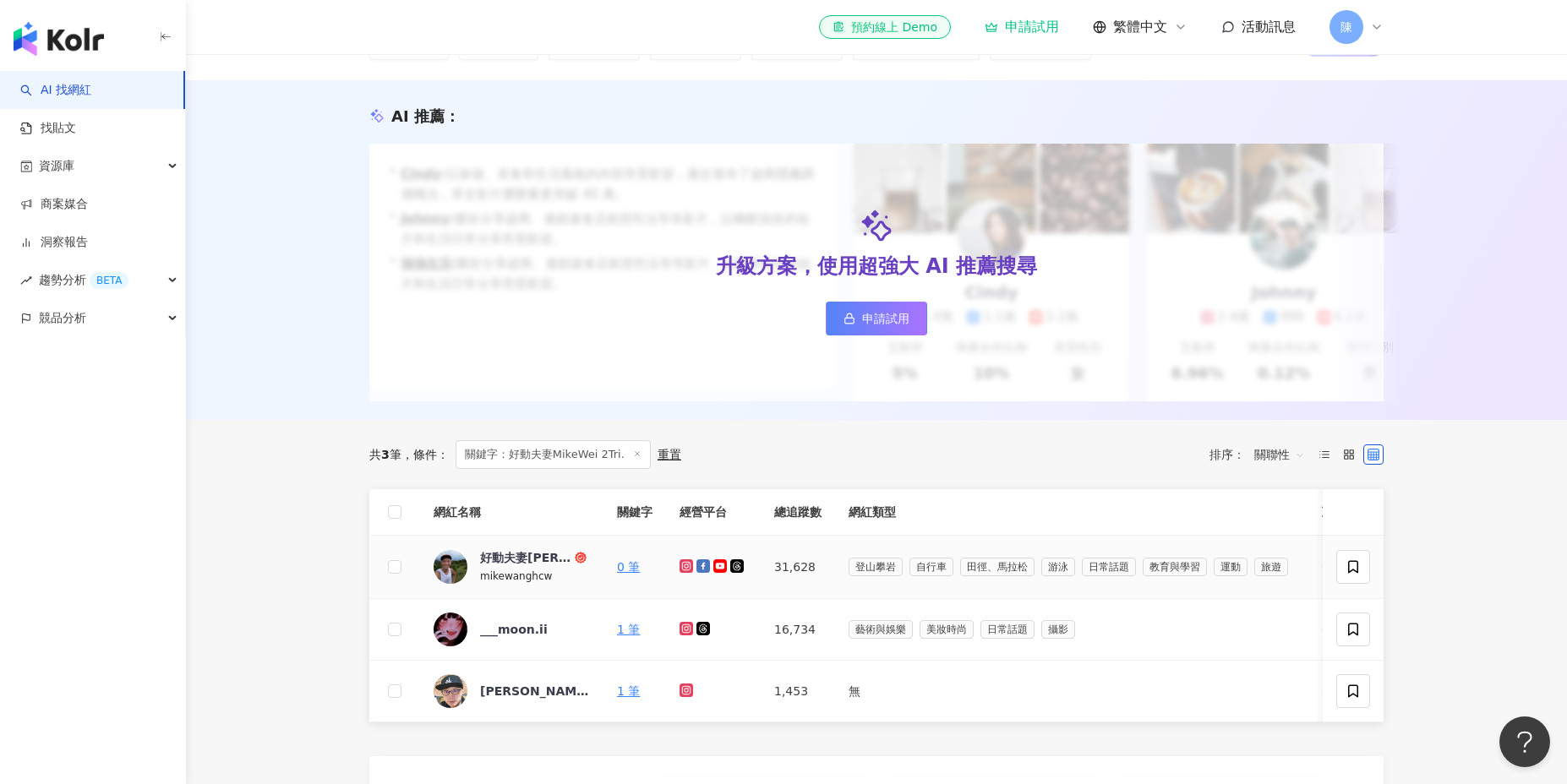
click at [688, 567] on icon at bounding box center [687, 565] width 7 height 7
click at [704, 563] on icon at bounding box center [703, 565] width 13 height 13
click at [718, 563] on icon at bounding box center [719, 565] width 11 height 8
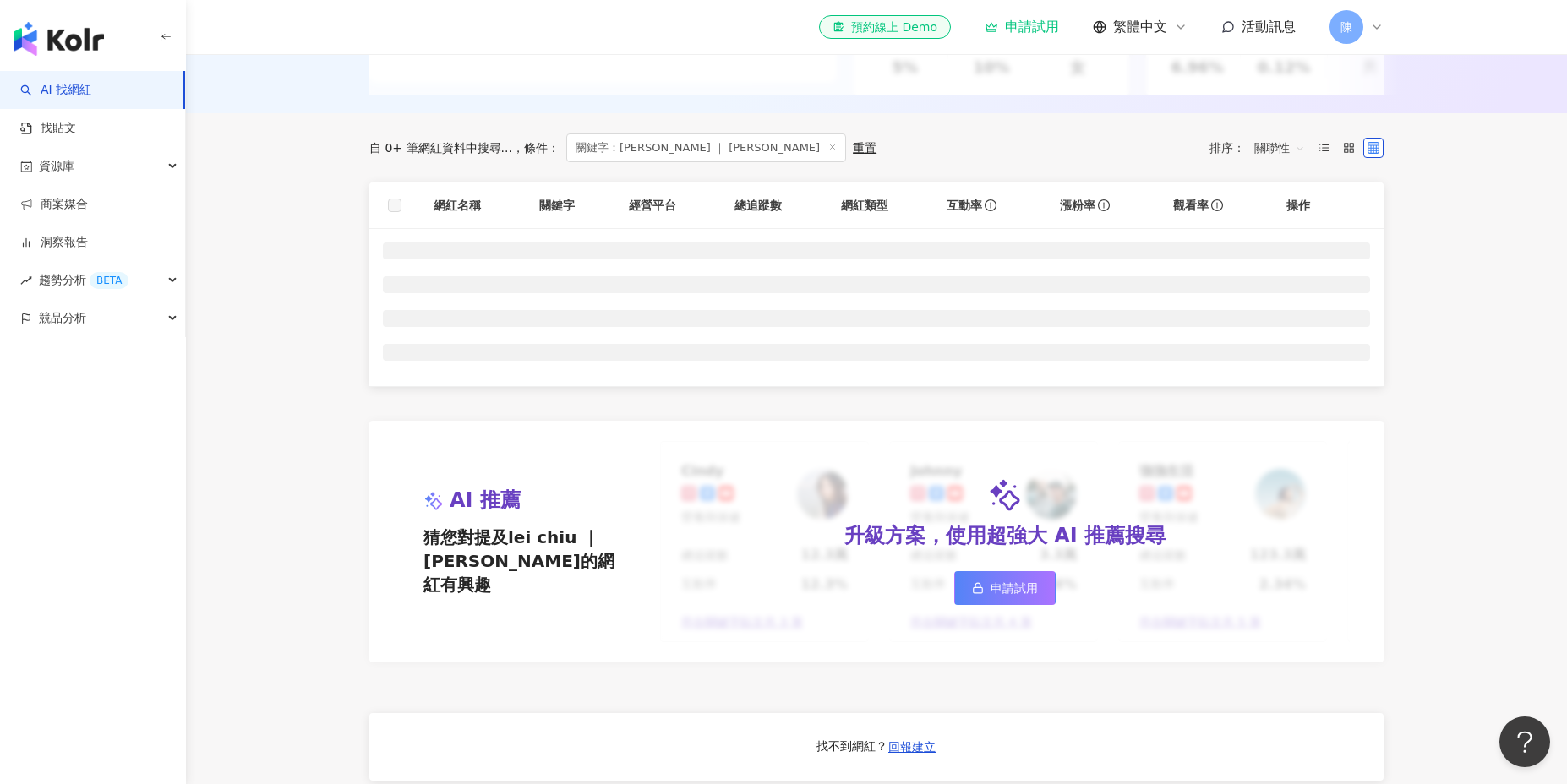
scroll to position [87, 0]
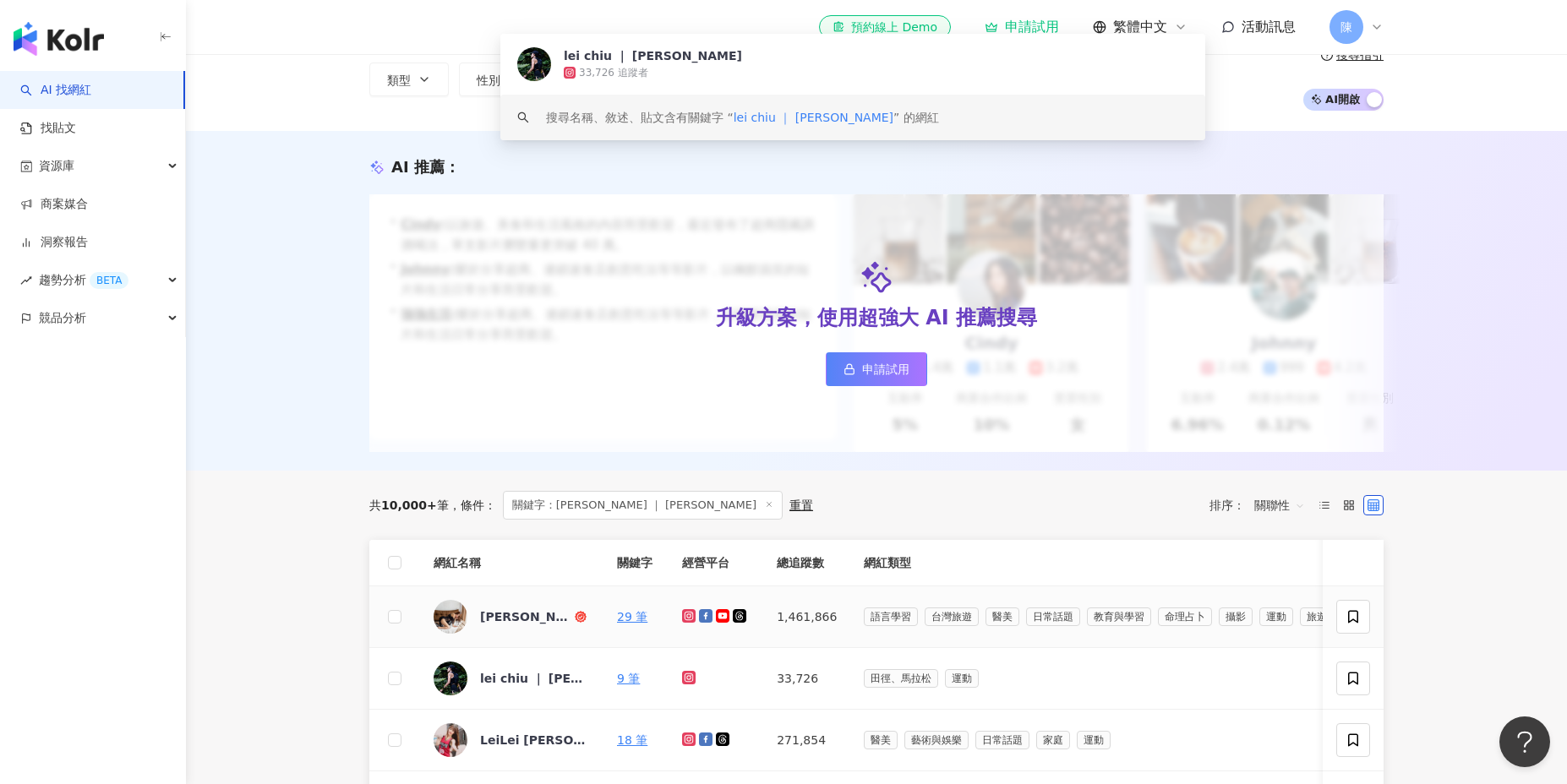
type input "**********"
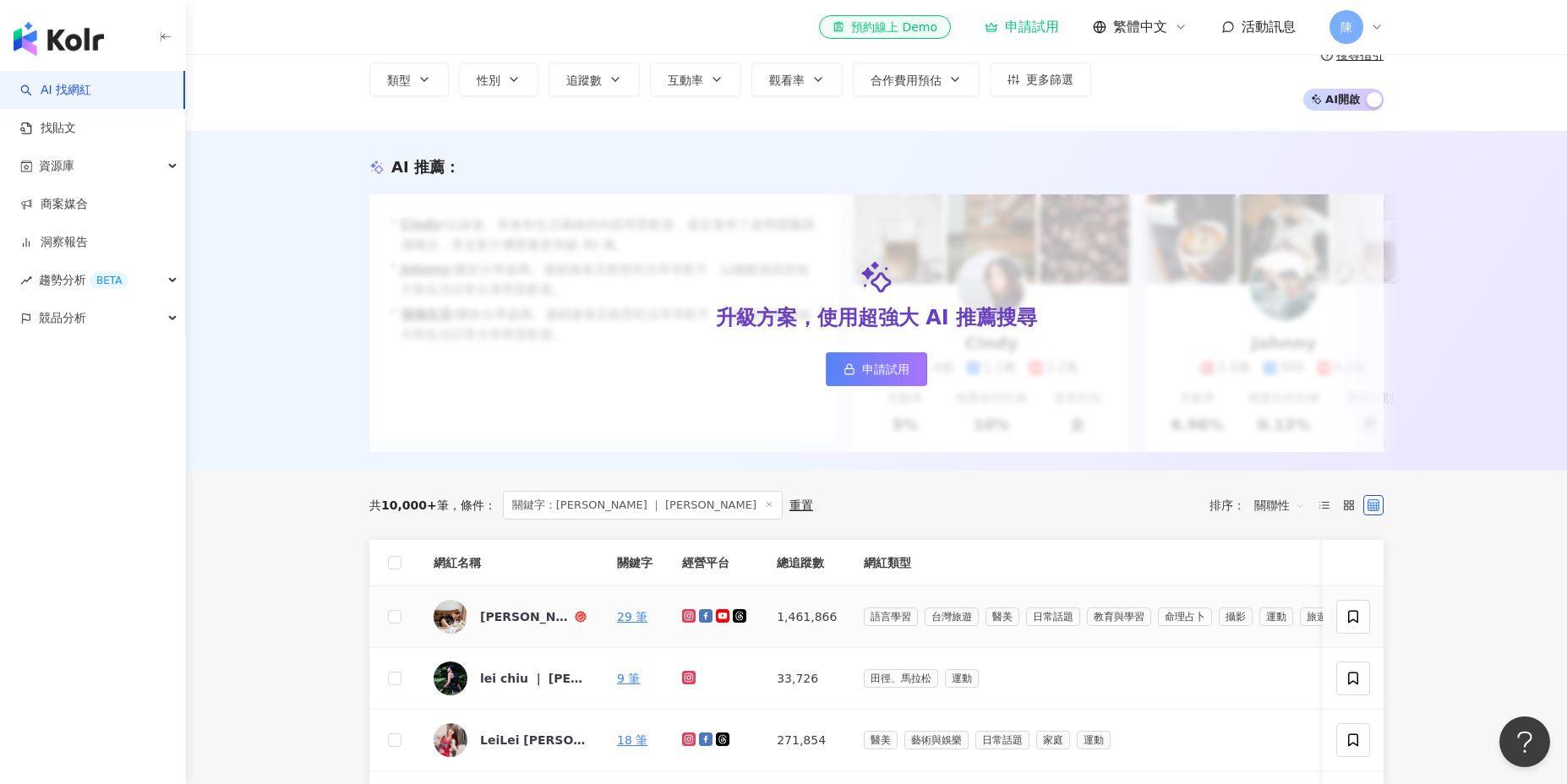
click at [686, 613] on icon at bounding box center [689, 616] width 7 height 7
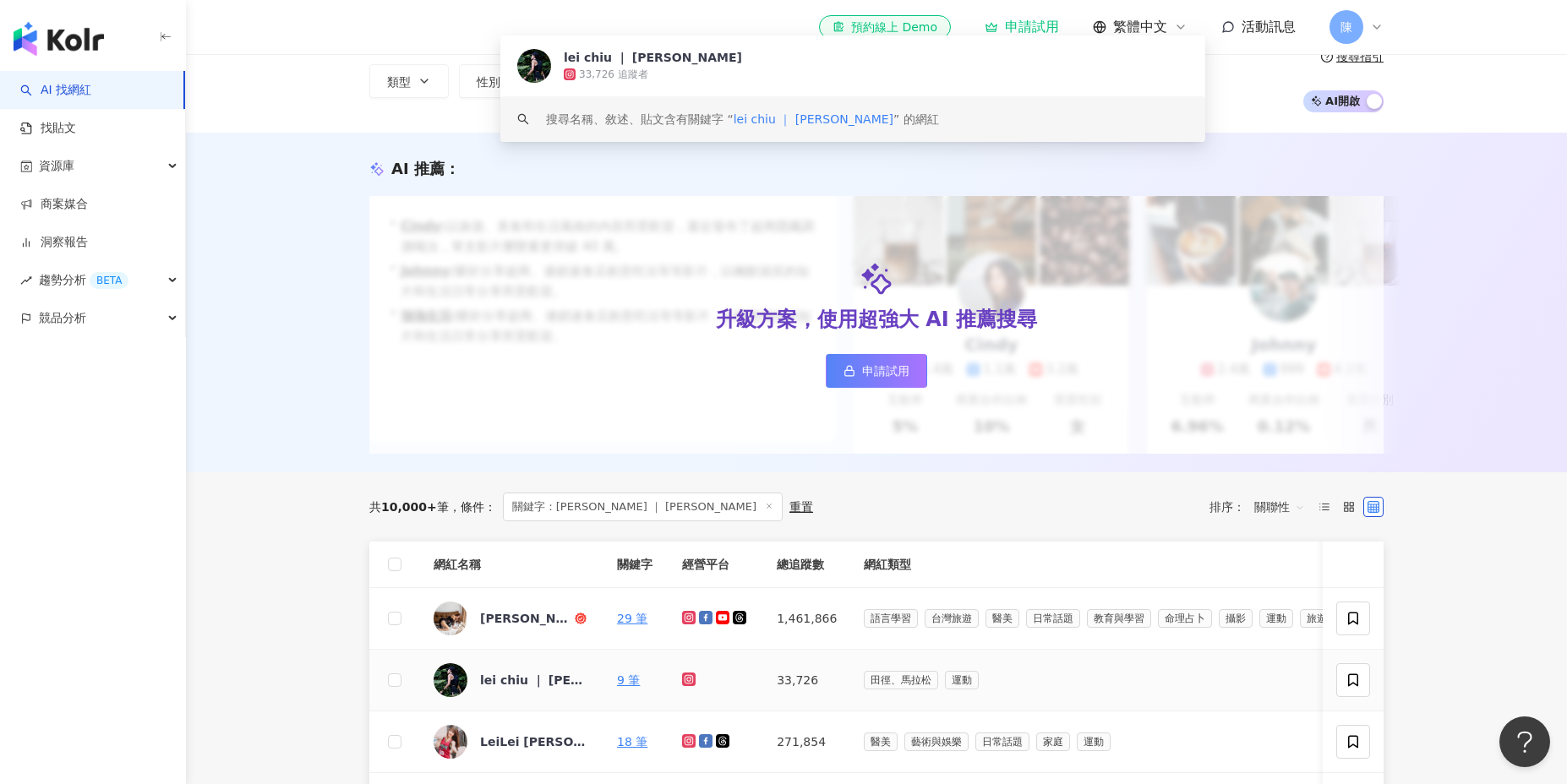
click at [687, 679] on icon at bounding box center [688, 679] width 3 height 3
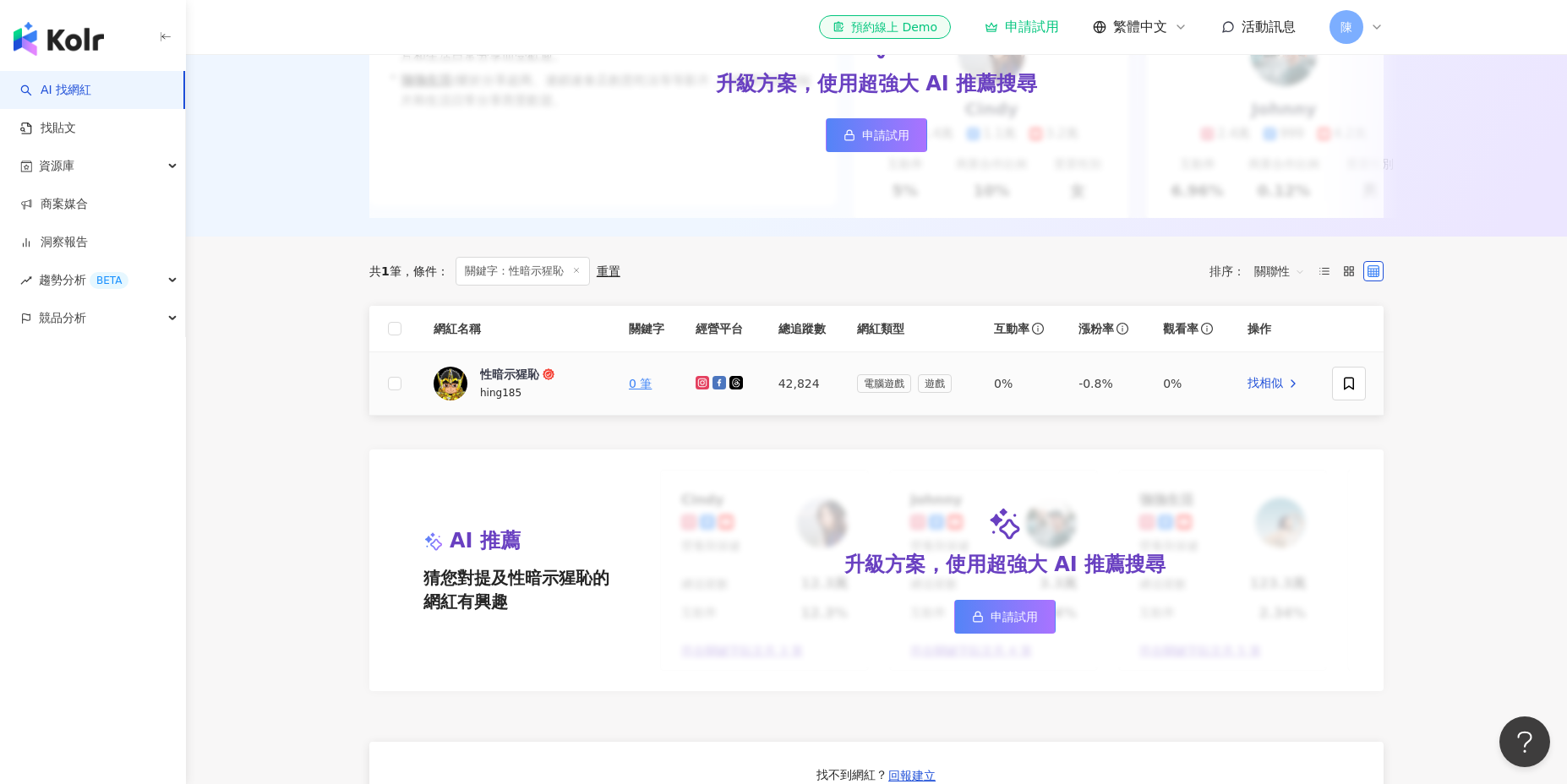
click at [702, 383] on icon at bounding box center [702, 381] width 3 height 3
click at [716, 383] on icon at bounding box center [718, 382] width 13 height 13
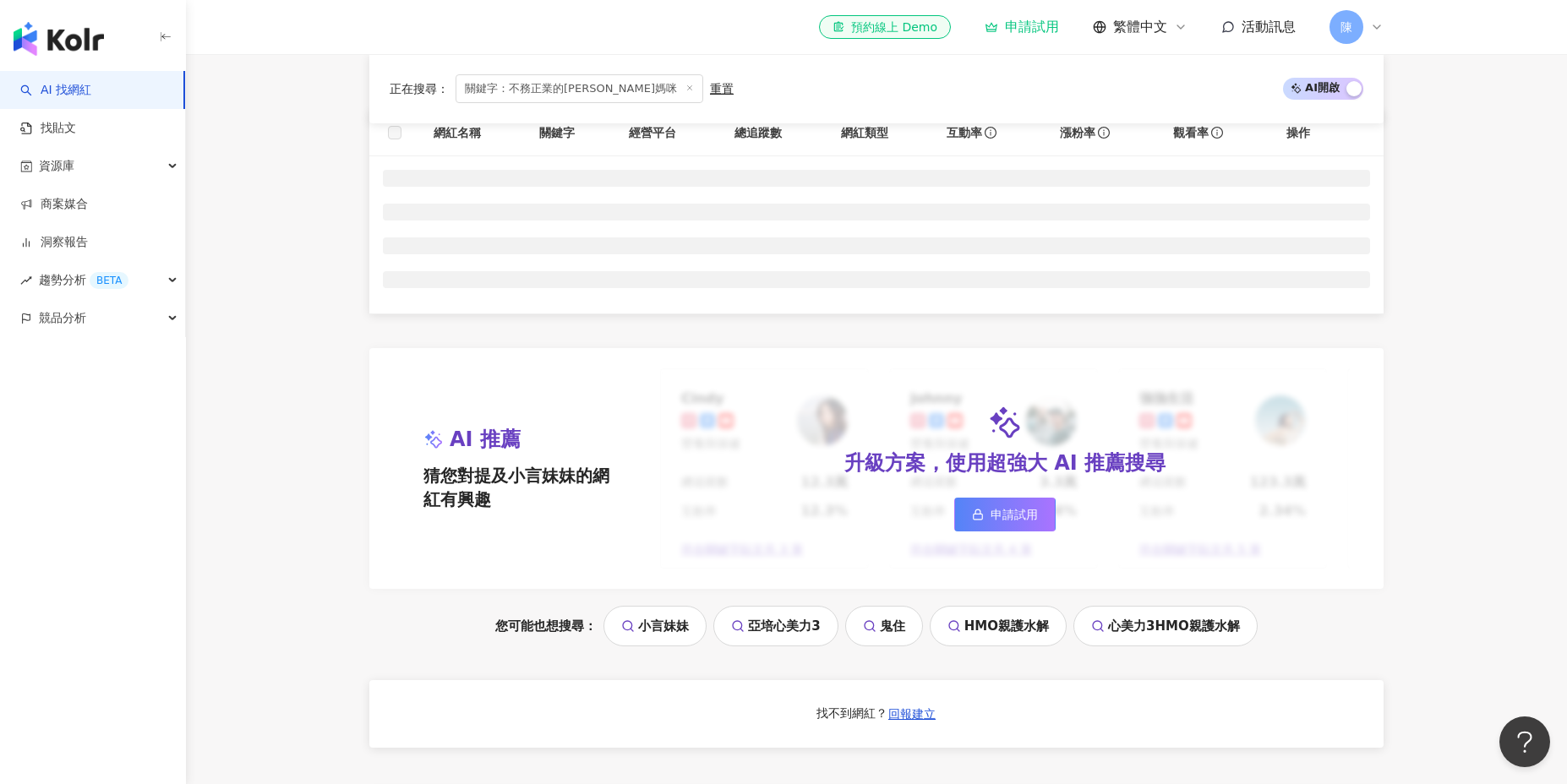
scroll to position [522, 0]
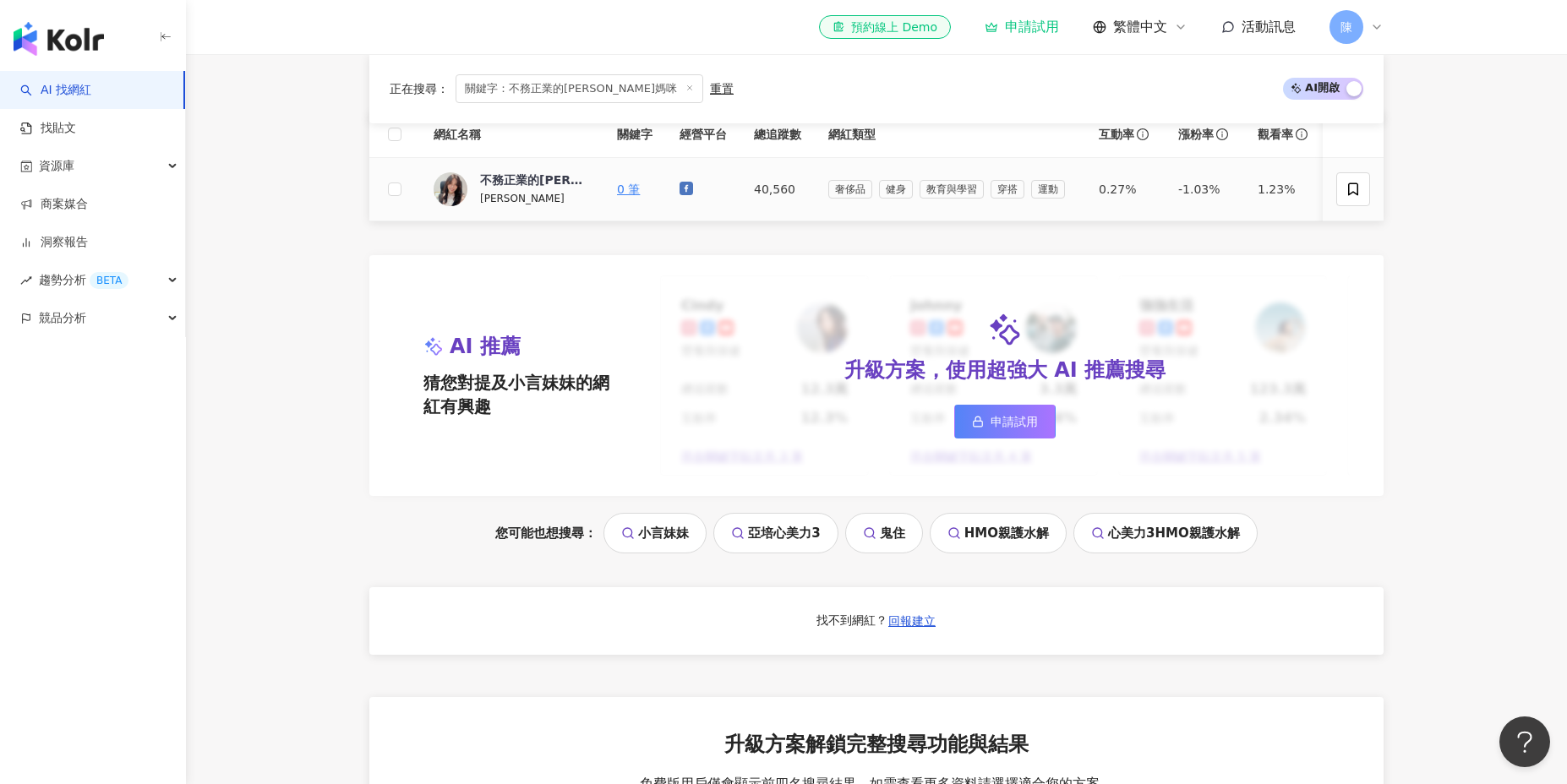
click at [684, 190] on icon at bounding box center [686, 188] width 13 height 13
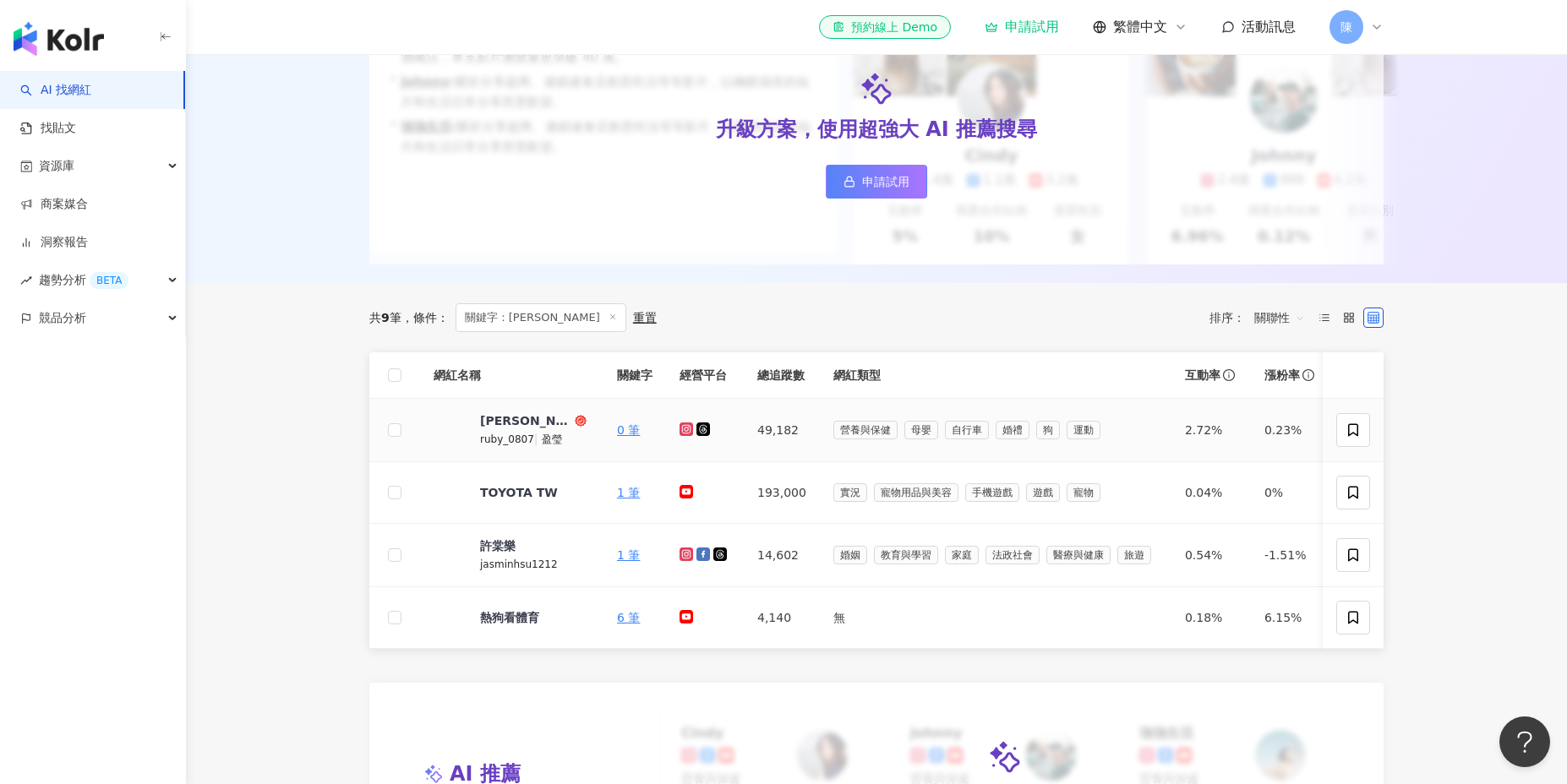
scroll to position [94, 0]
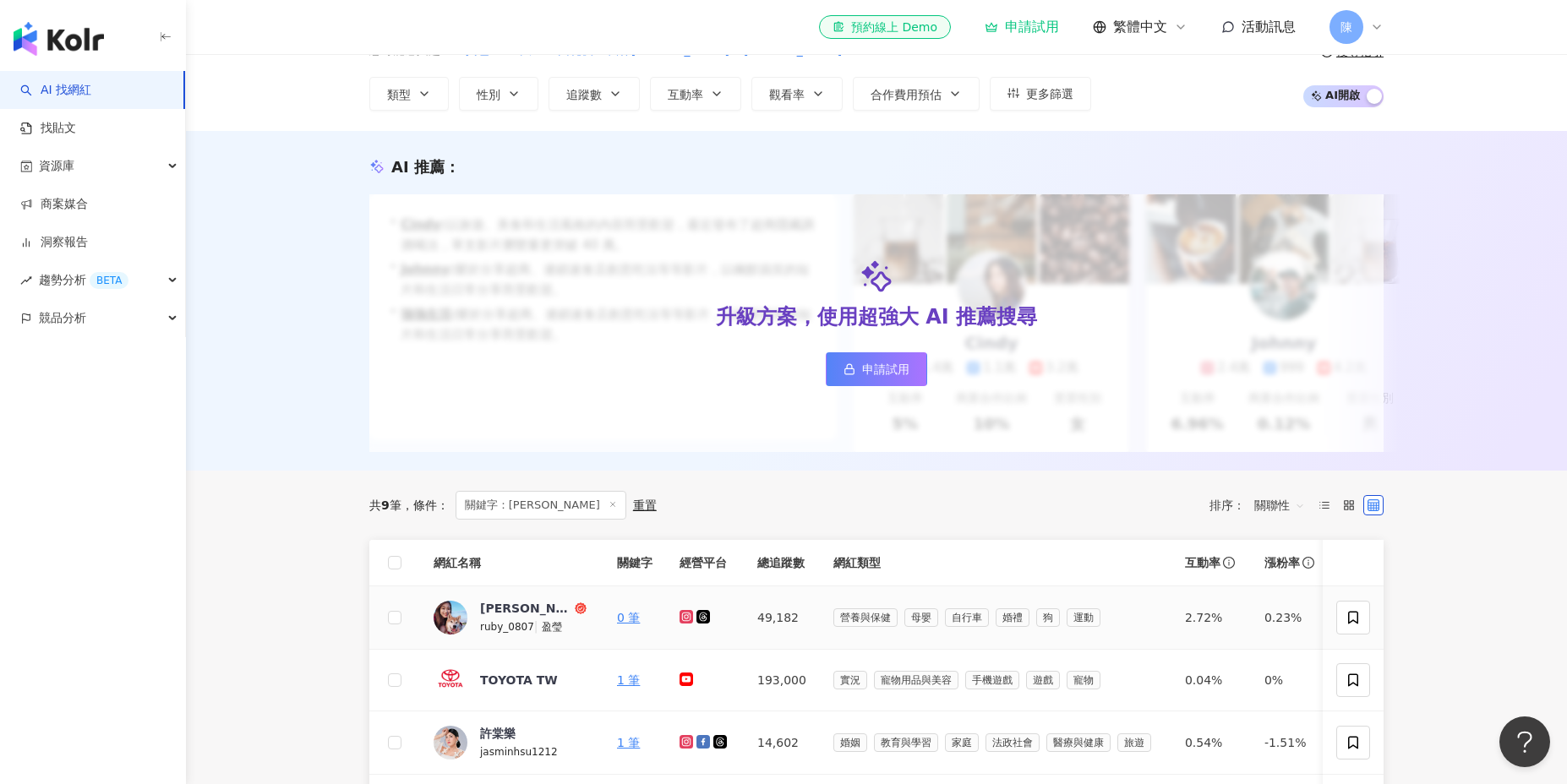
type input "****"
click at [681, 613] on icon at bounding box center [686, 616] width 13 height 13
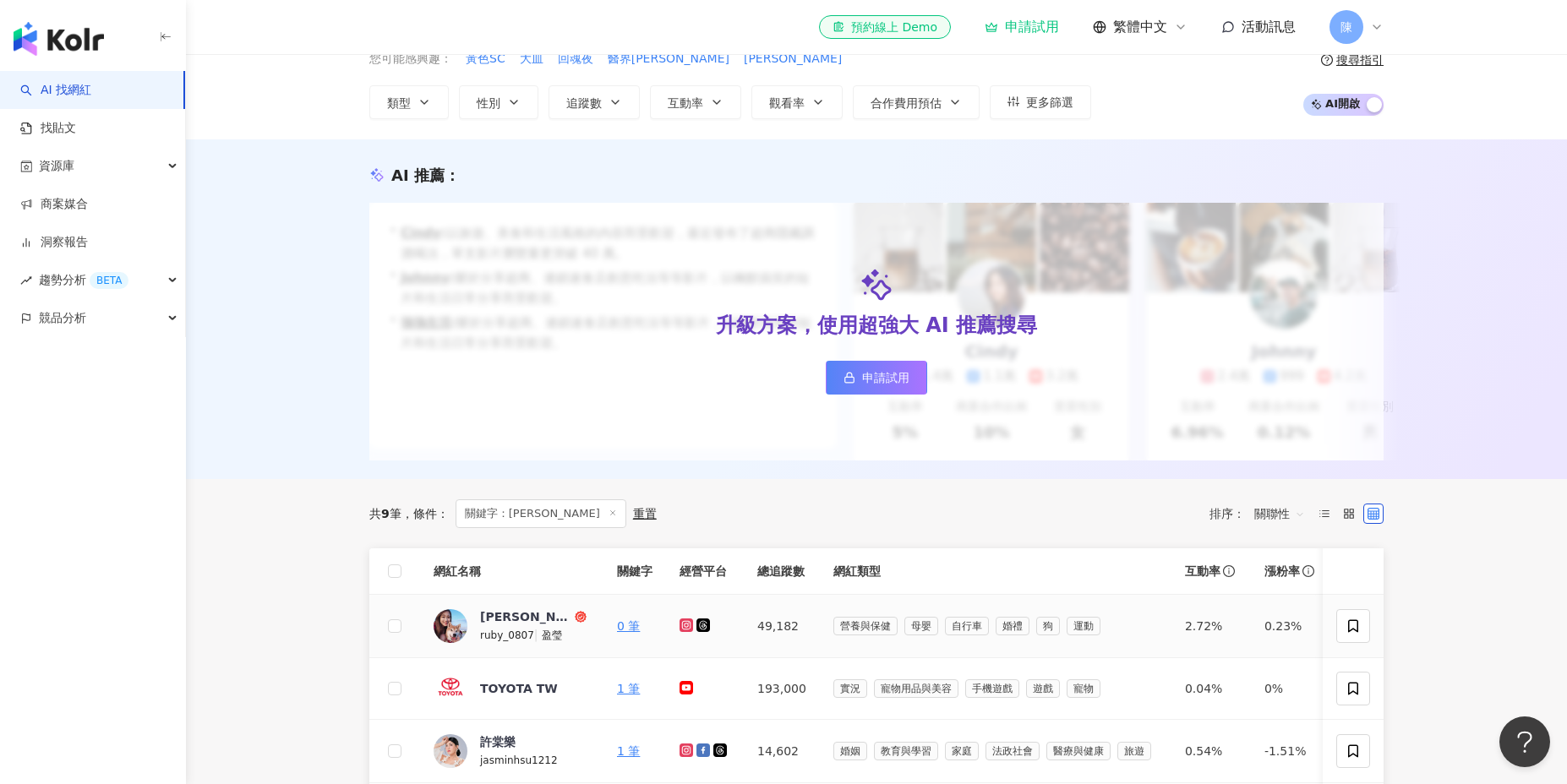
click at [699, 613] on td at bounding box center [704, 627] width 77 height 63
click at [703, 624] on icon at bounding box center [703, 624] width 10 height 10
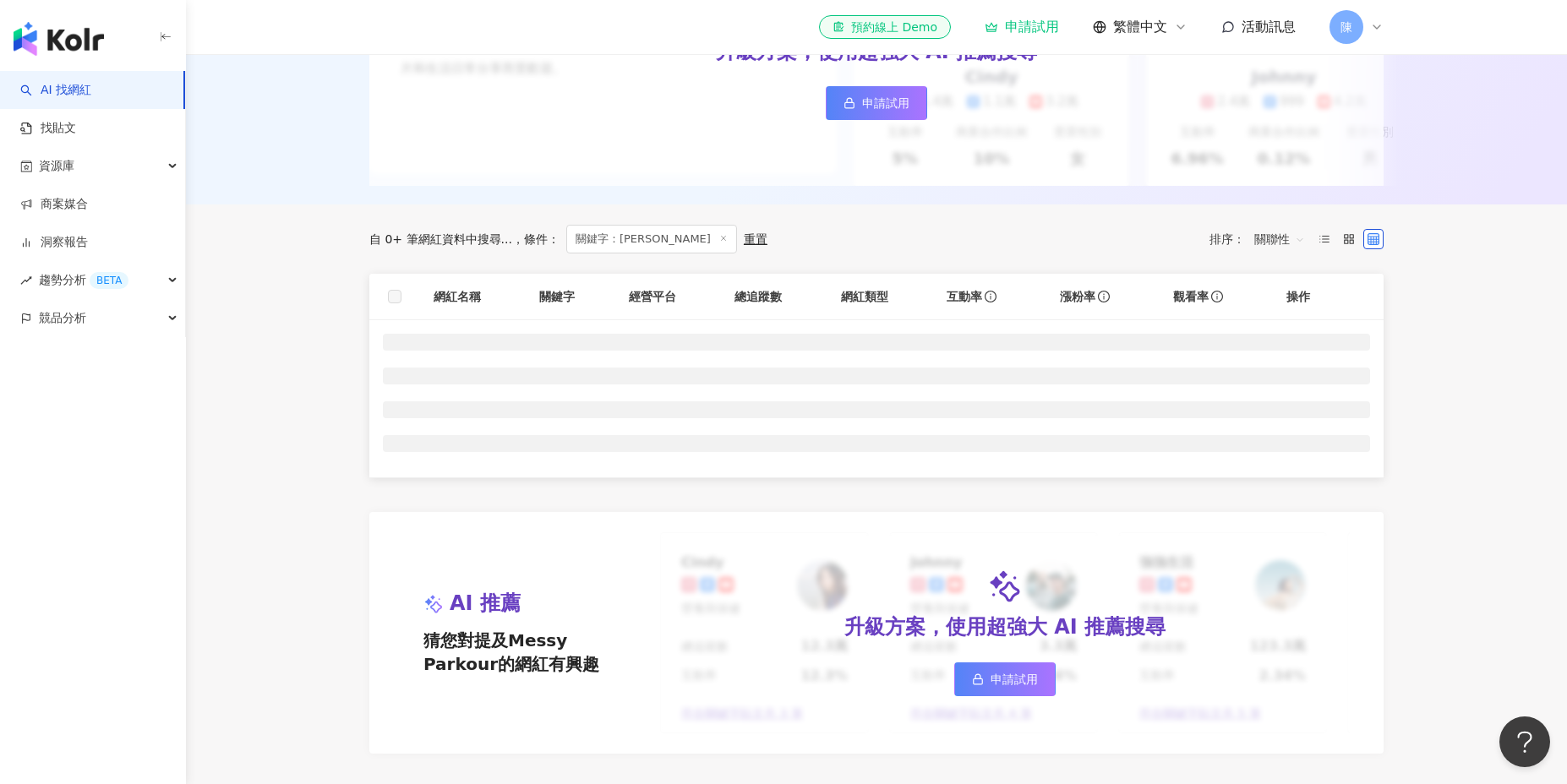
scroll to position [310, 0]
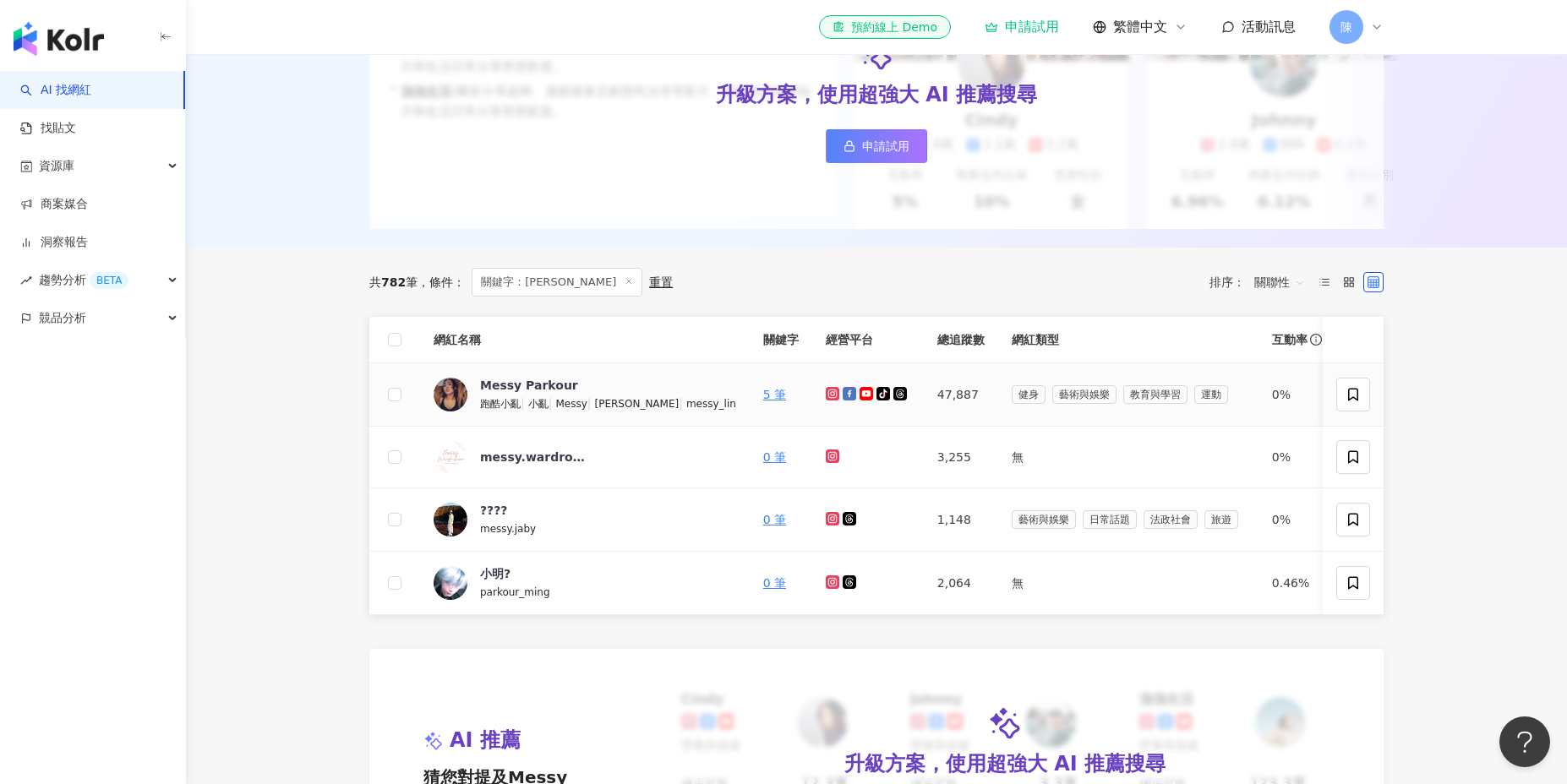
click at [829, 396] on icon at bounding box center [833, 394] width 7 height 7
click at [842, 396] on icon at bounding box center [849, 393] width 13 height 13
click at [860, 397] on icon at bounding box center [866, 393] width 13 height 13
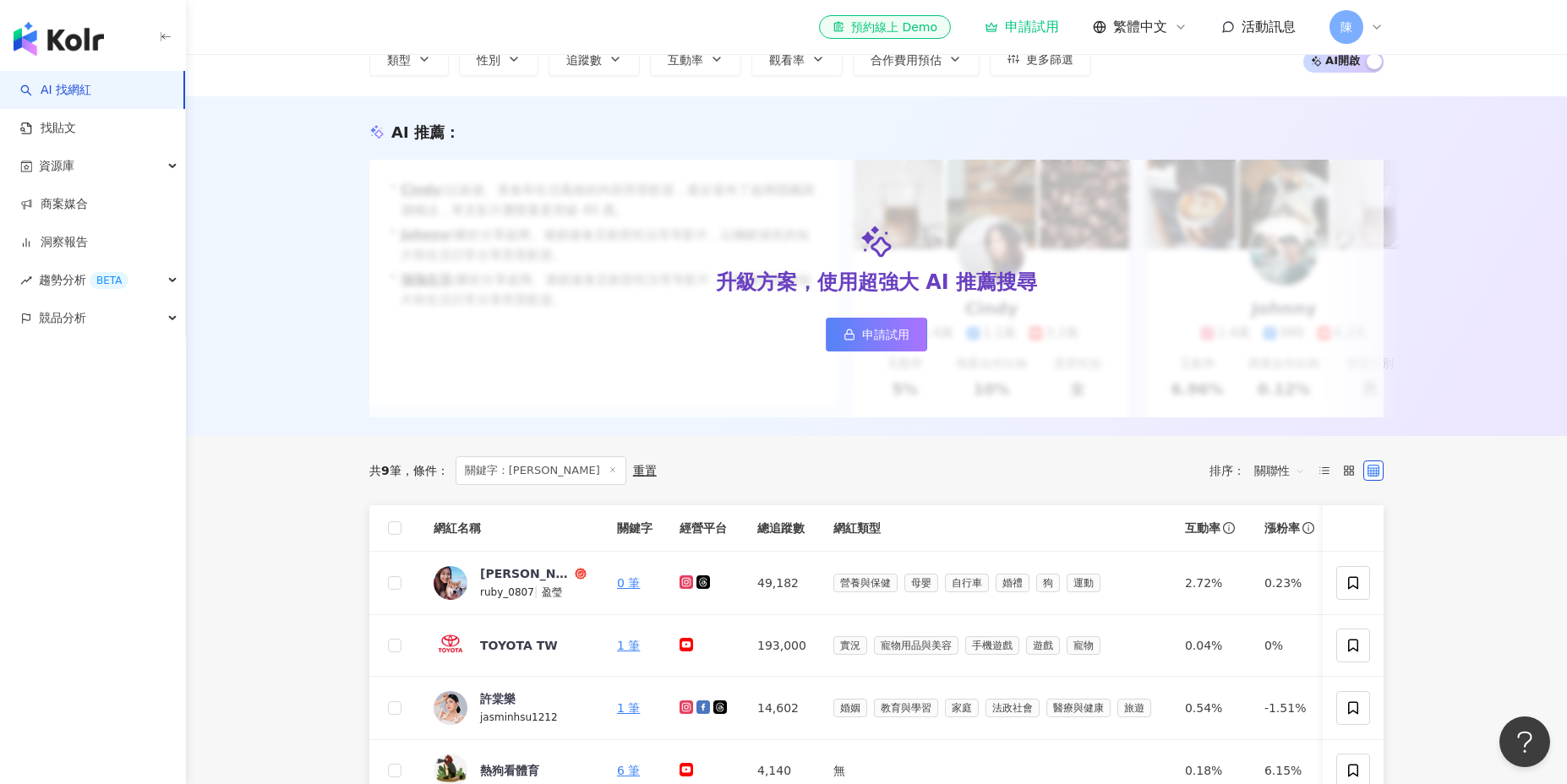
scroll to position [142, 0]
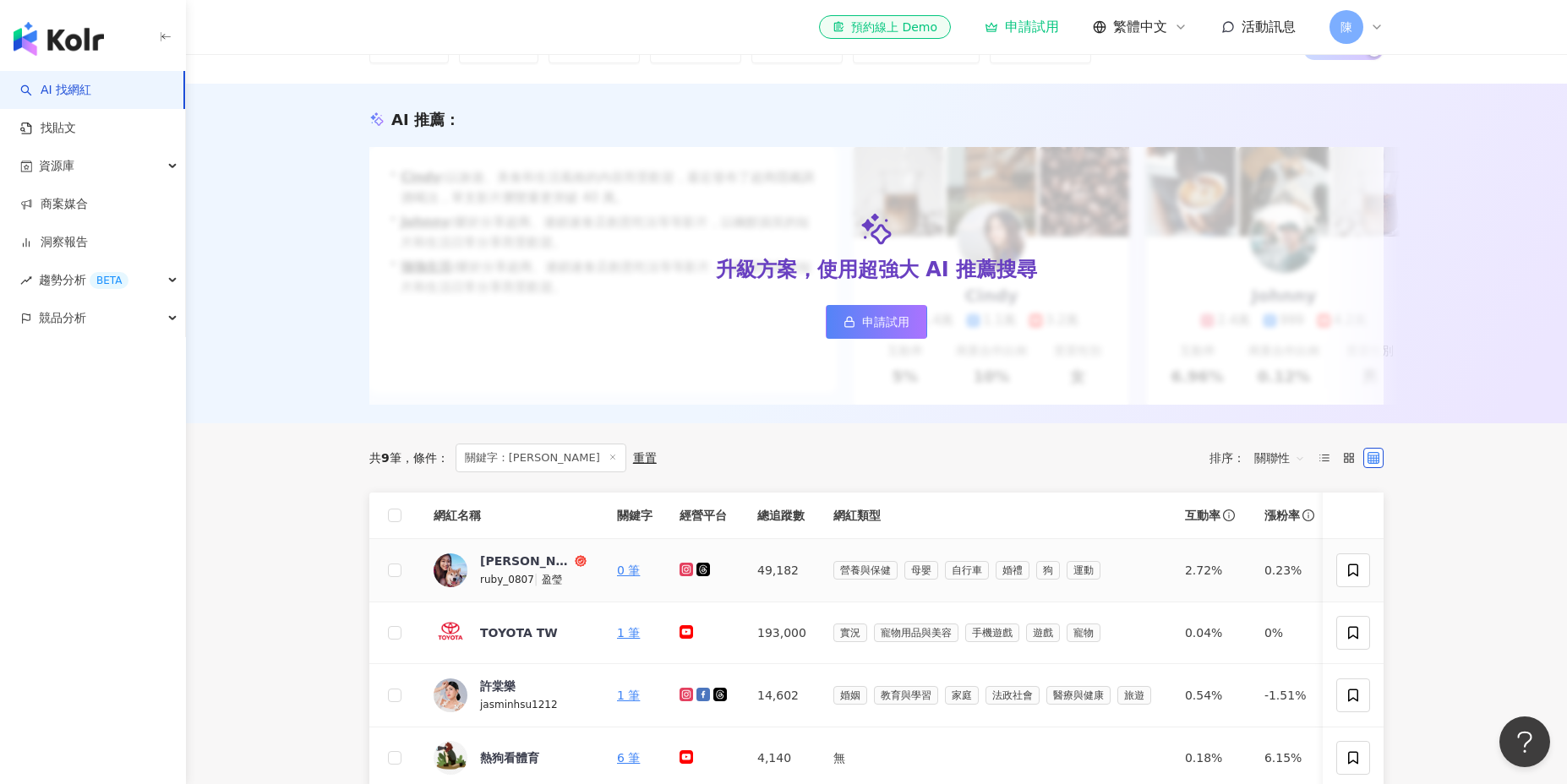
click at [684, 569] on icon at bounding box center [687, 569] width 7 height 7
click at [702, 570] on icon at bounding box center [703, 569] width 10 height 10
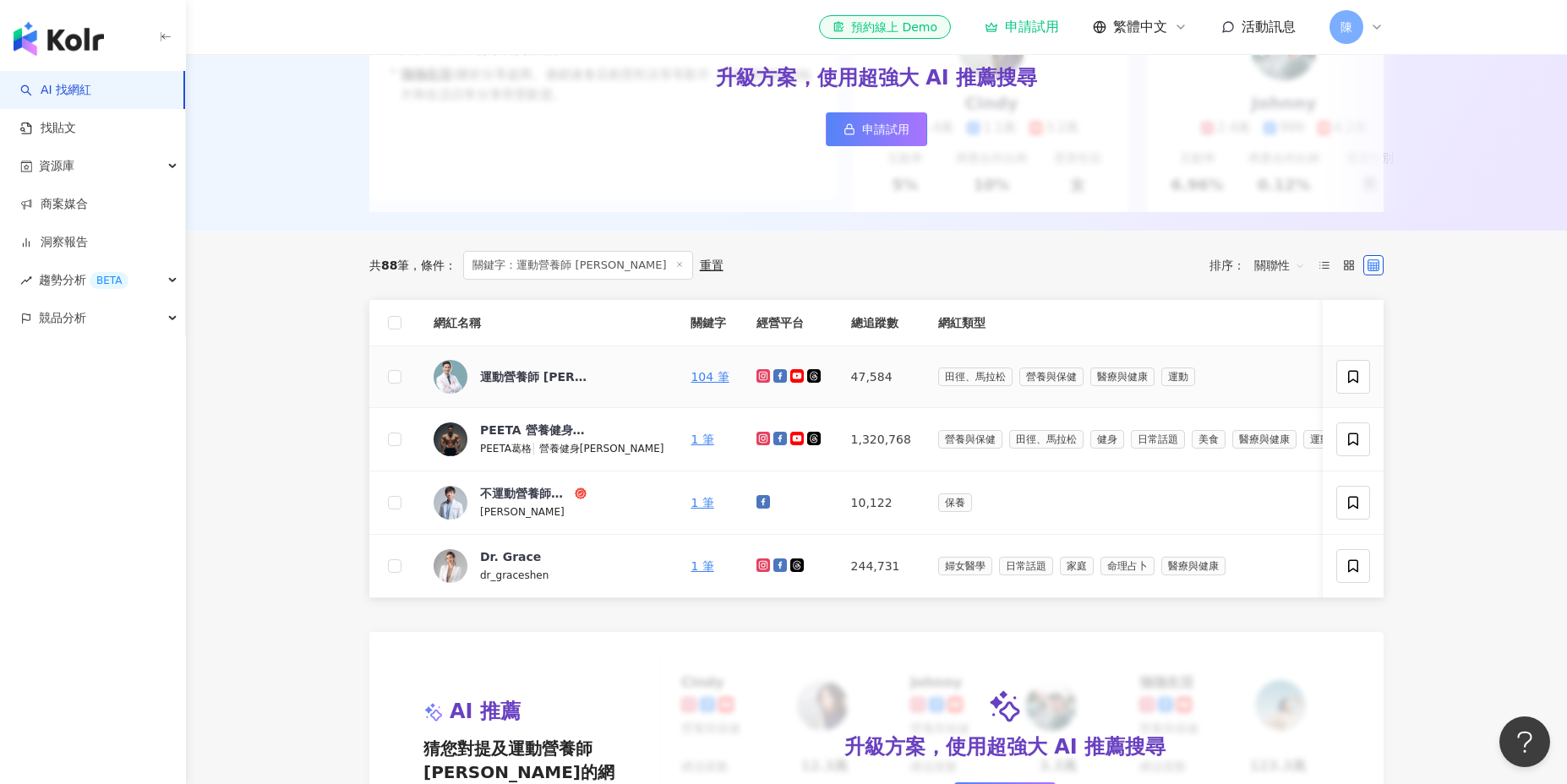
scroll to position [330, 0]
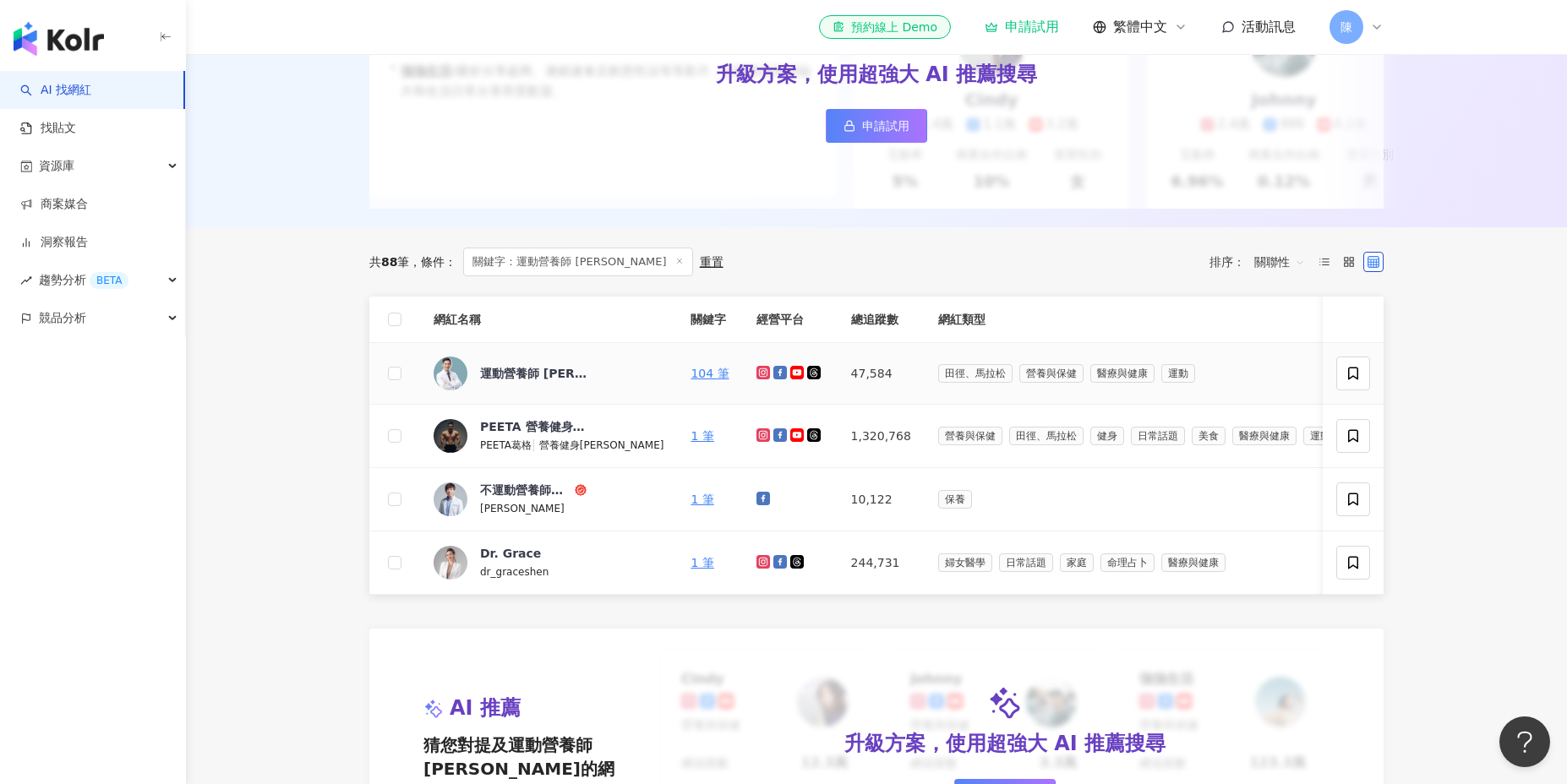
click at [762, 373] on icon at bounding box center [762, 372] width 3 height 3
click at [775, 374] on icon at bounding box center [779, 373] width 10 height 10
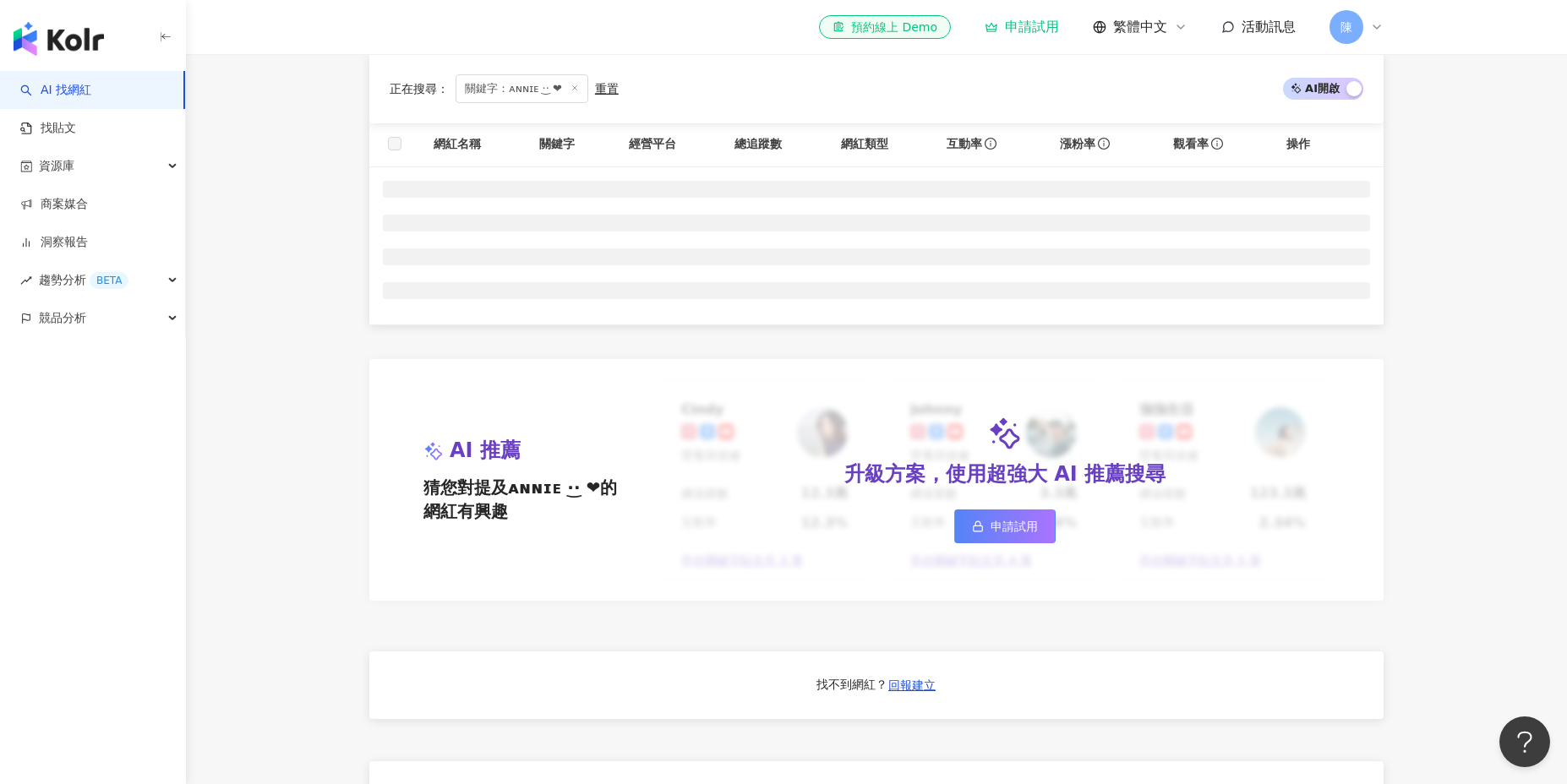
scroll to position [504, 0]
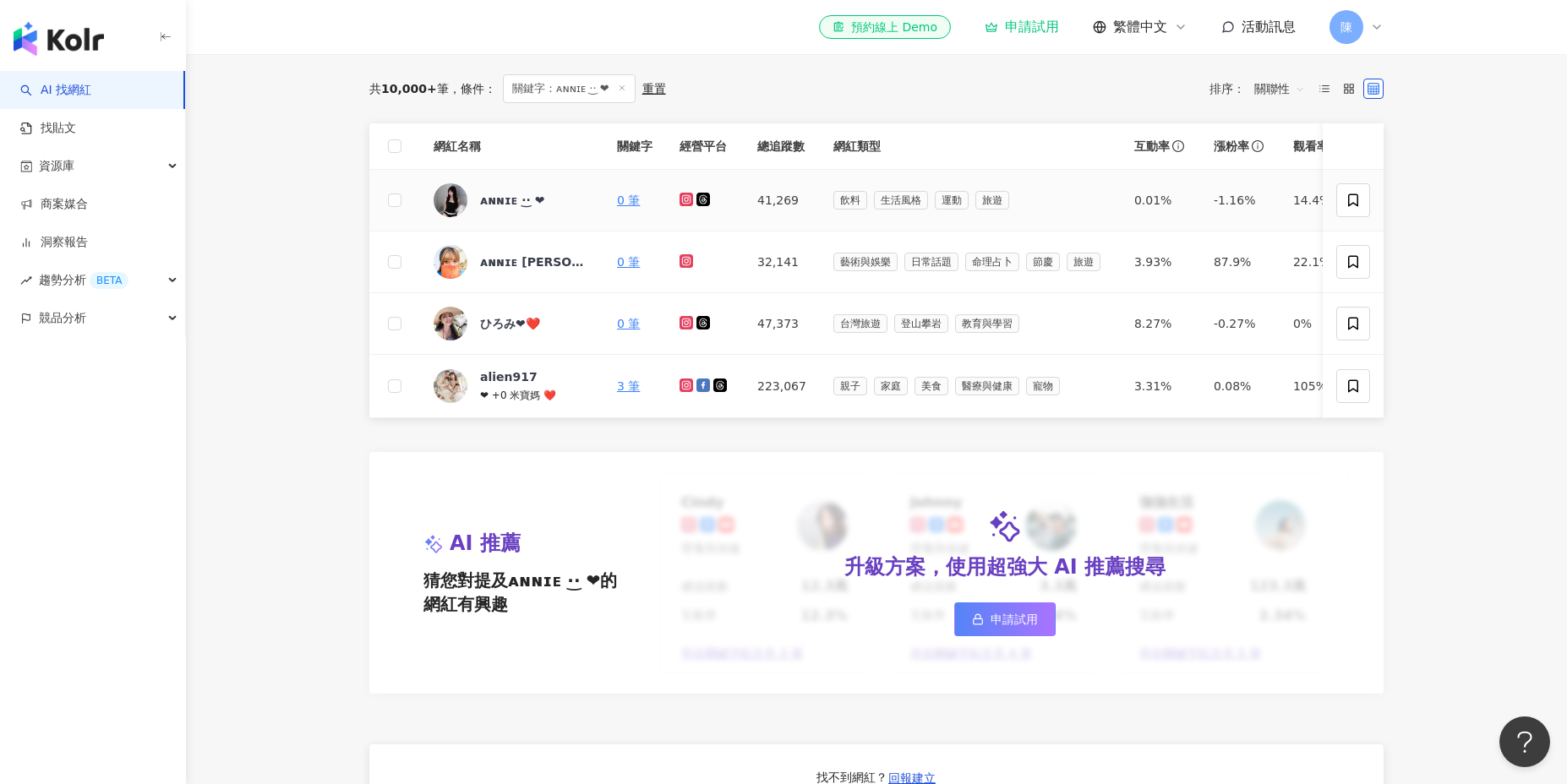
click at [686, 196] on icon at bounding box center [687, 200] width 7 height 7
click at [705, 199] on icon at bounding box center [703, 199] width 10 height 10
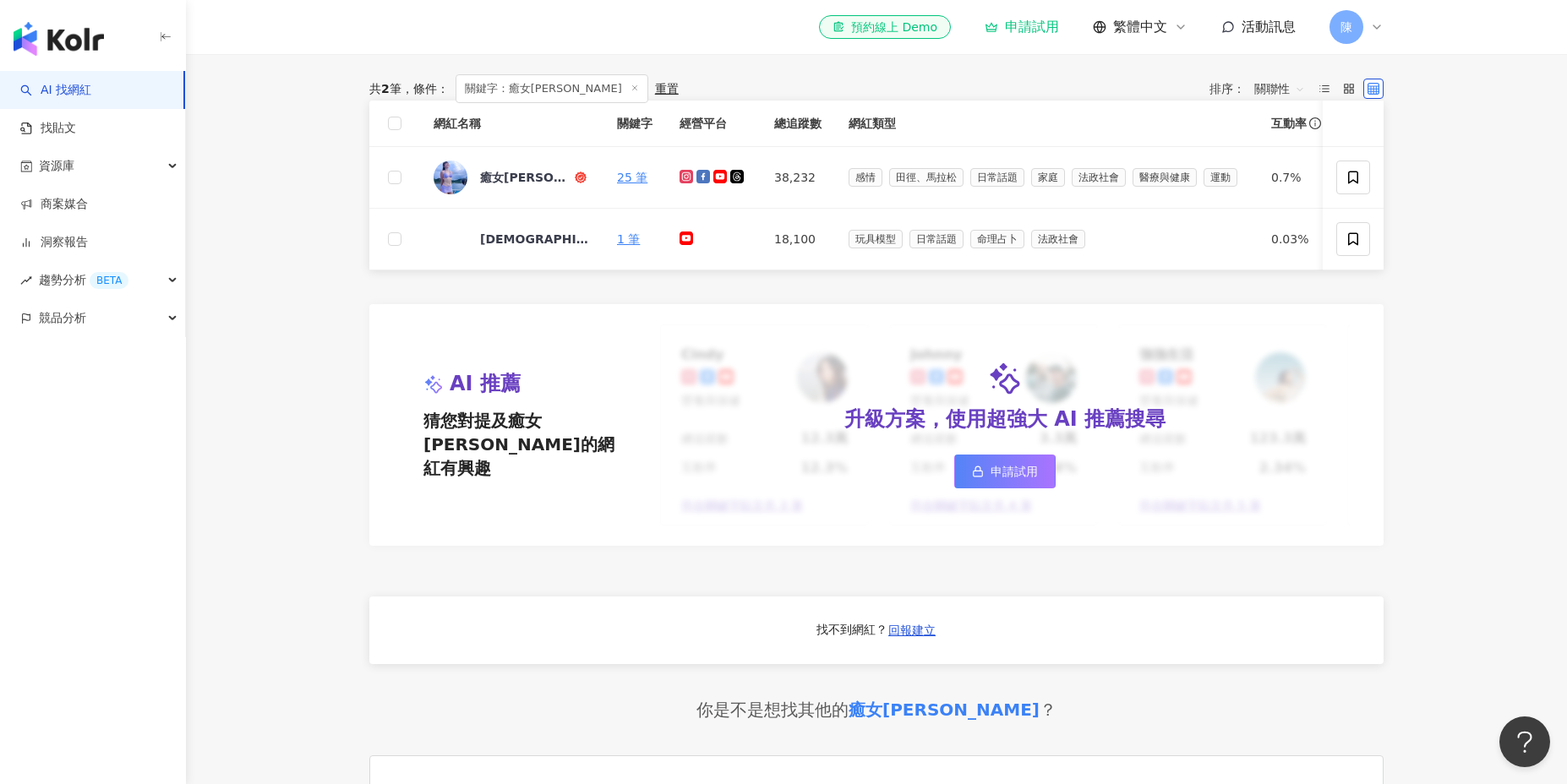
scroll to position [313, 0]
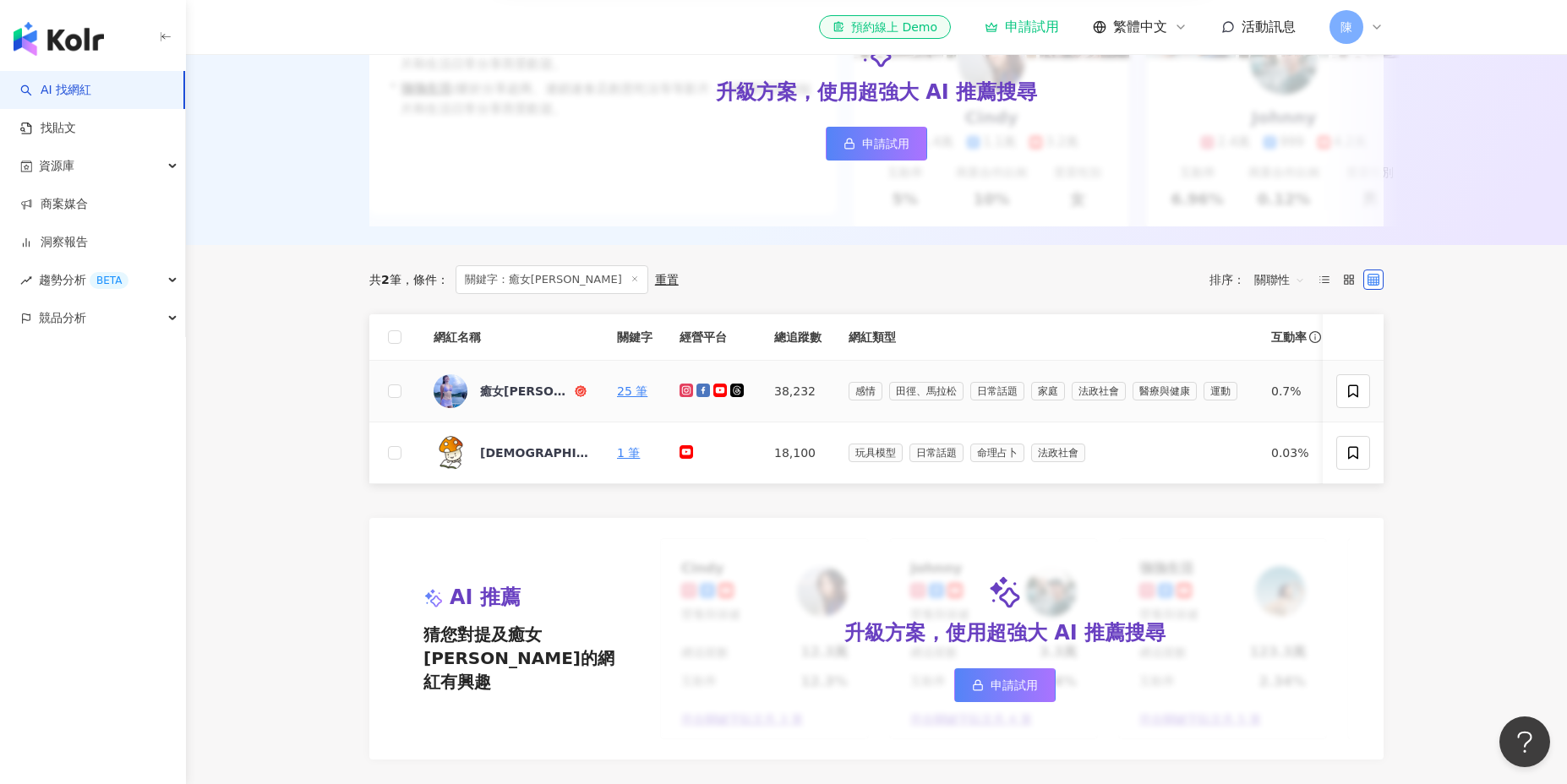
click at [681, 388] on icon at bounding box center [686, 389] width 13 height 13
click at [704, 388] on icon at bounding box center [703, 389] width 13 height 13
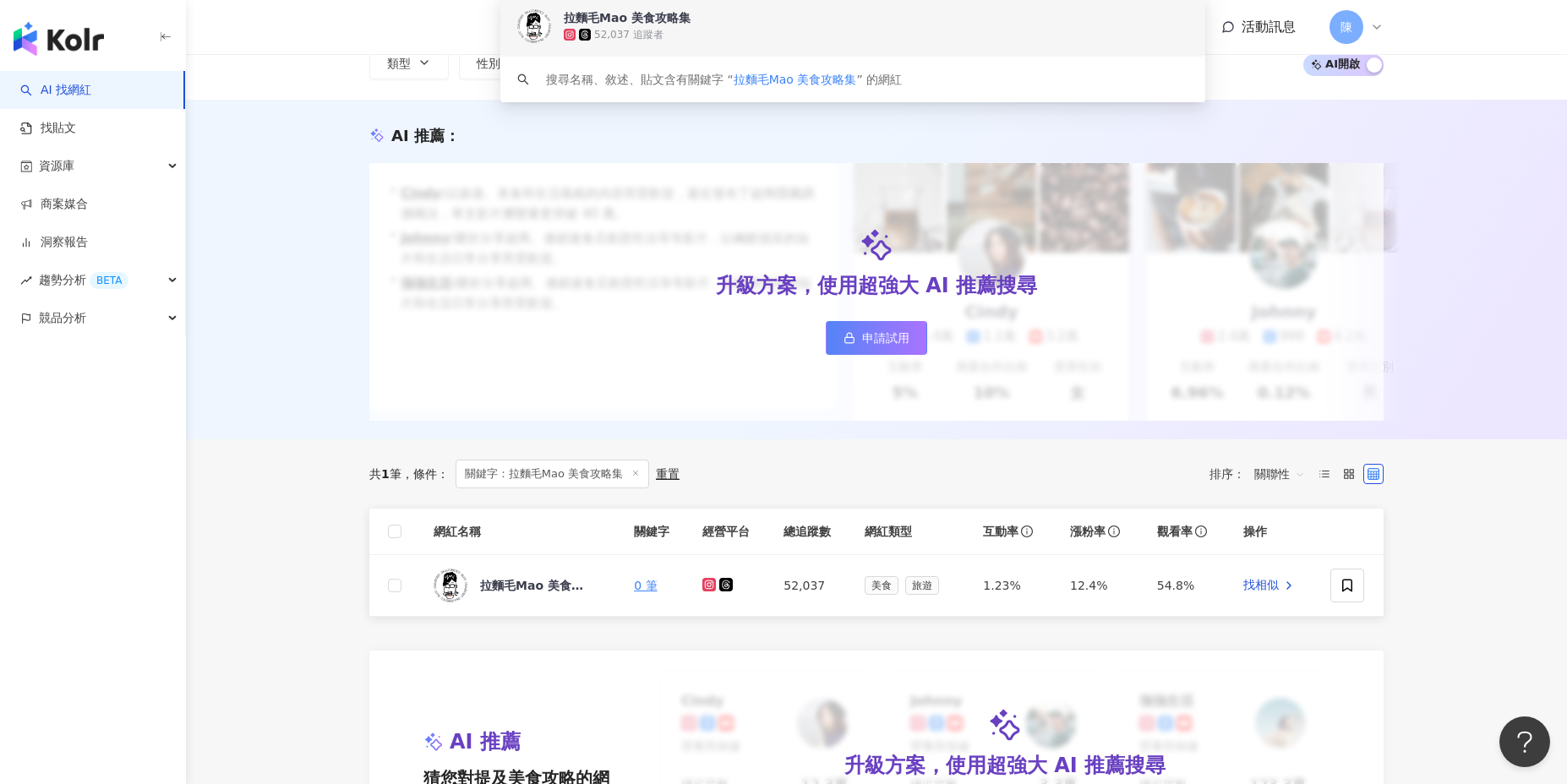
scroll to position [179, 0]
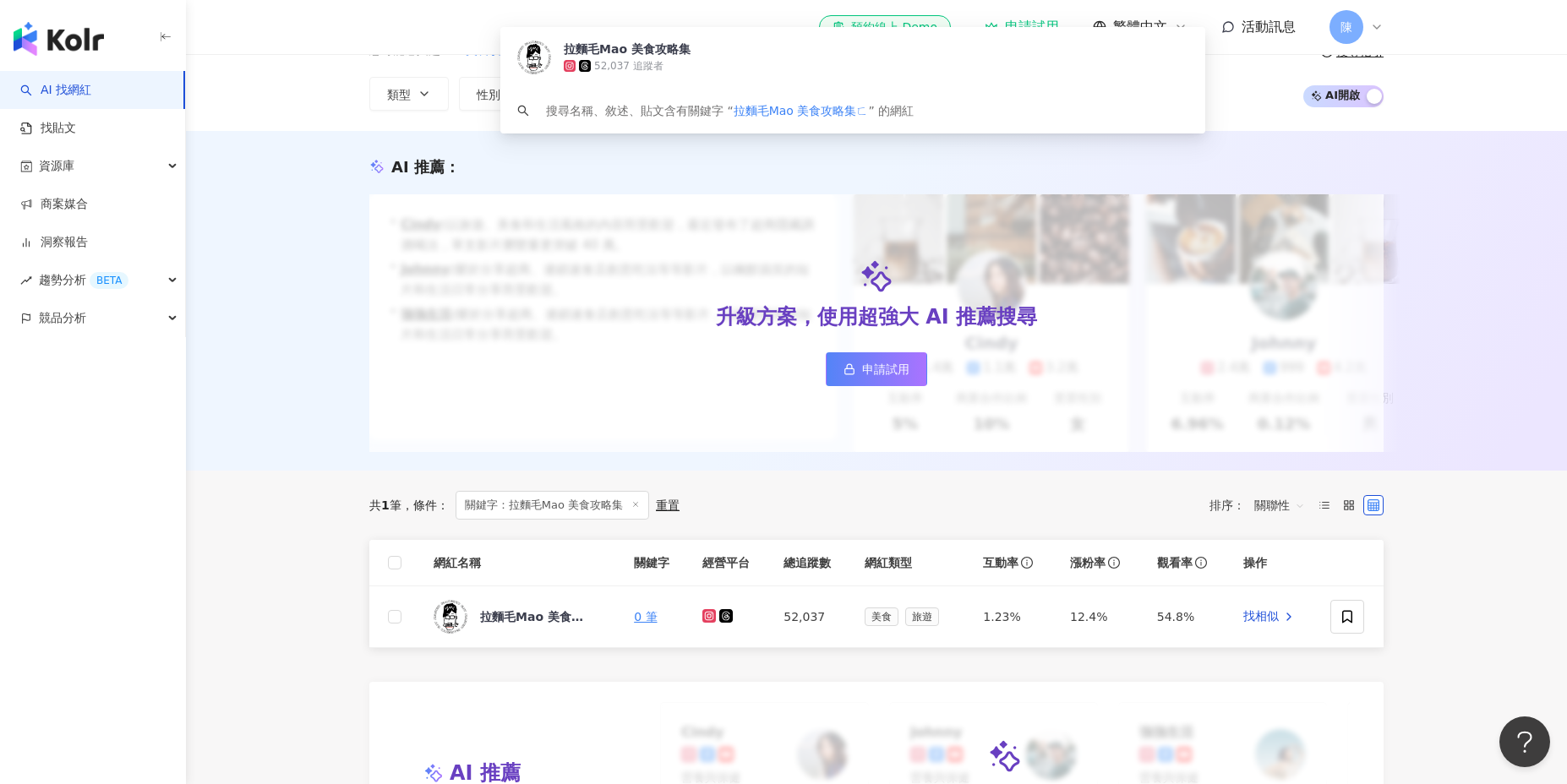
type input "**********"
click at [708, 531] on div "共 1 筆 條件 ： 關鍵字：拉麵毛Mao 美食攻略集 重置 排序： 關聯性" at bounding box center [876, 505] width 1014 height 69
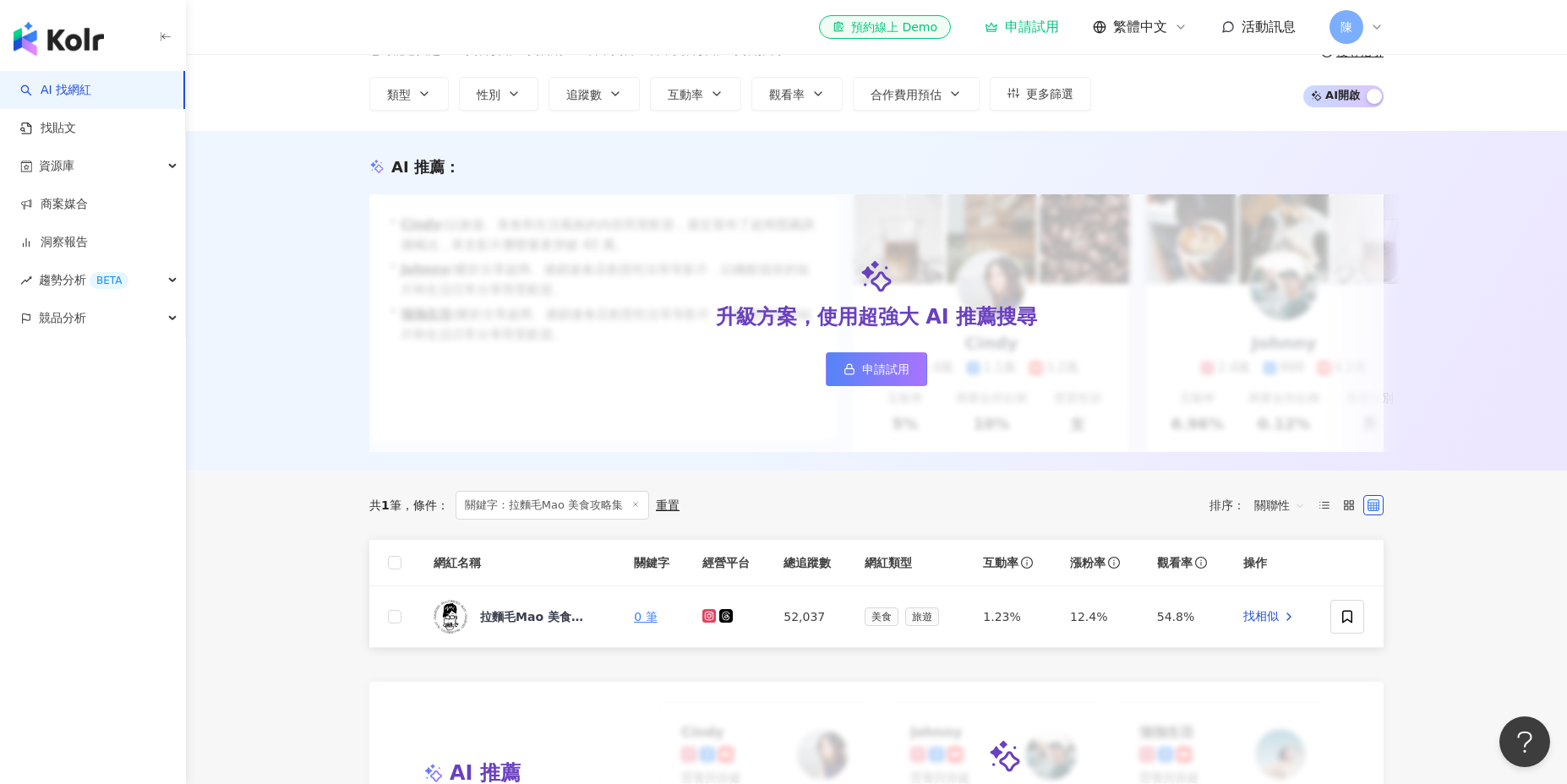
scroll to position [85, 0]
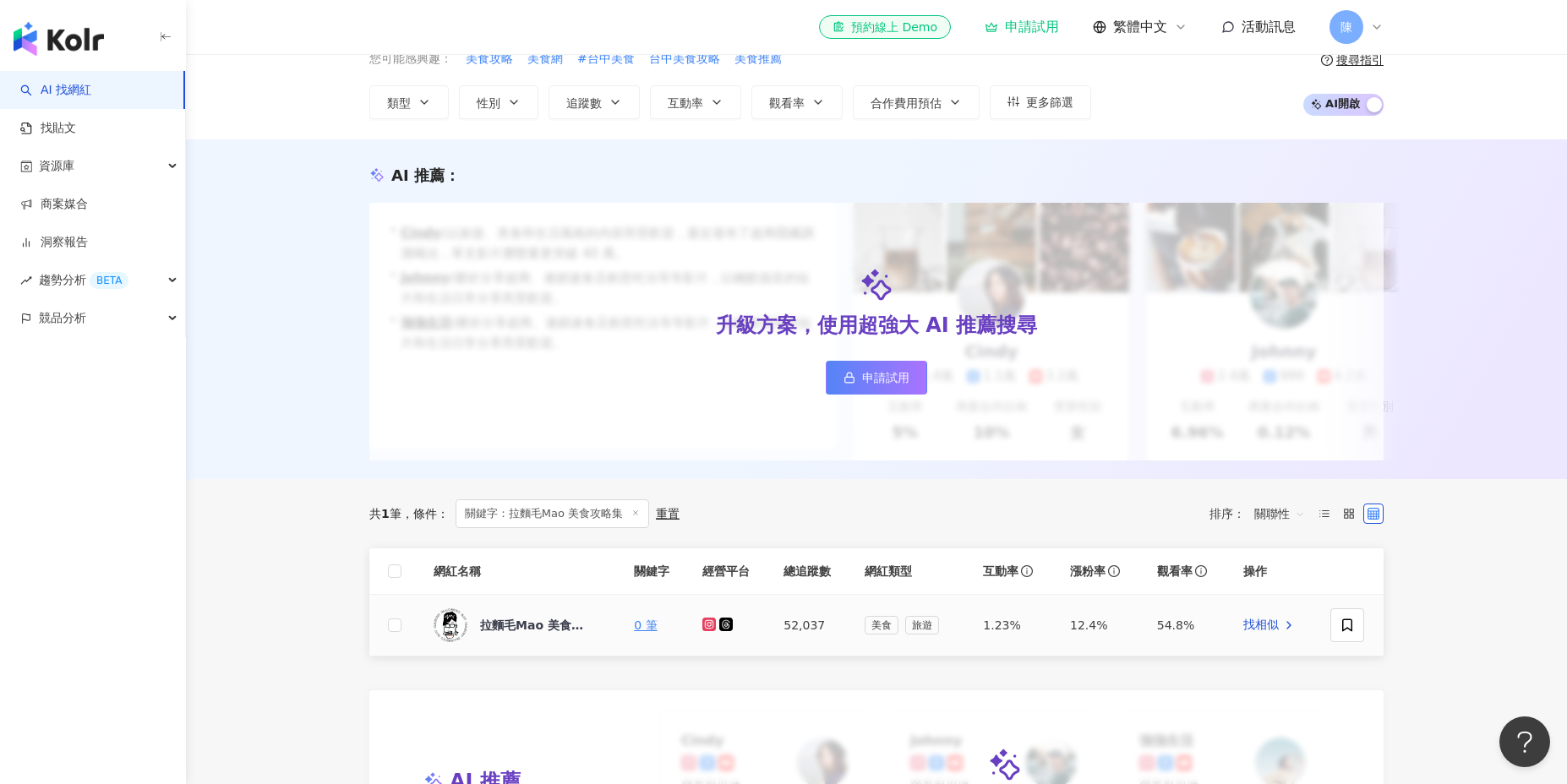
click at [711, 631] on link at bounding box center [711, 625] width 17 height 13
click at [723, 628] on icon at bounding box center [725, 624] width 13 height 13
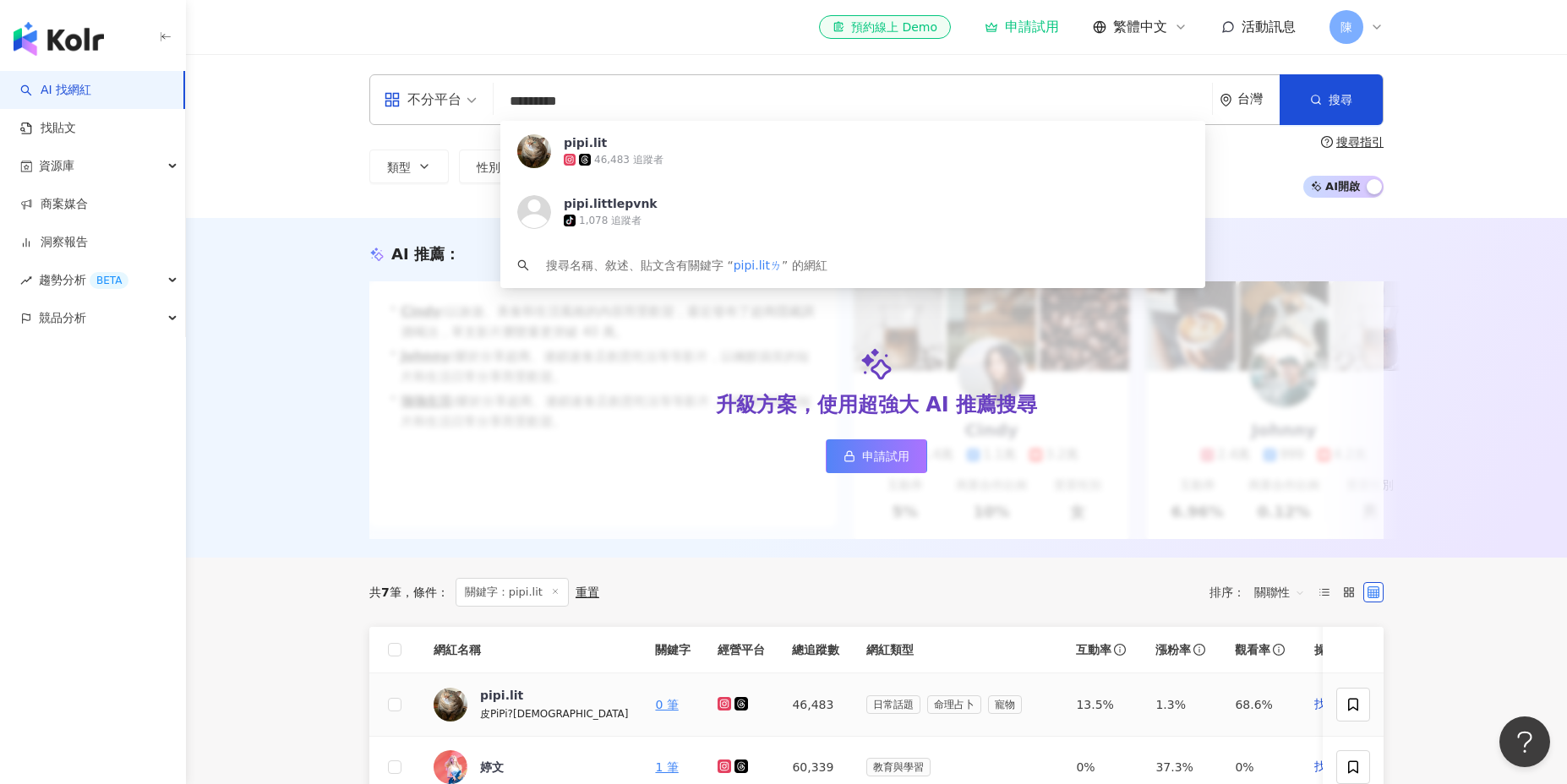
type input "*********"
click at [721, 707] on icon at bounding box center [725, 704] width 7 height 7
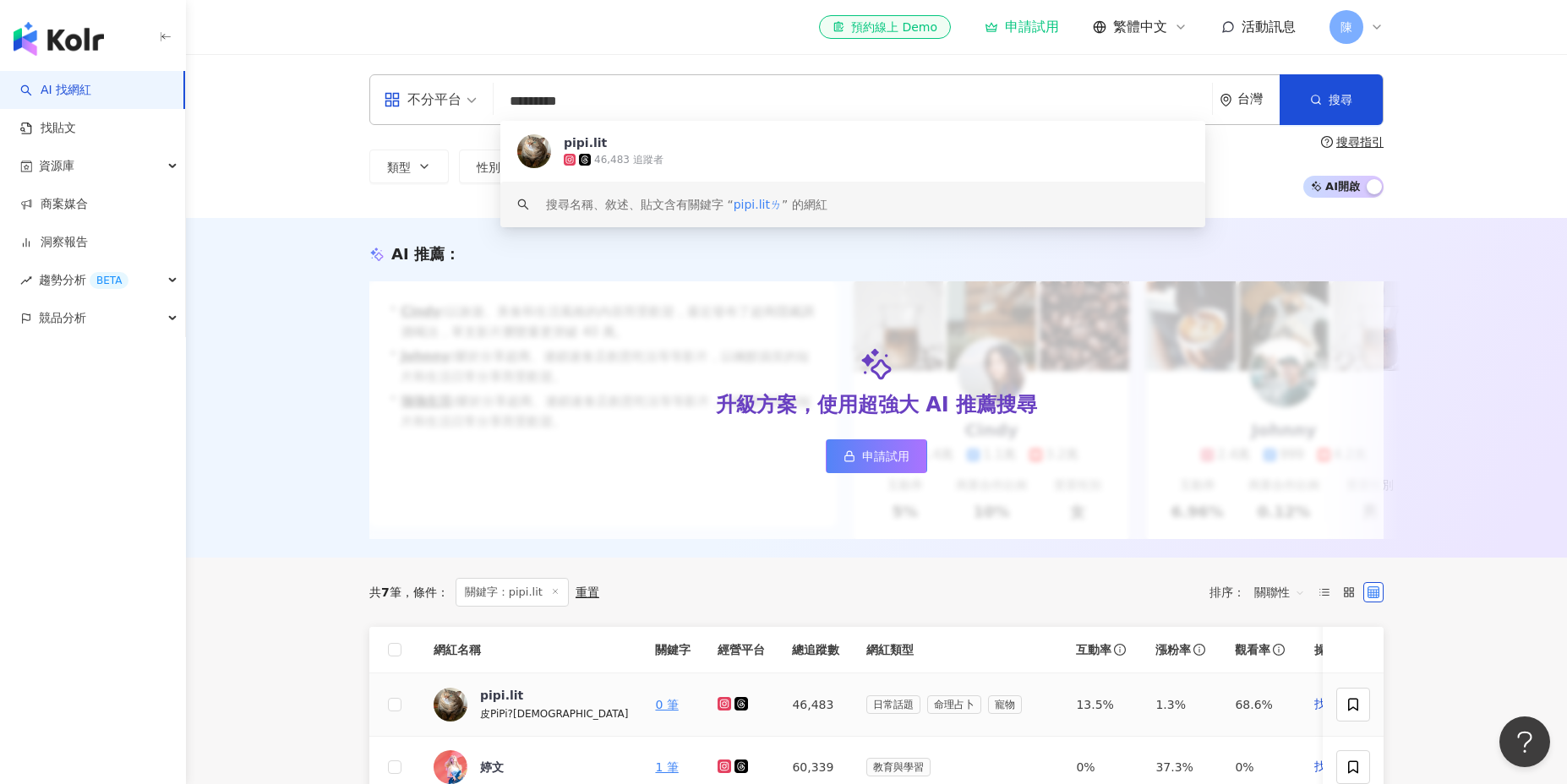
click at [734, 703] on icon at bounding box center [740, 703] width 13 height 13
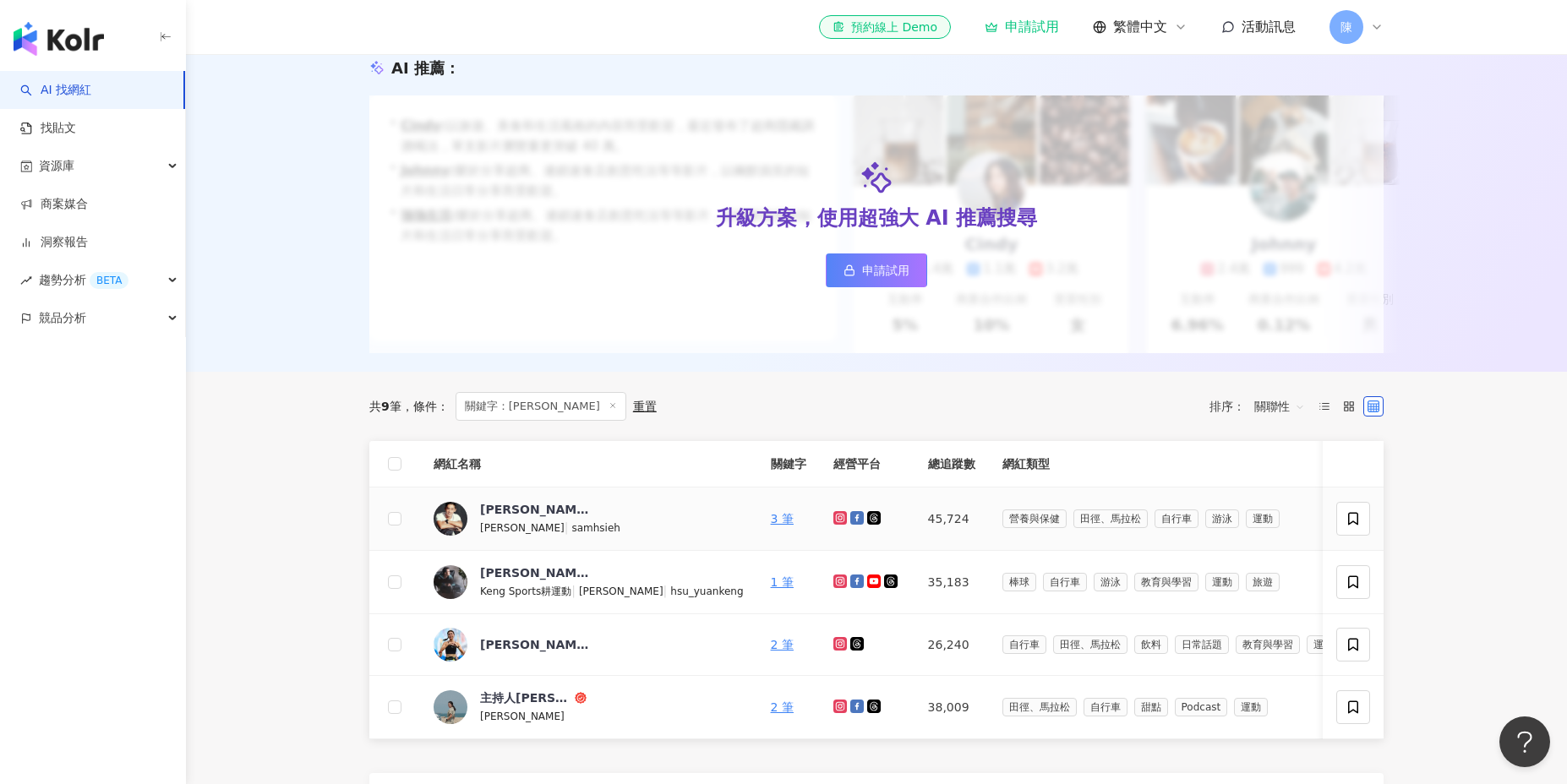
scroll to position [207, 0]
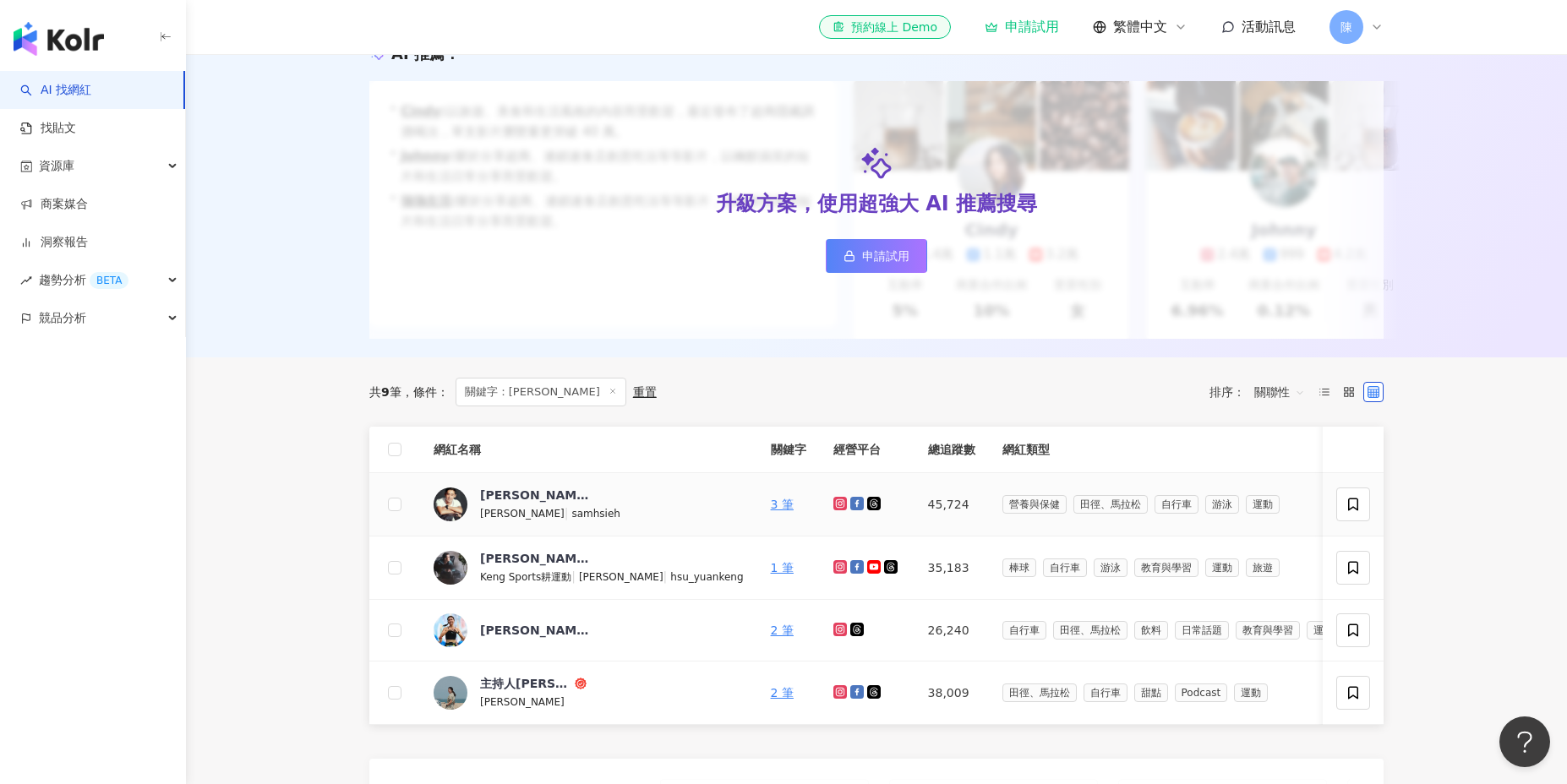
click at [835, 500] on icon at bounding box center [841, 504] width 11 height 11
click at [850, 505] on icon at bounding box center [856, 503] width 13 height 13
click at [834, 565] on icon at bounding box center [840, 566] width 13 height 13
click at [850, 565] on icon at bounding box center [856, 566] width 13 height 13
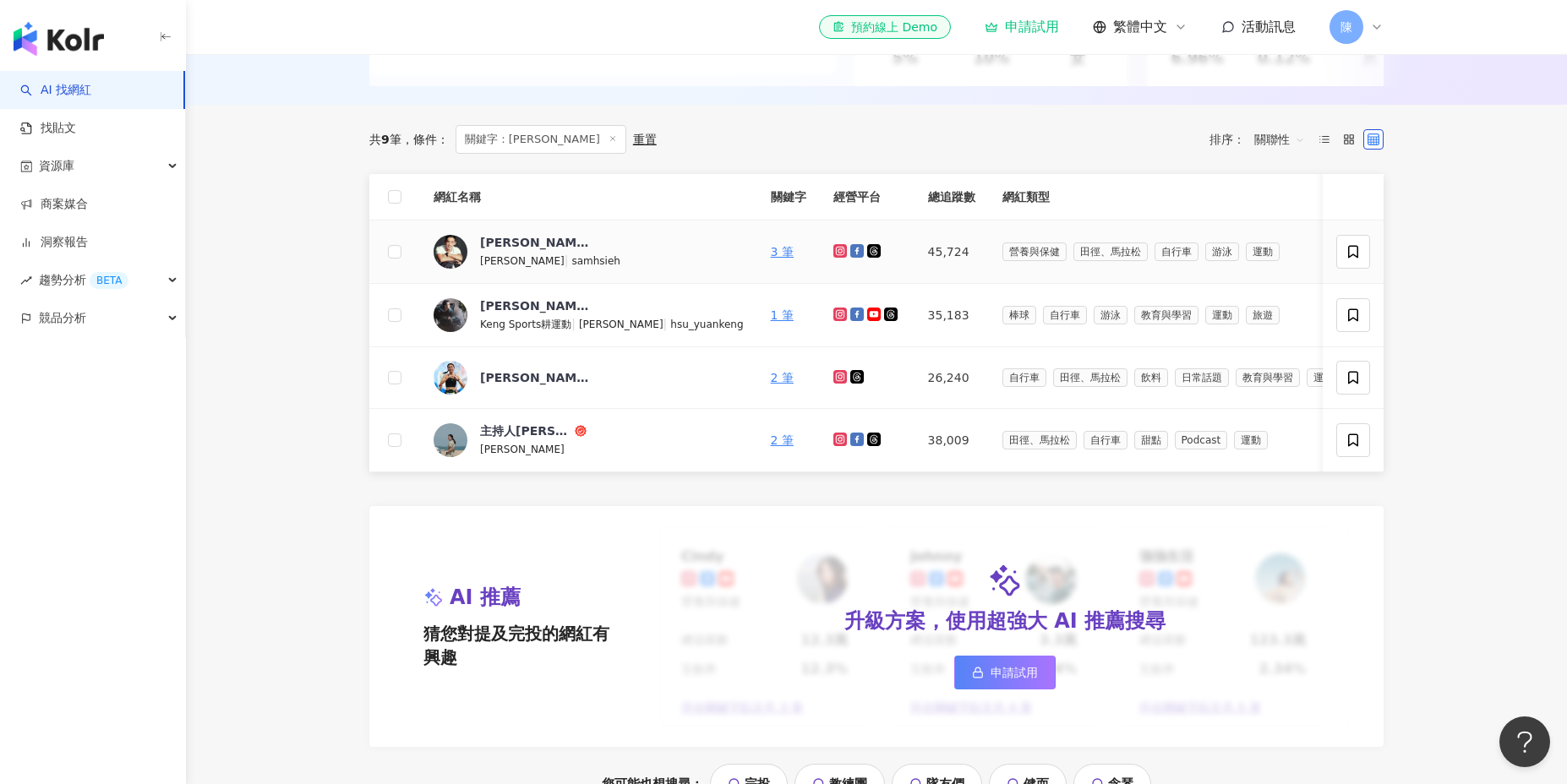
scroll to position [472, 0]
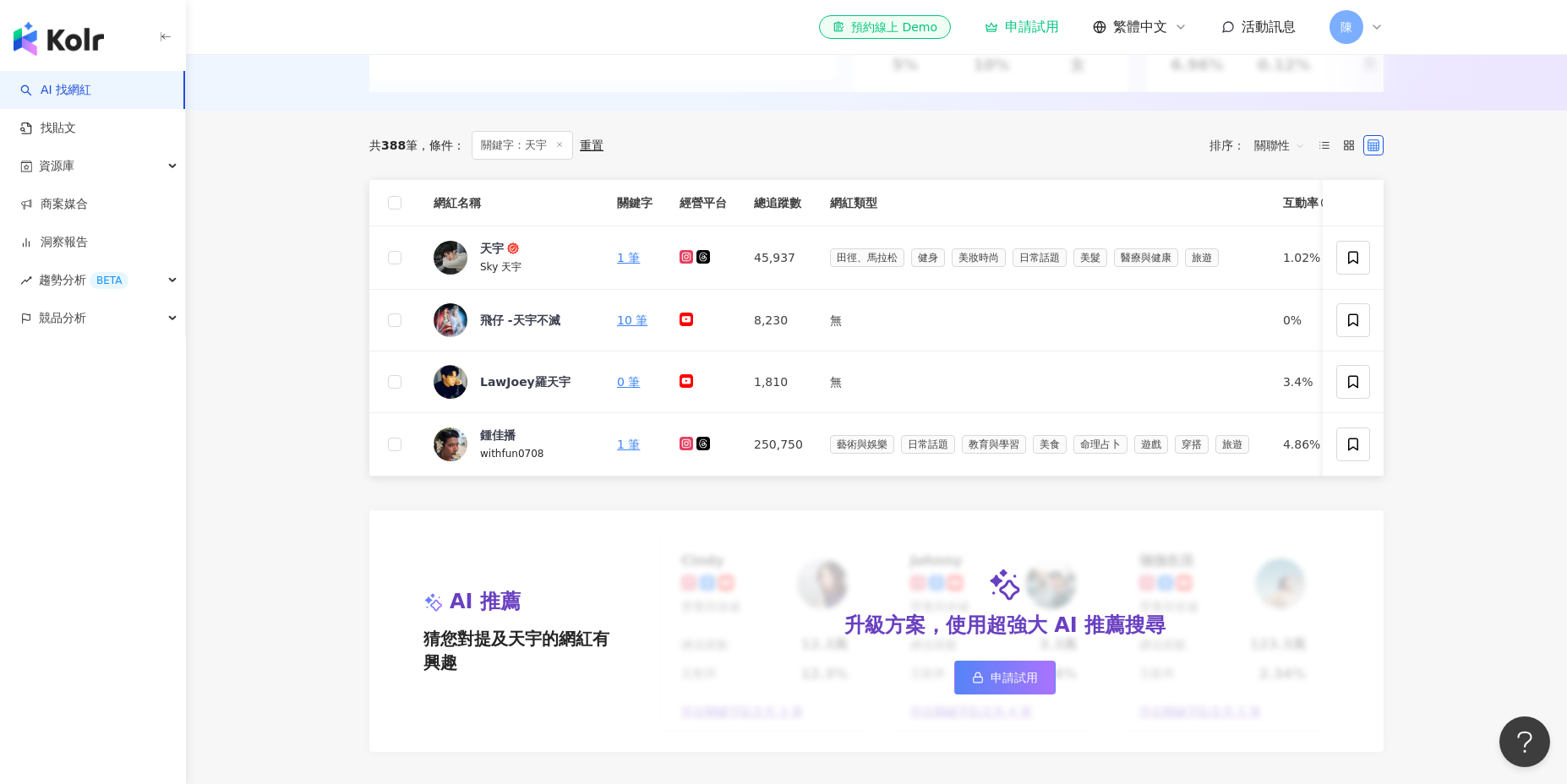
scroll to position [444, 0]
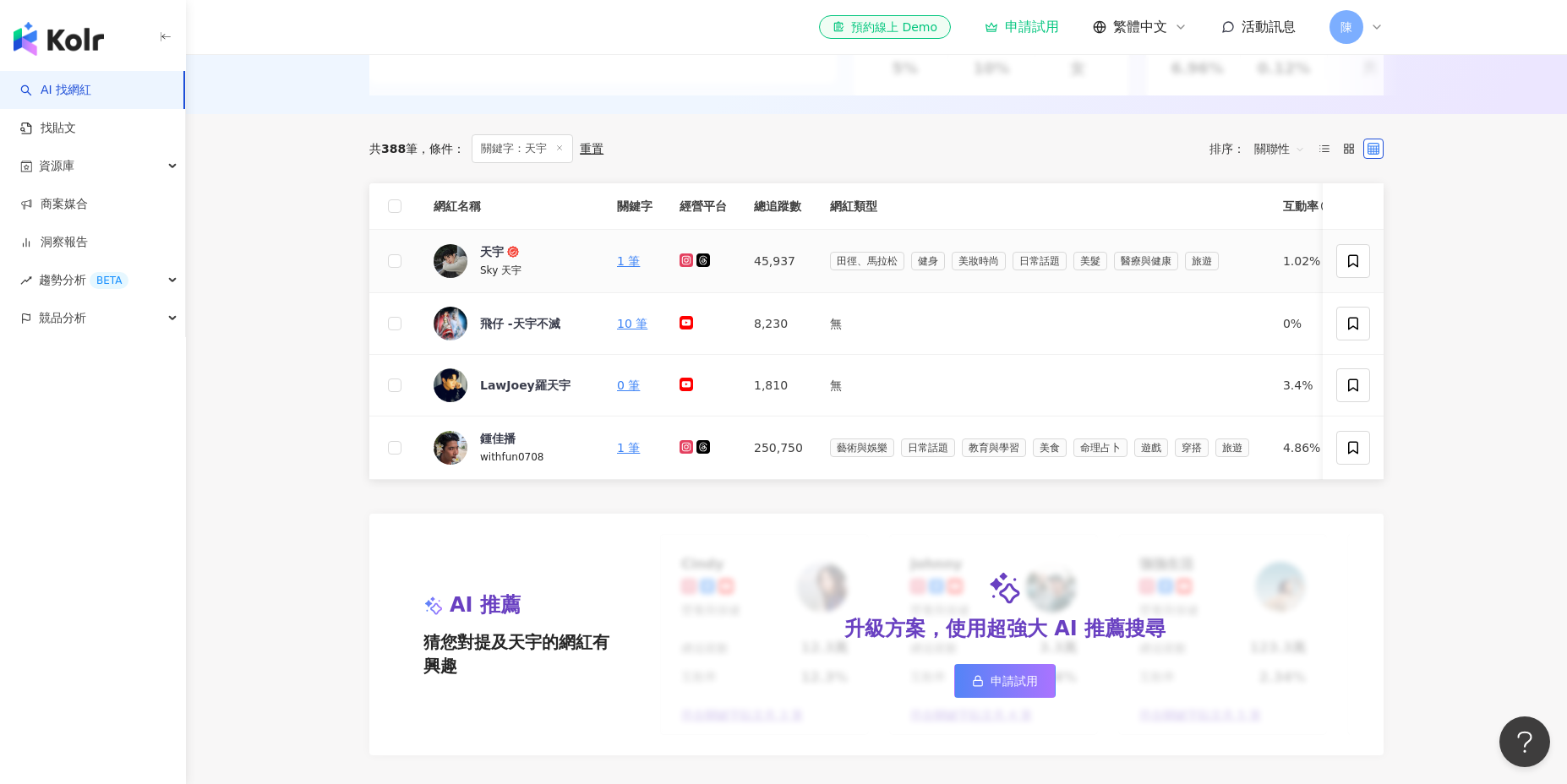
click at [686, 262] on icon at bounding box center [687, 260] width 7 height 7
click at [703, 262] on icon at bounding box center [703, 259] width 13 height 13
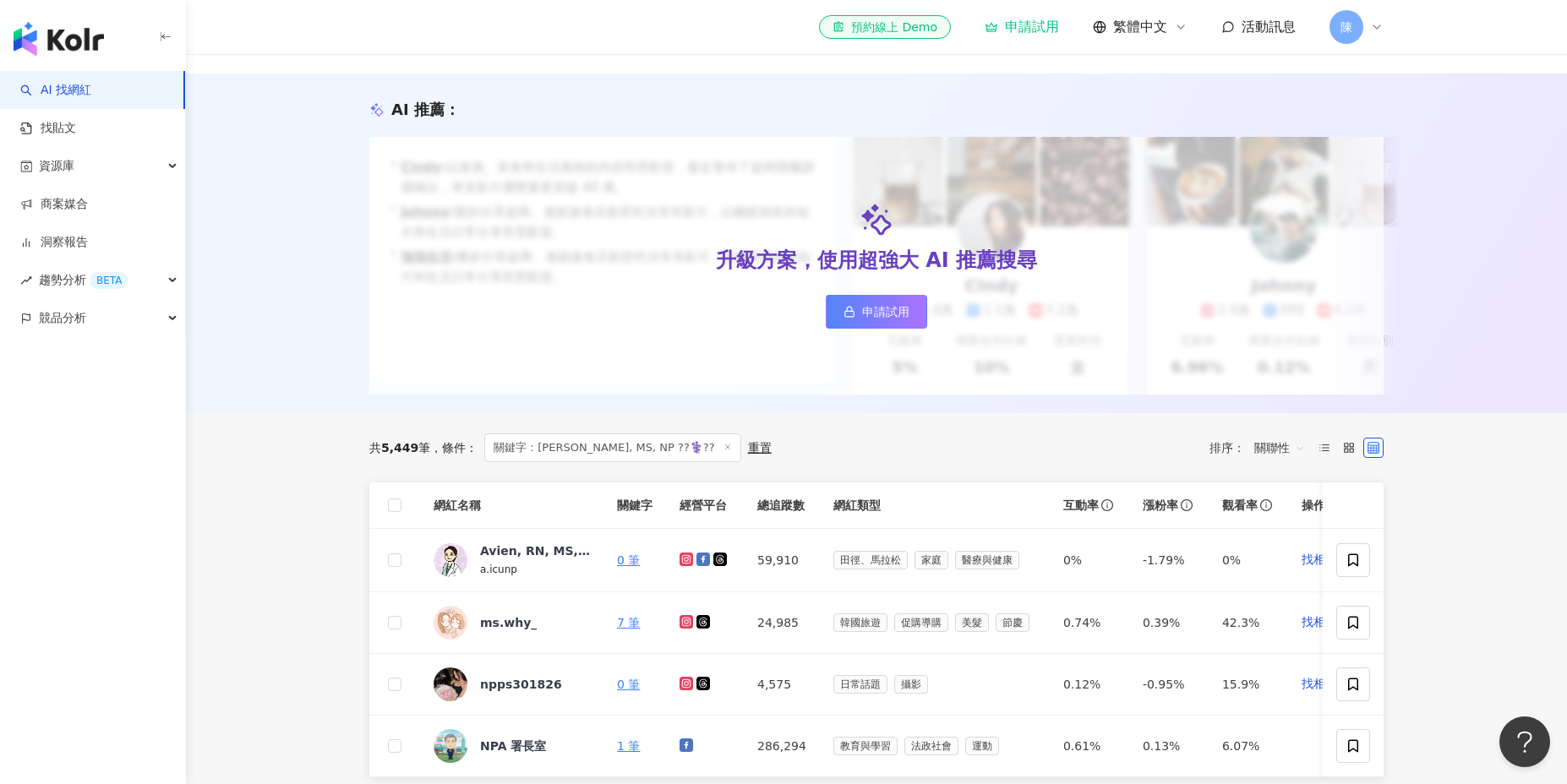
scroll to position [170, 0]
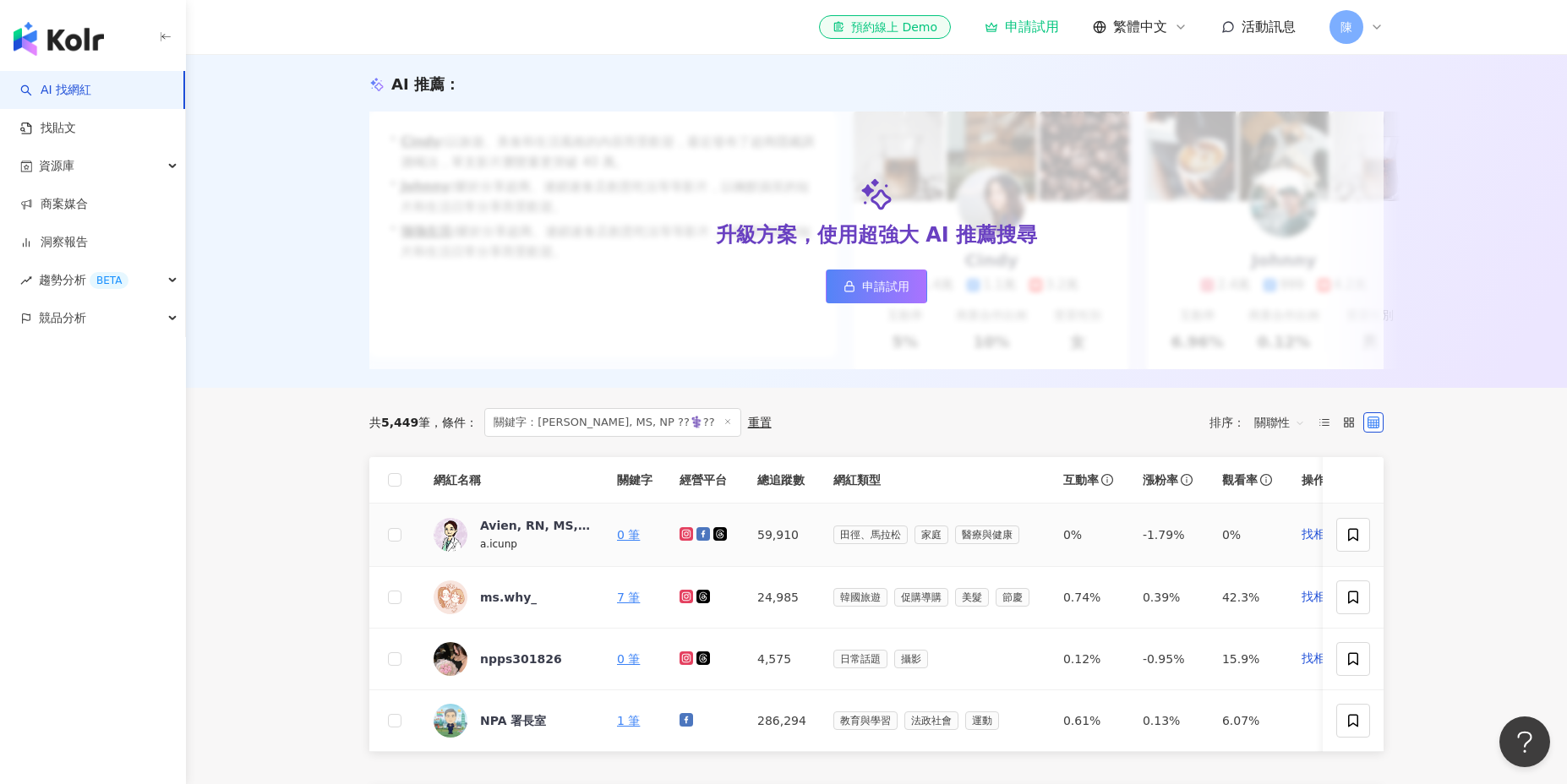
click at [688, 533] on icon at bounding box center [687, 534] width 7 height 7
click at [707, 533] on icon at bounding box center [703, 534] width 13 height 13
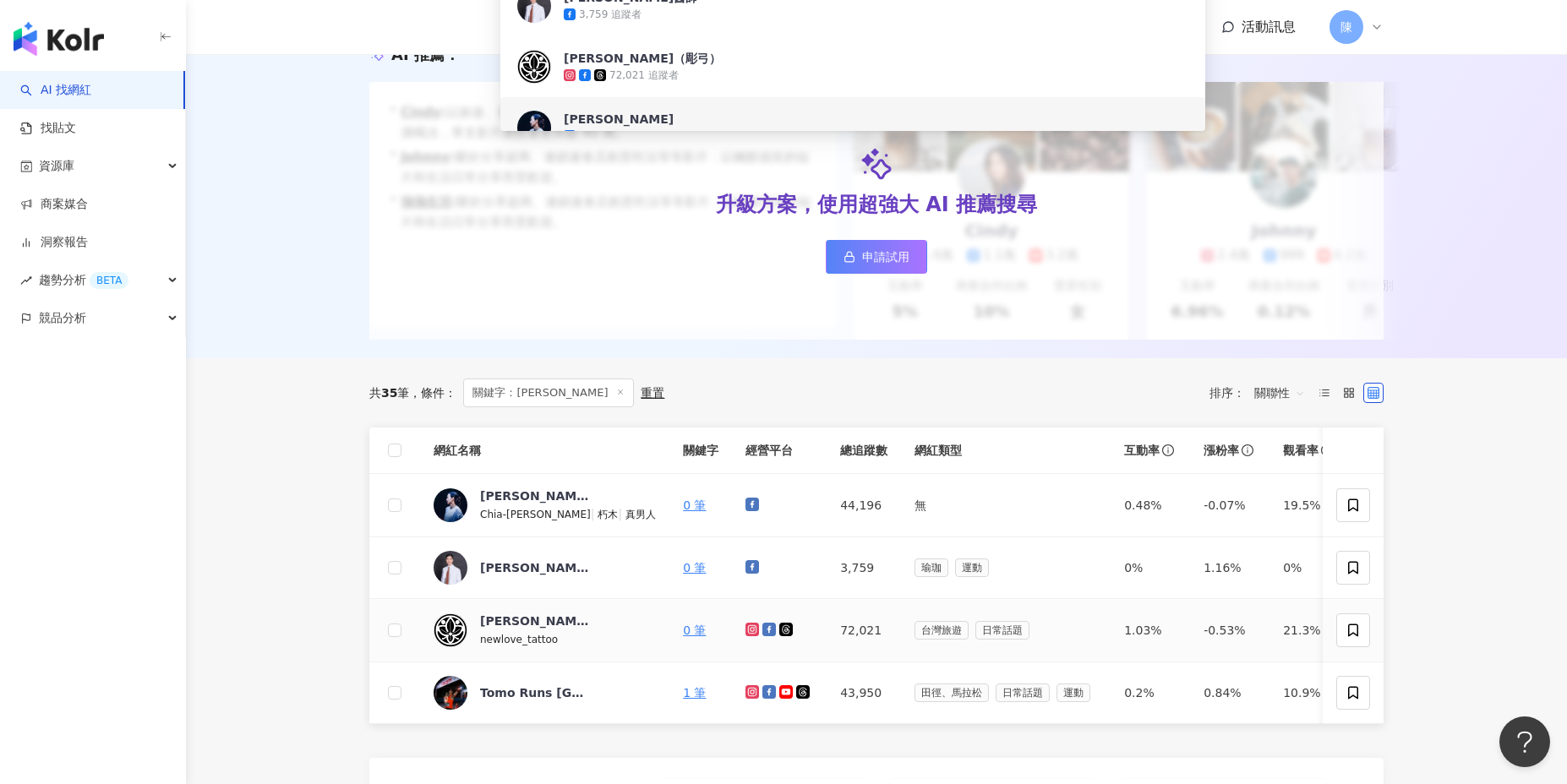
scroll to position [254, 0]
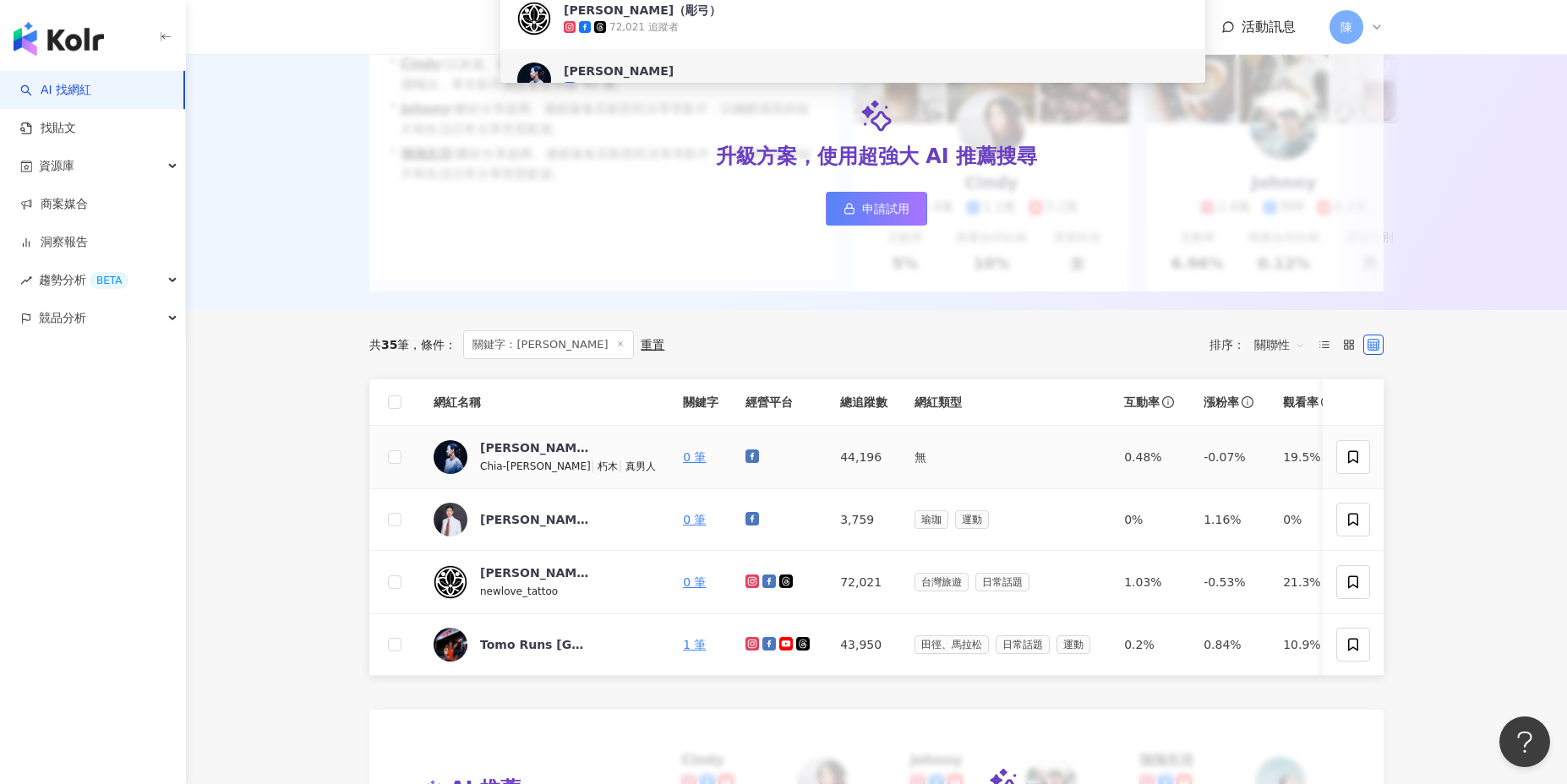
click at [746, 455] on icon at bounding box center [752, 455] width 13 height 13
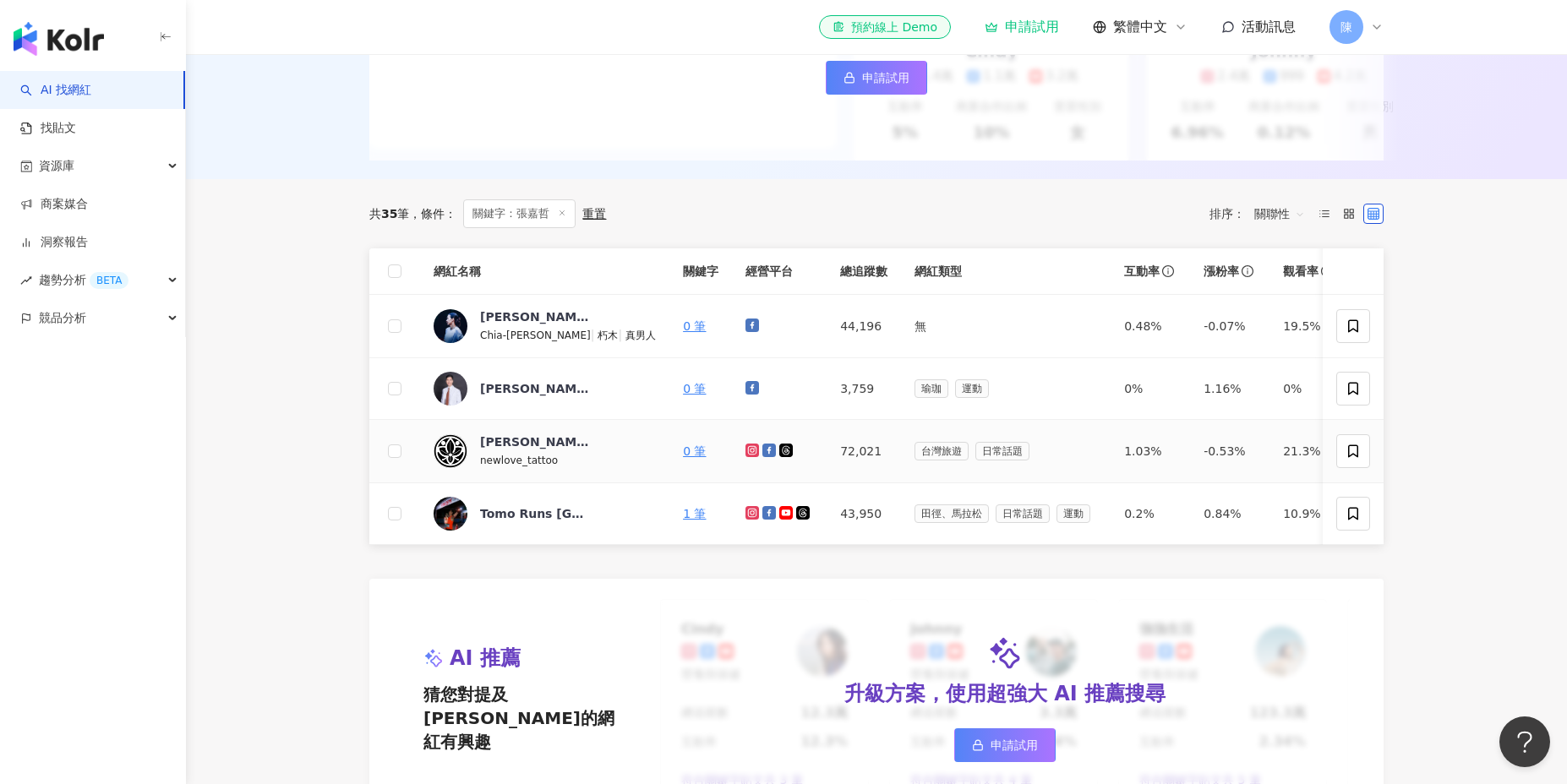
scroll to position [373, 0]
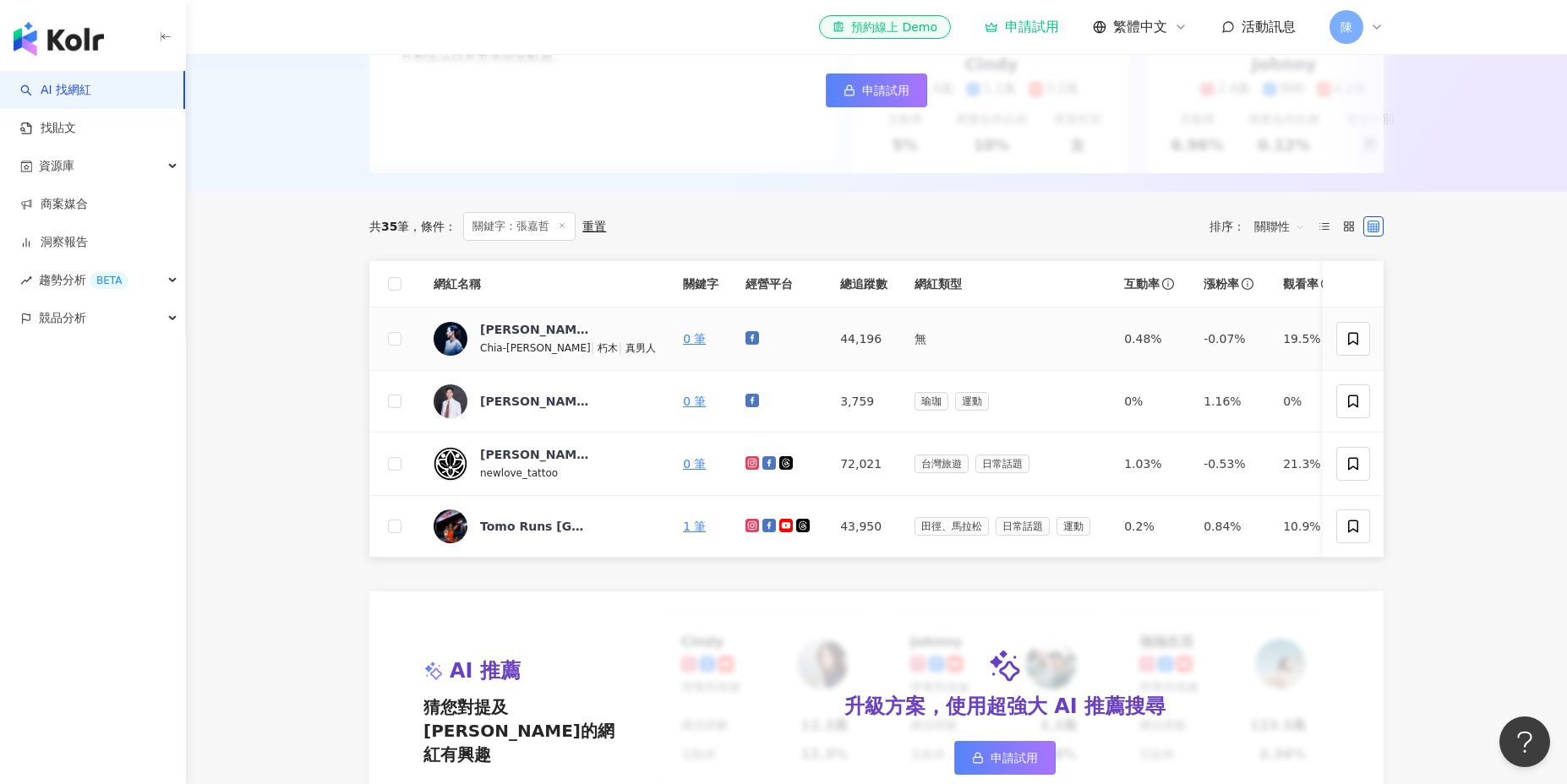
click at [746, 337] on icon at bounding box center [752, 338] width 13 height 13
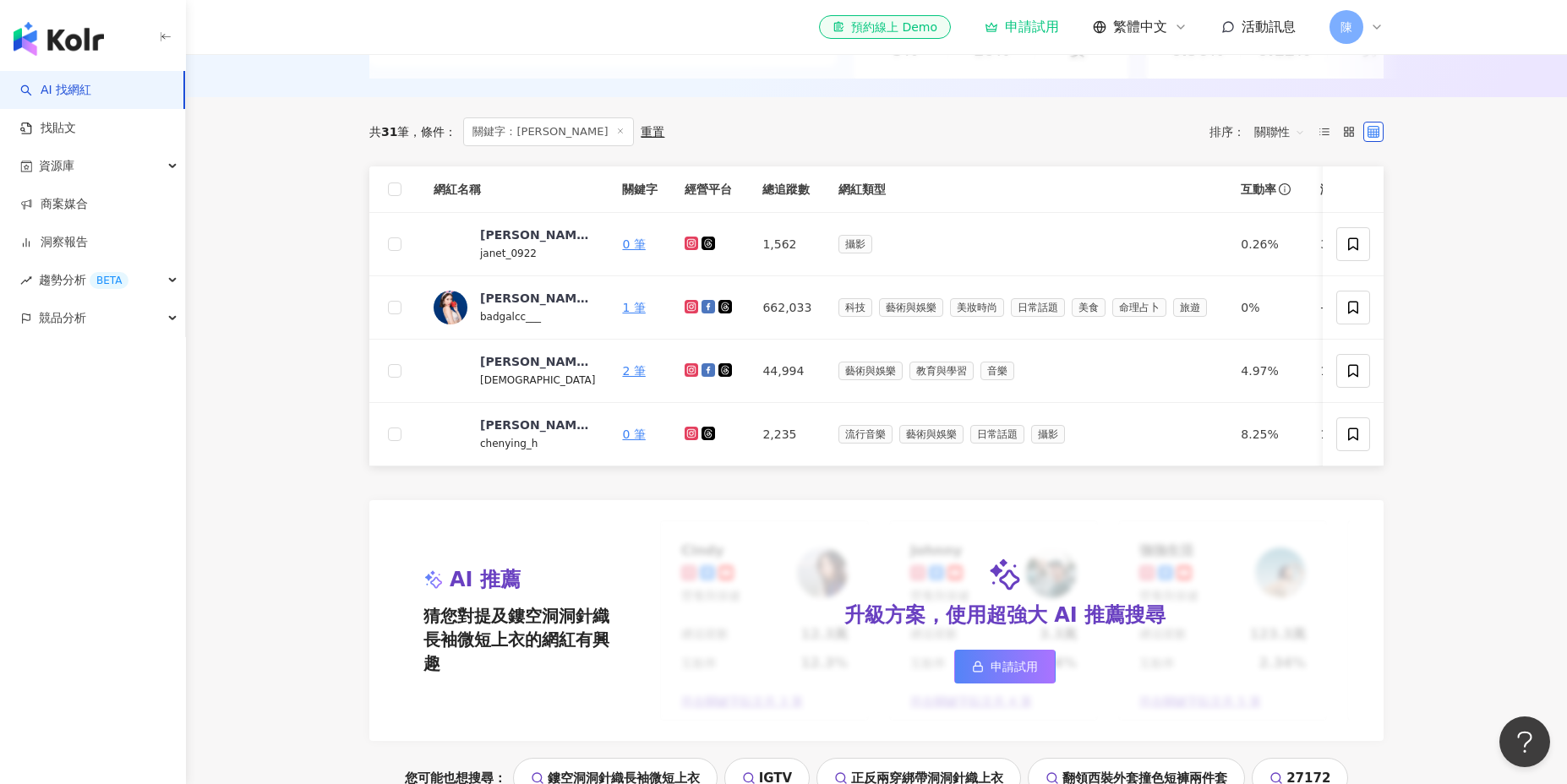
scroll to position [467, 0]
click at [685, 375] on icon at bounding box center [691, 370] width 13 height 13
click at [702, 370] on icon at bounding box center [708, 370] width 13 height 13
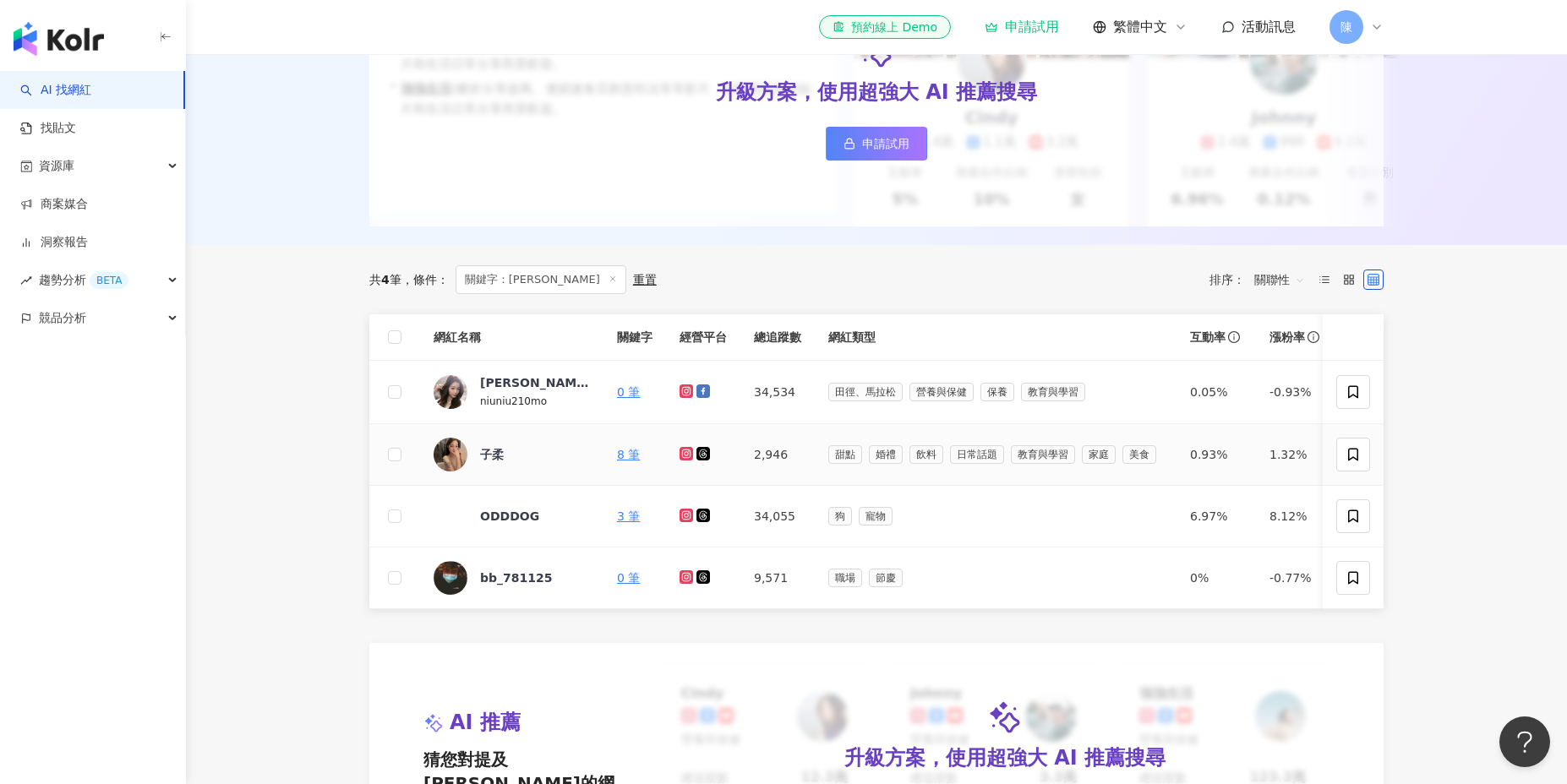
scroll to position [324, 0]
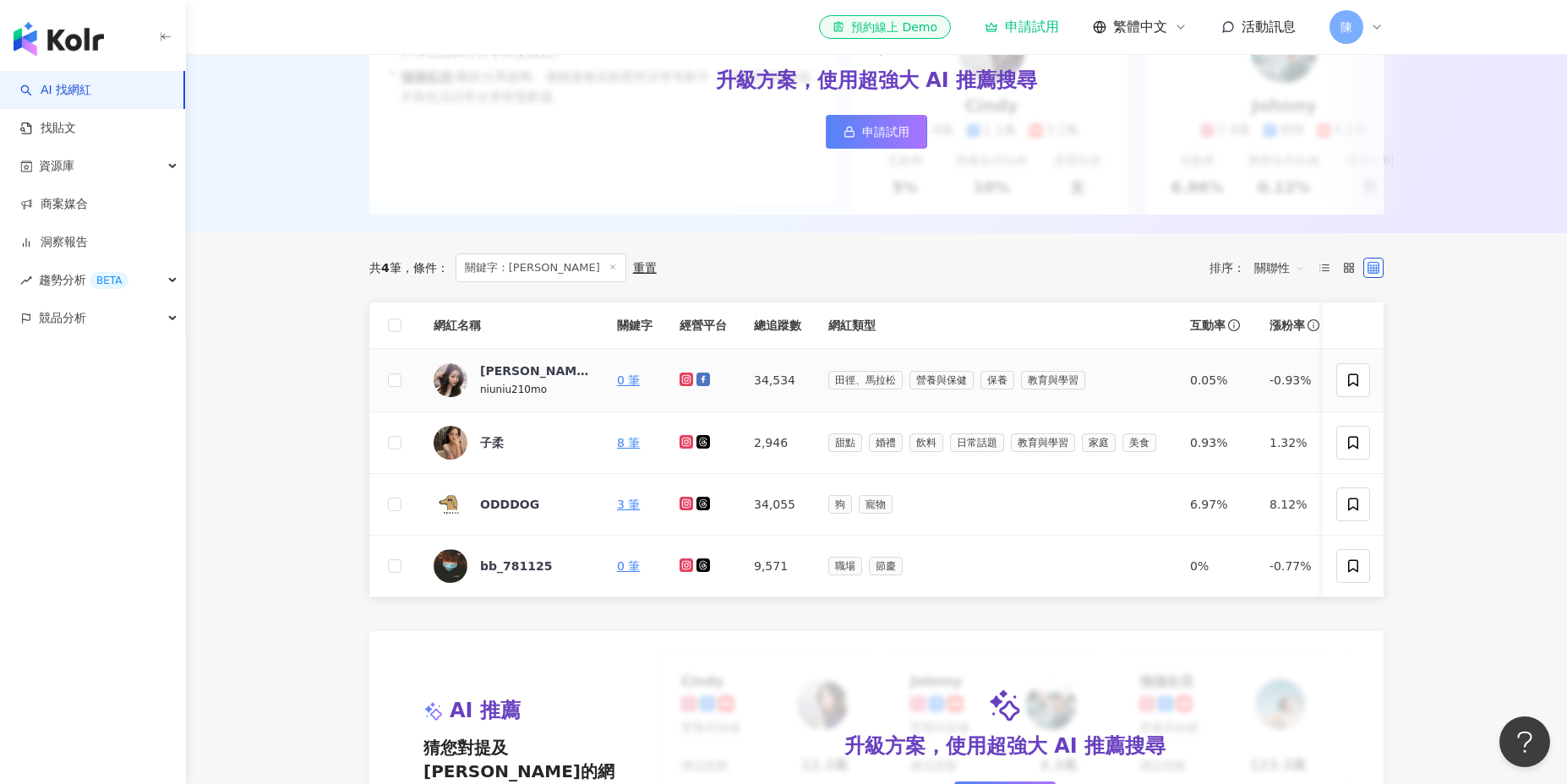
click at [684, 381] on icon at bounding box center [687, 380] width 7 height 7
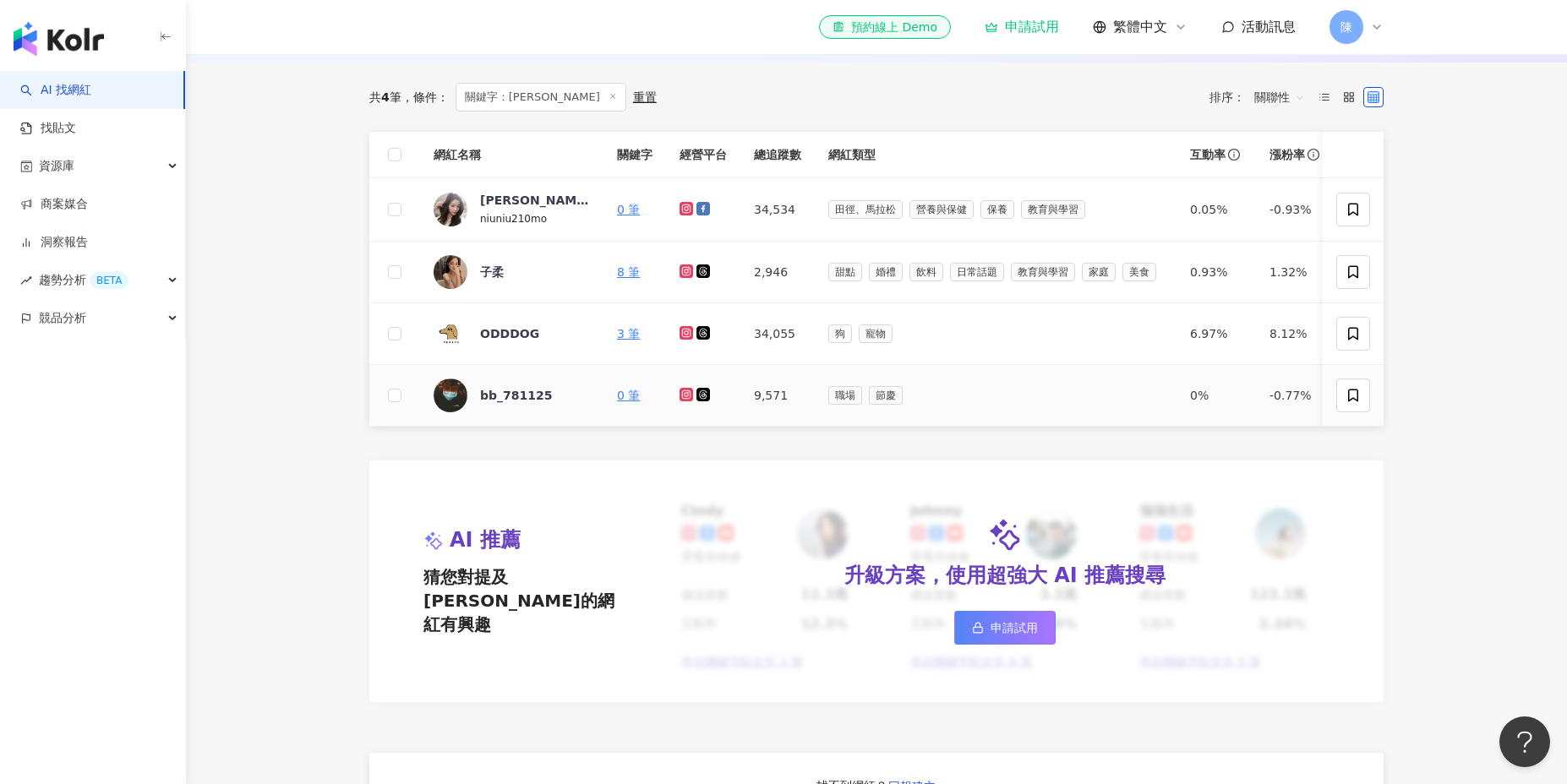
scroll to position [505, 0]
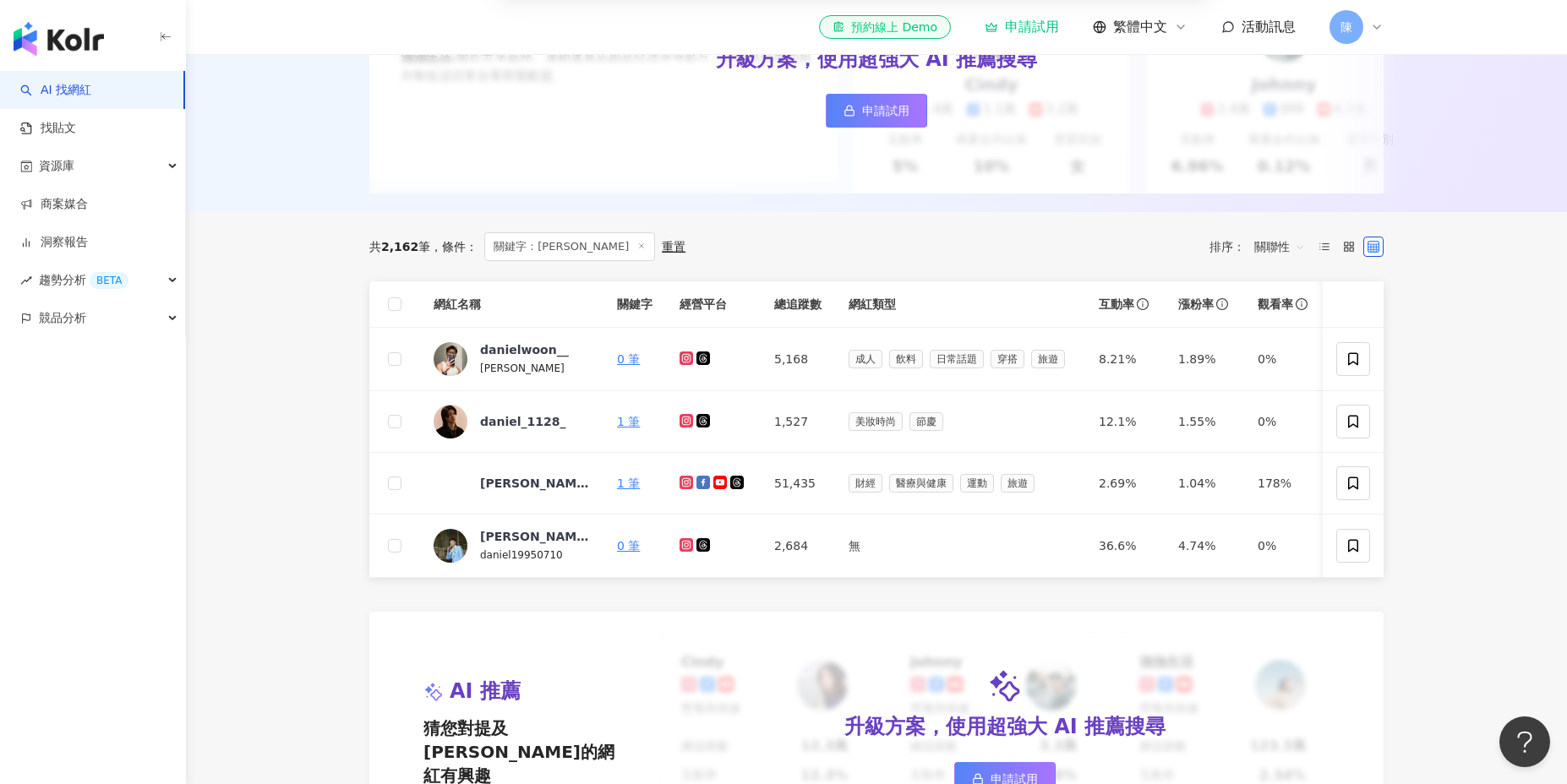
scroll to position [346, 0]
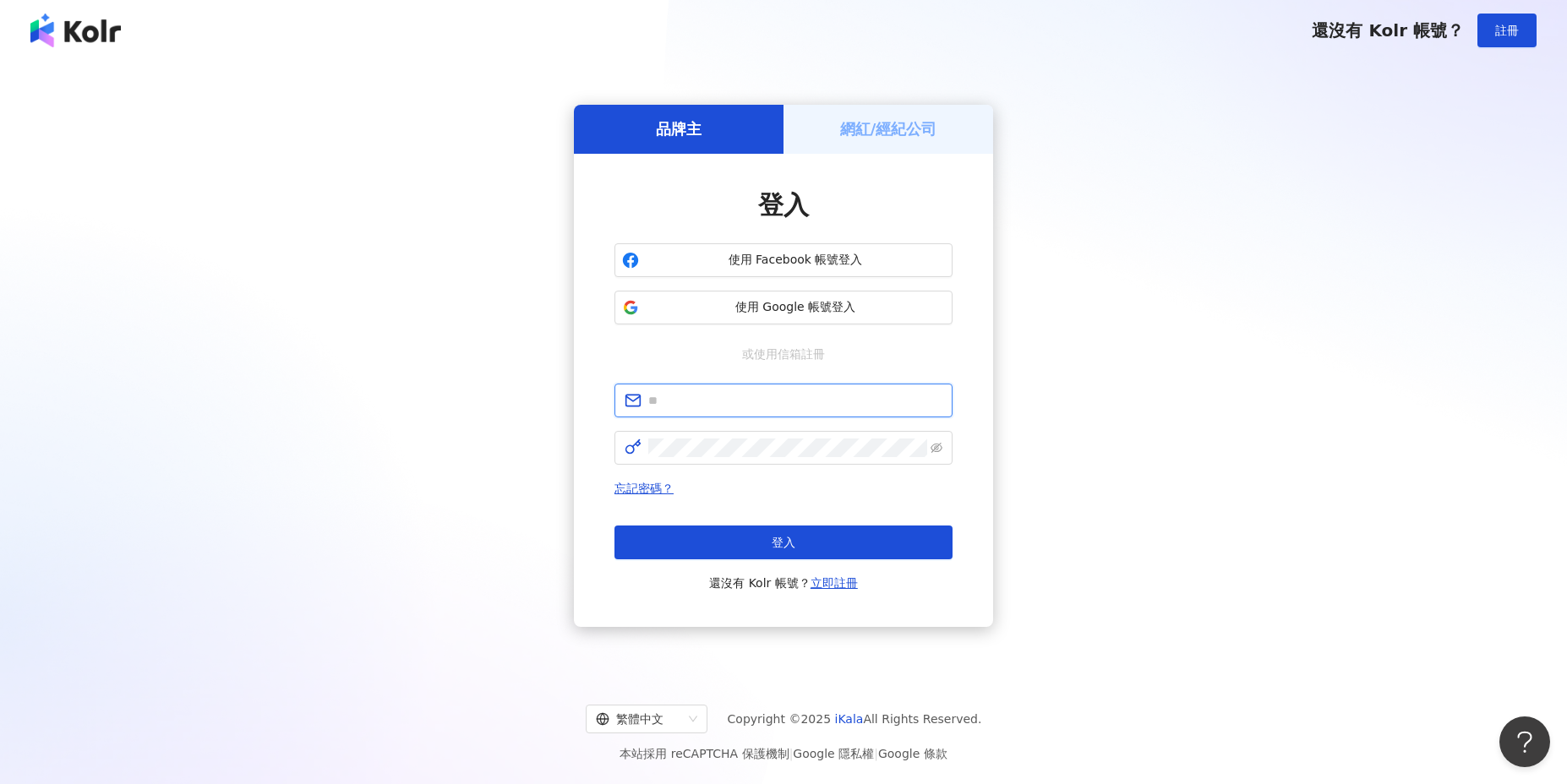
click at [791, 407] on input "text" at bounding box center [795, 400] width 294 height 18
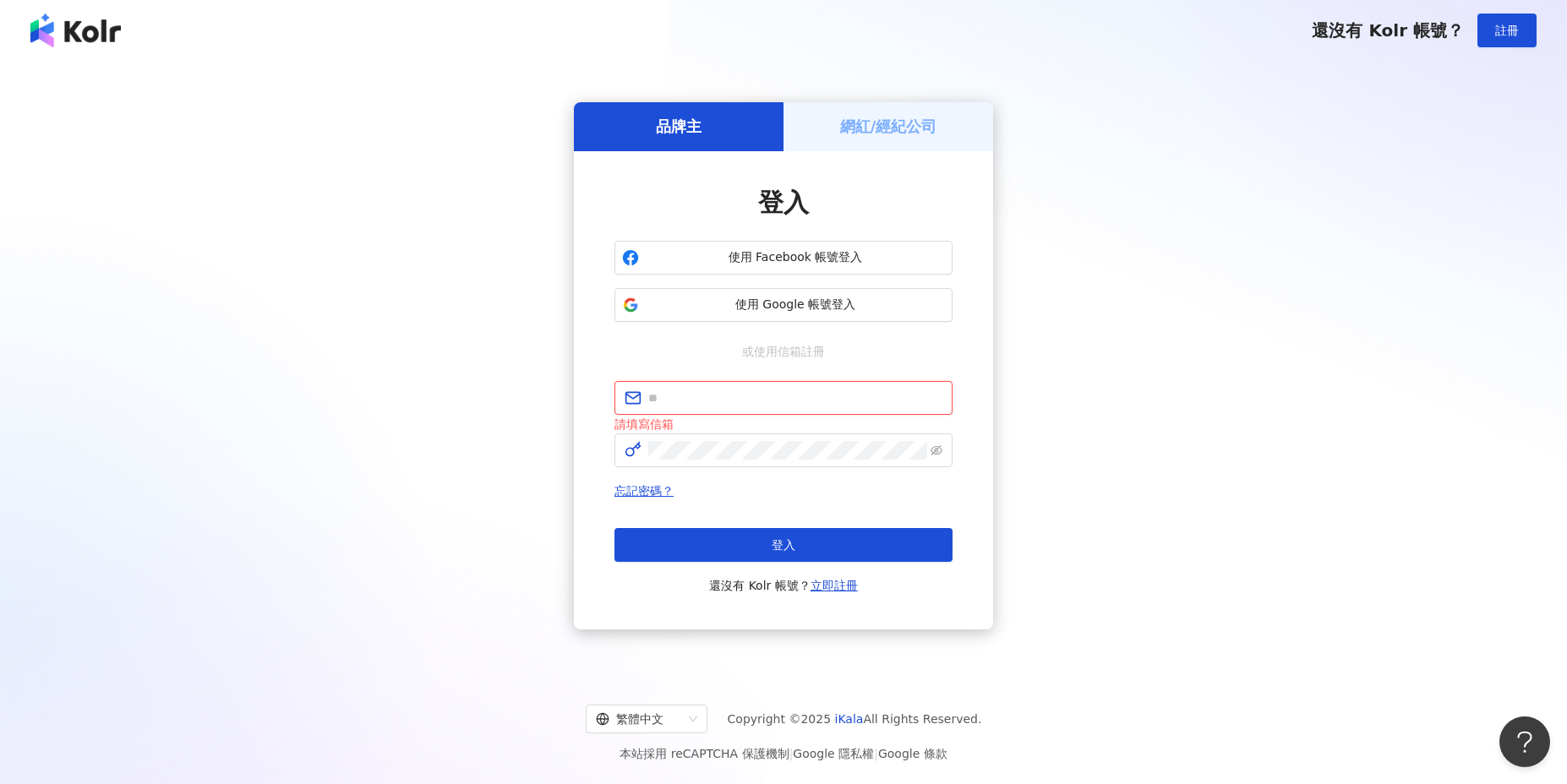
type input "**********"
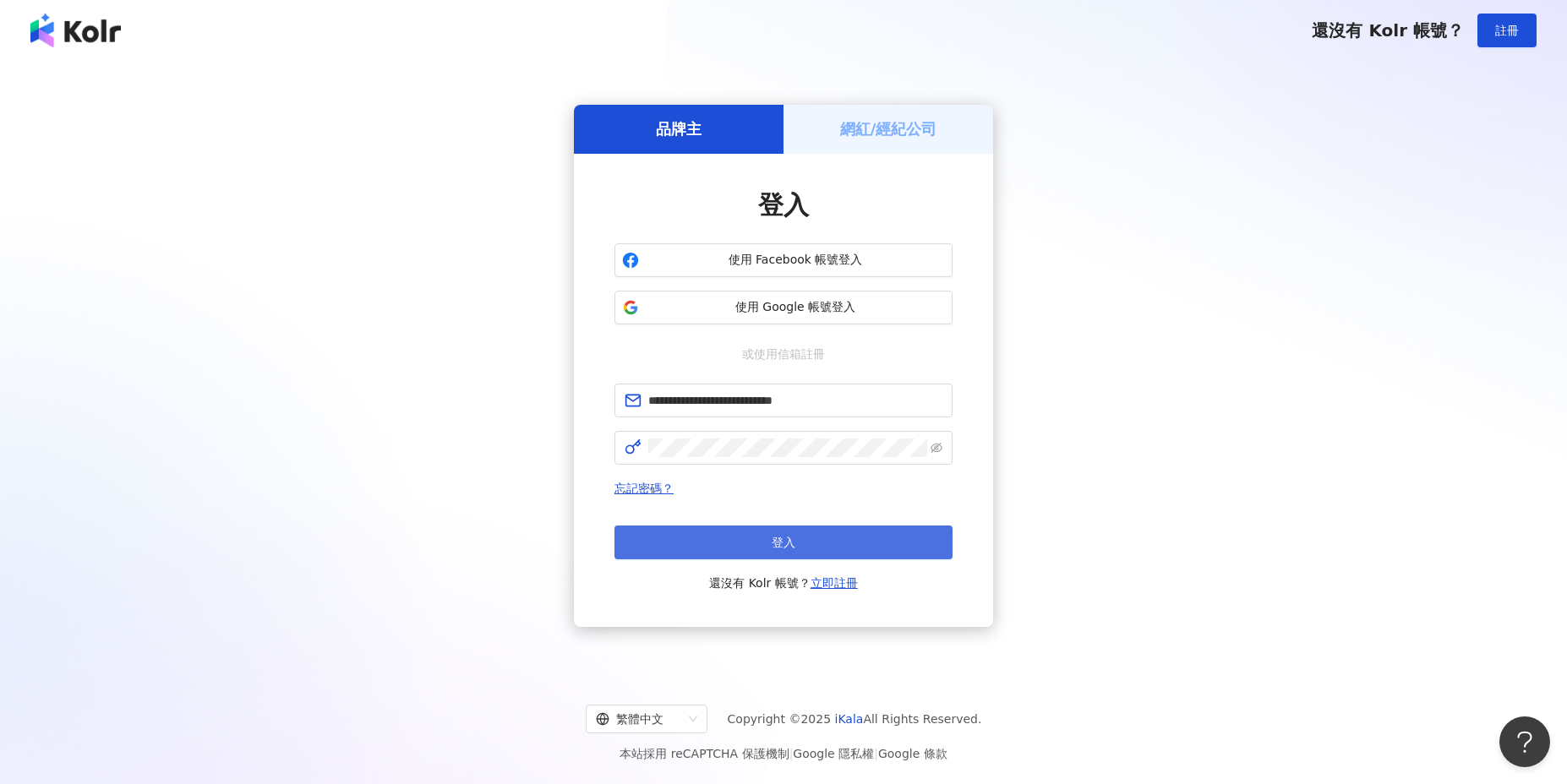
click at [849, 555] on button "登入" at bounding box center [784, 542] width 338 height 33
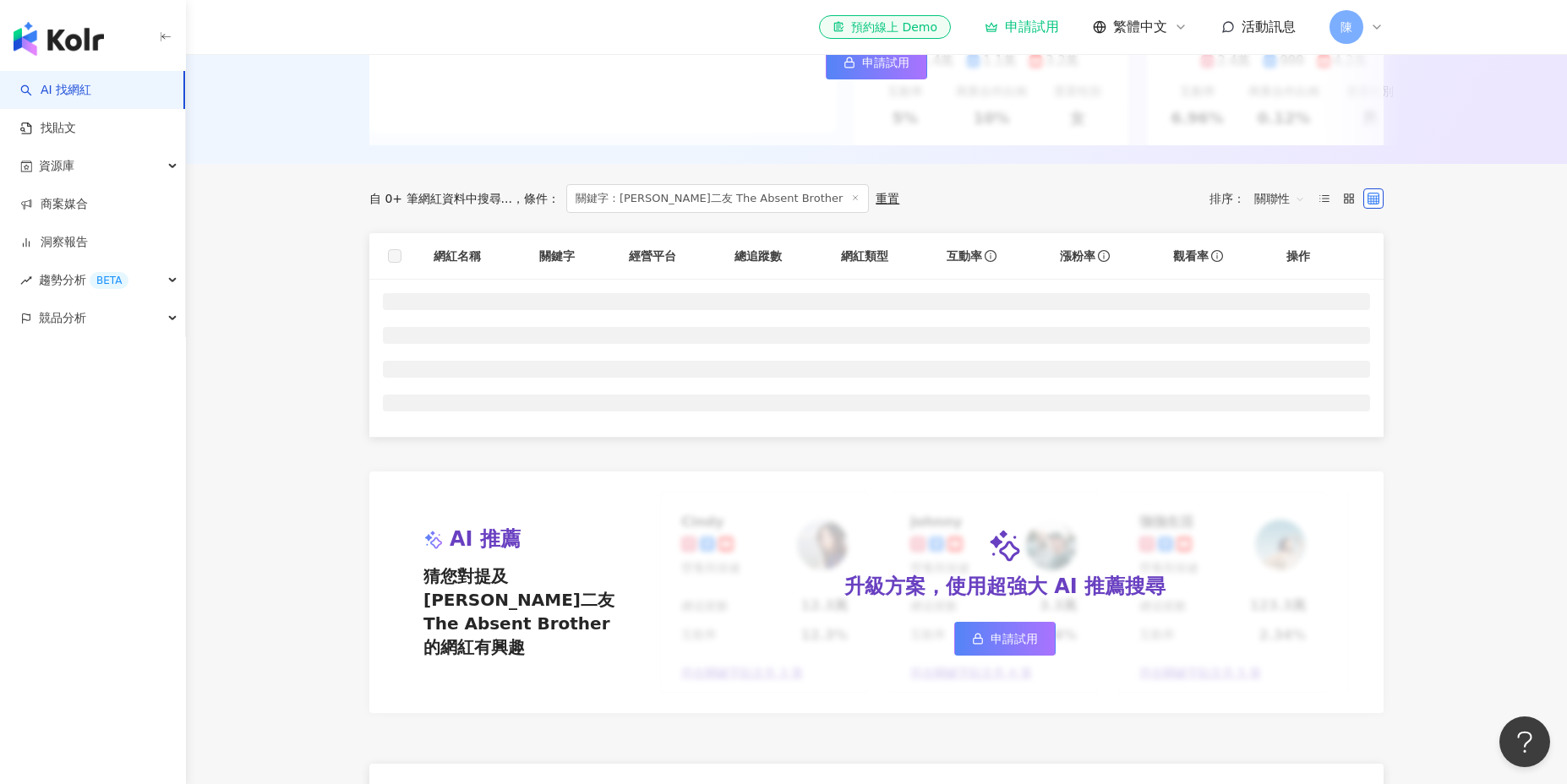
scroll to position [392, 0]
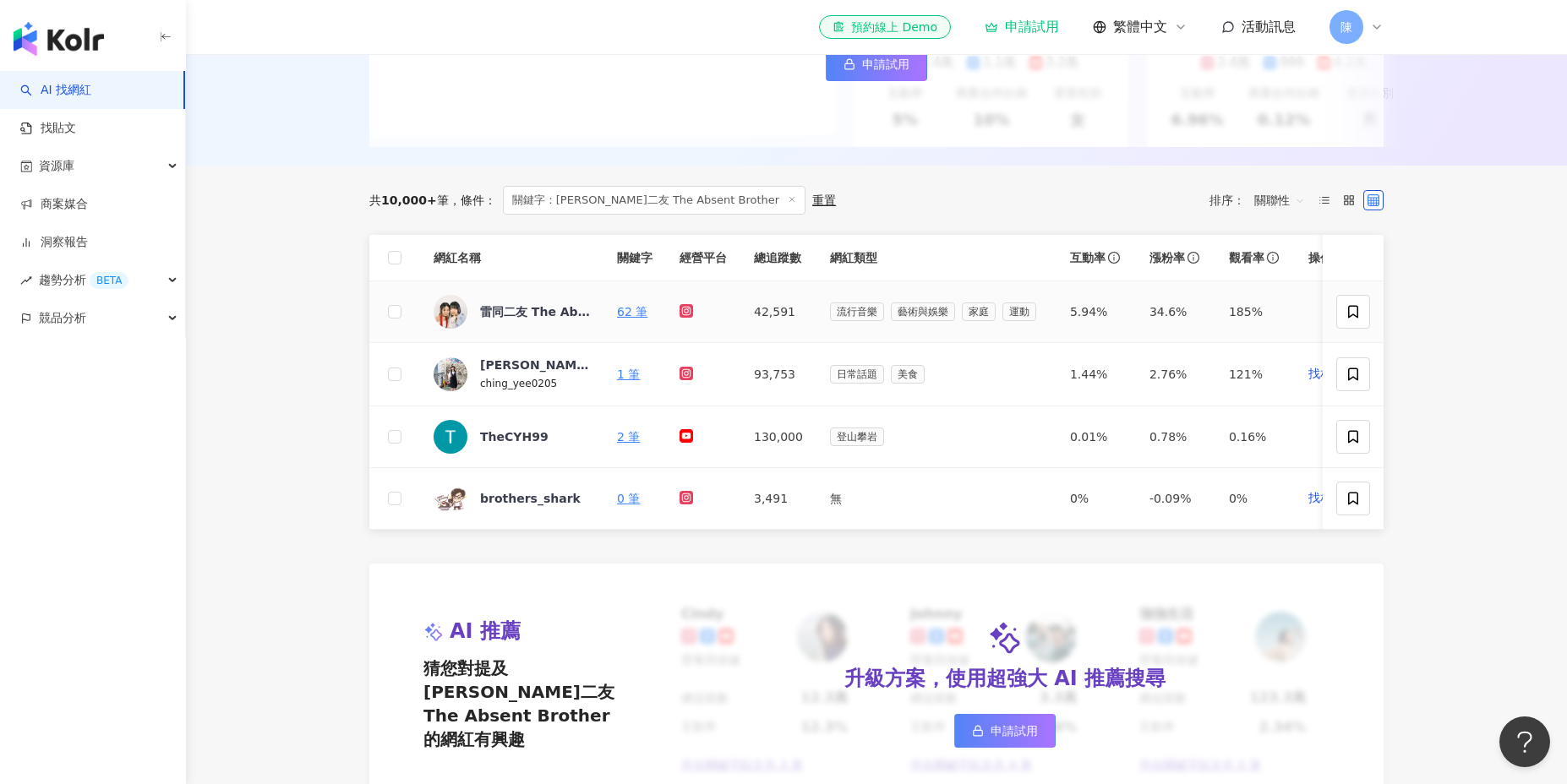
click at [689, 311] on icon at bounding box center [687, 311] width 11 height 11
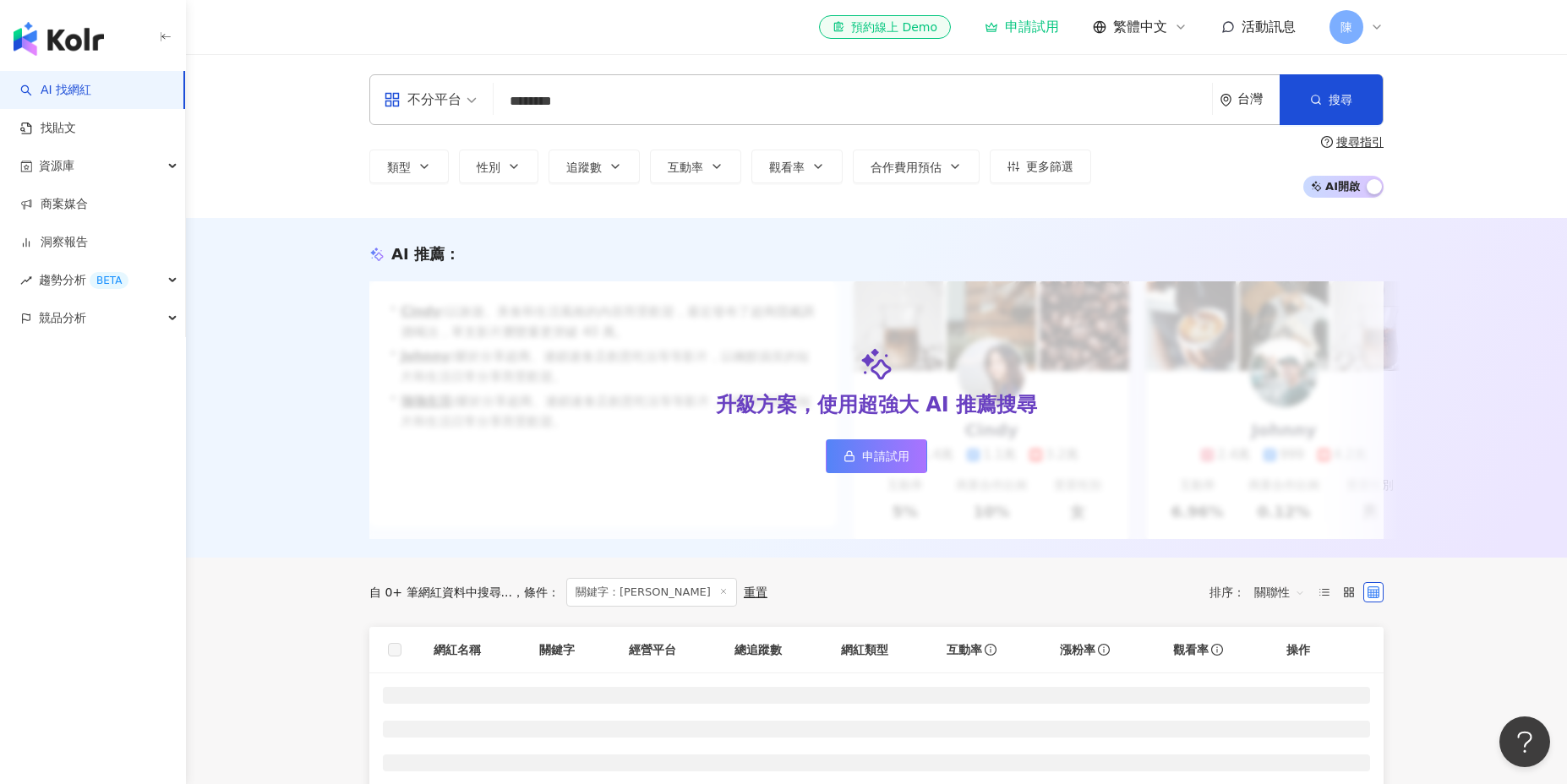
scroll to position [134, 0]
